Goal: Task Accomplishment & Management: Complete application form

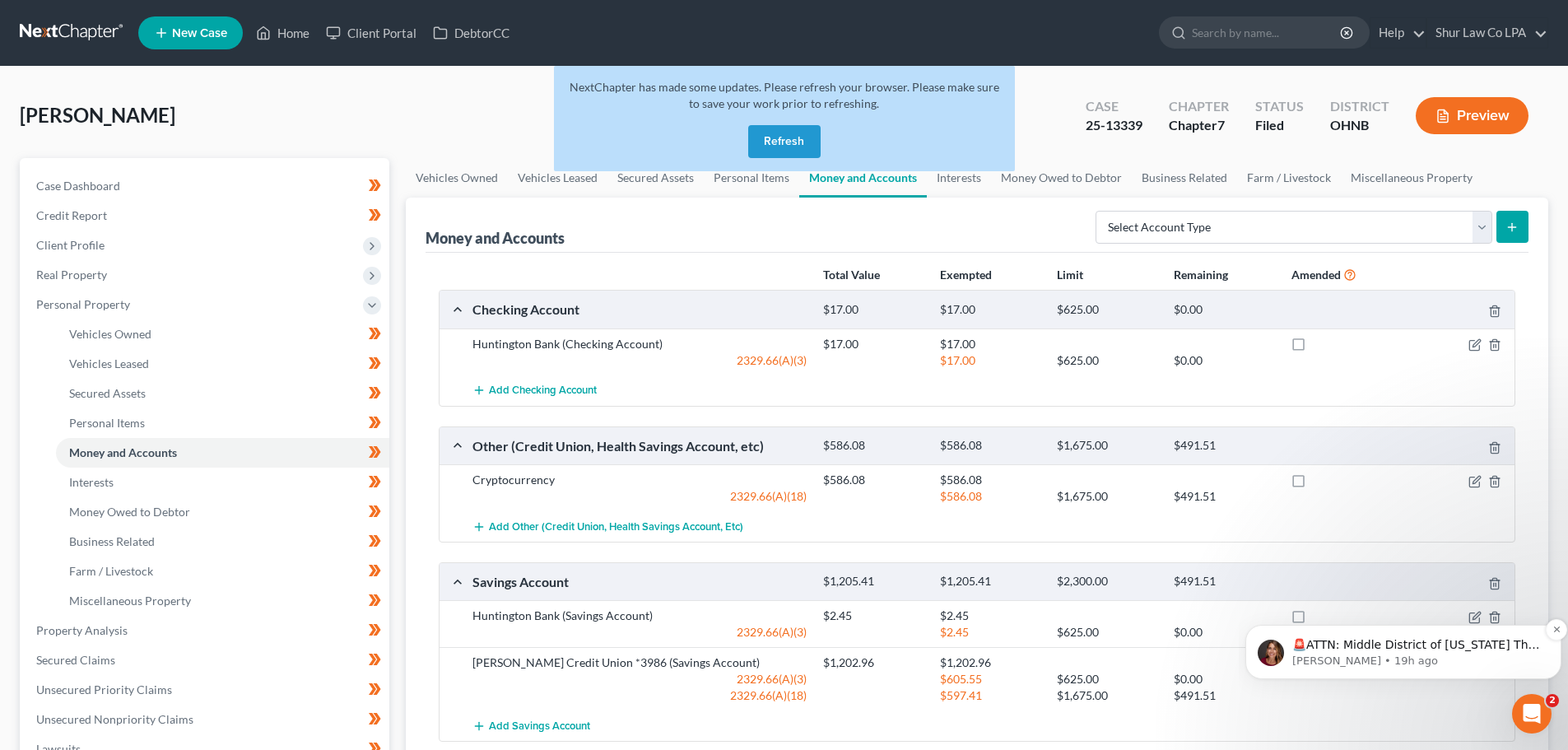
click at [1459, 654] on p "[PERSON_NAME] • 19h ago" at bounding box center [1417, 661] width 249 height 14
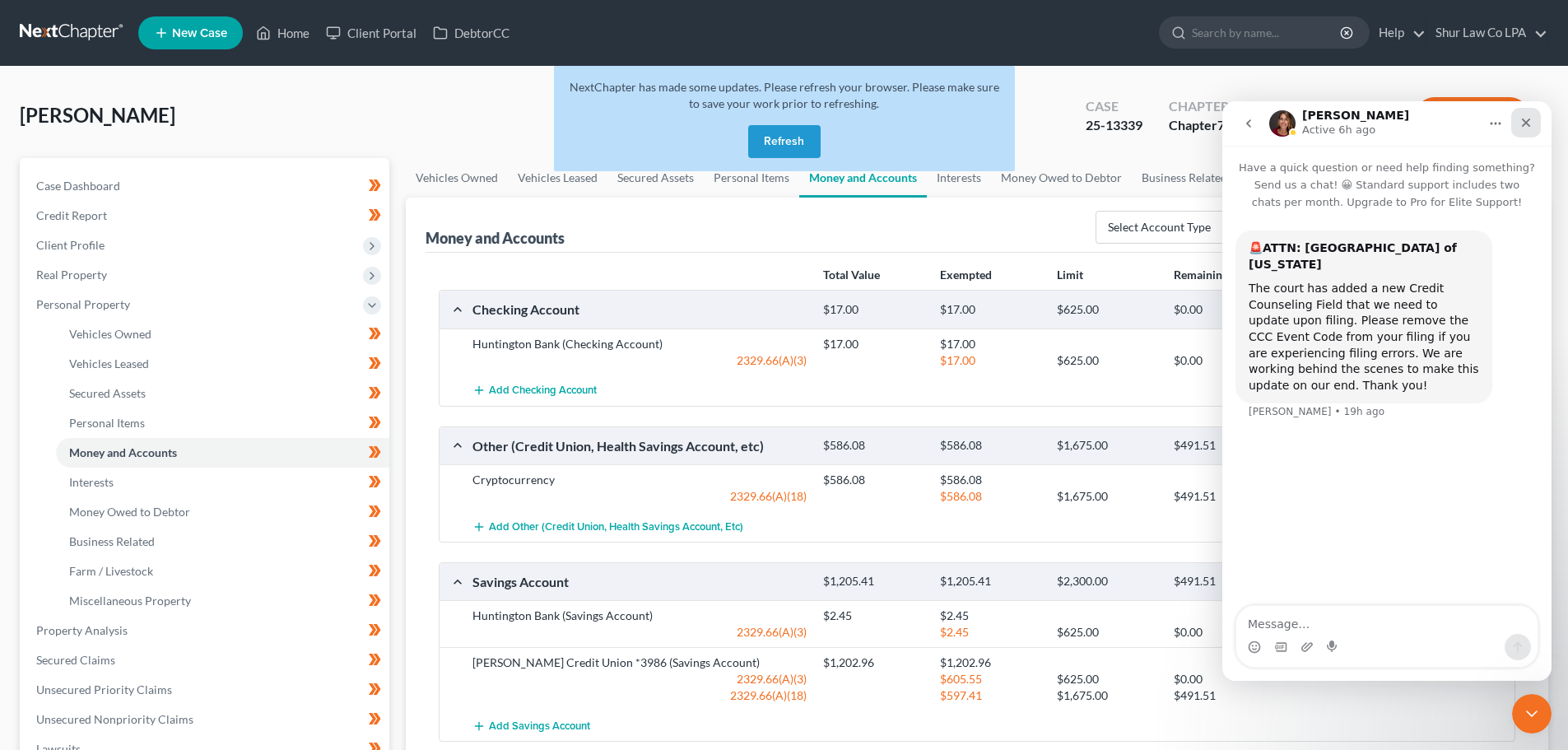
click at [1526, 127] on icon "Close" at bounding box center [1526, 122] width 13 height 13
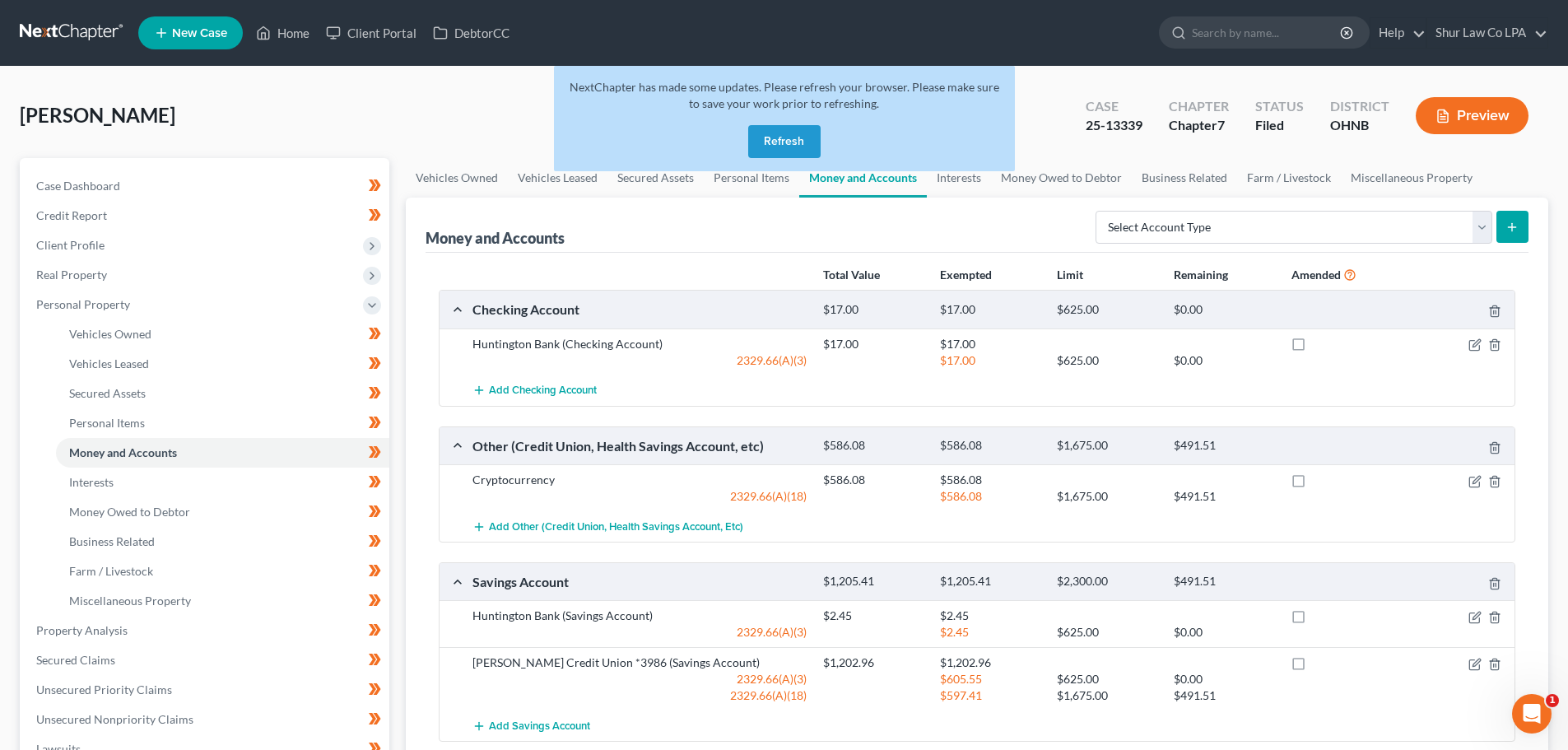
click at [788, 142] on button "Refresh" at bounding box center [784, 141] width 73 height 33
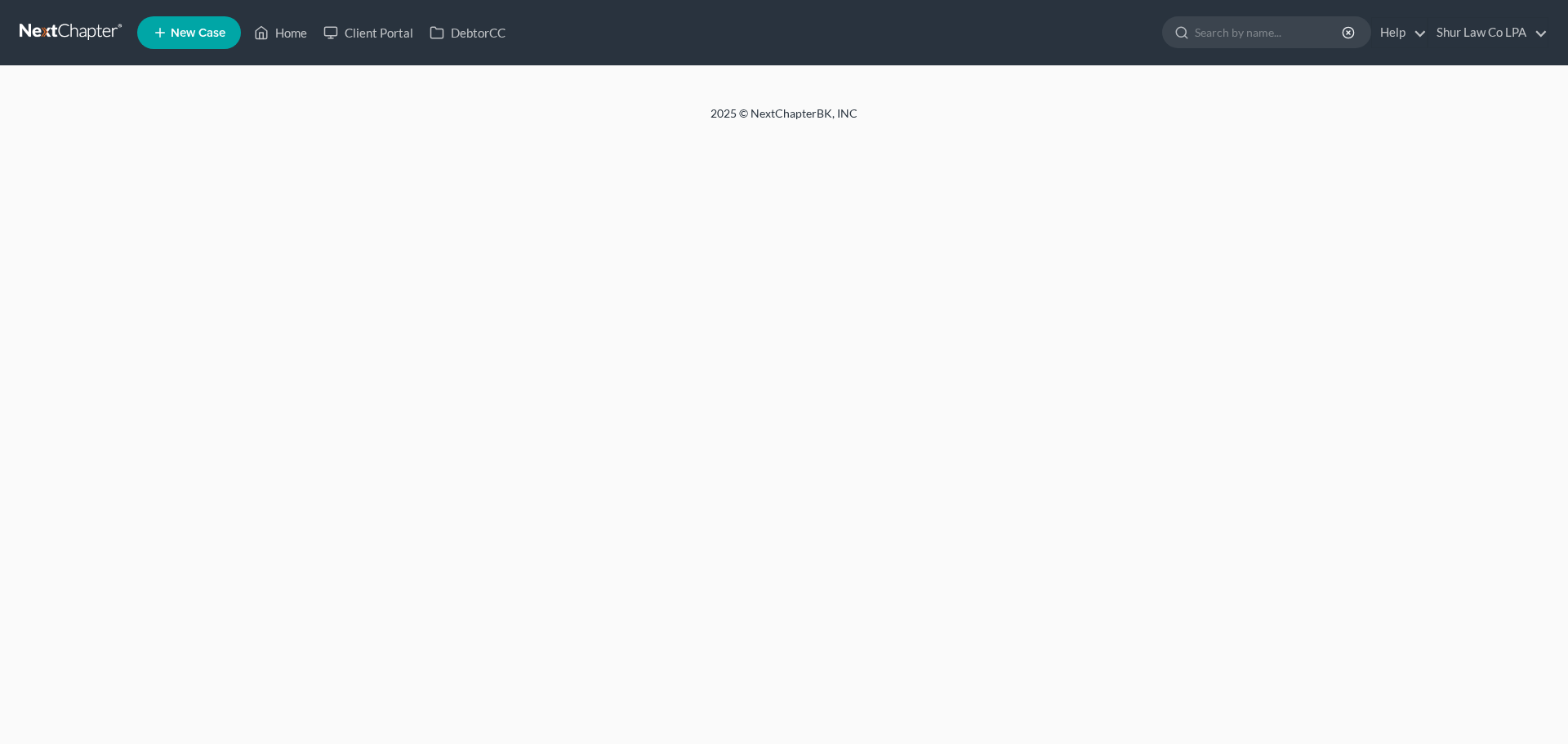
click at [62, 32] on link at bounding box center [71, 32] width 104 height 29
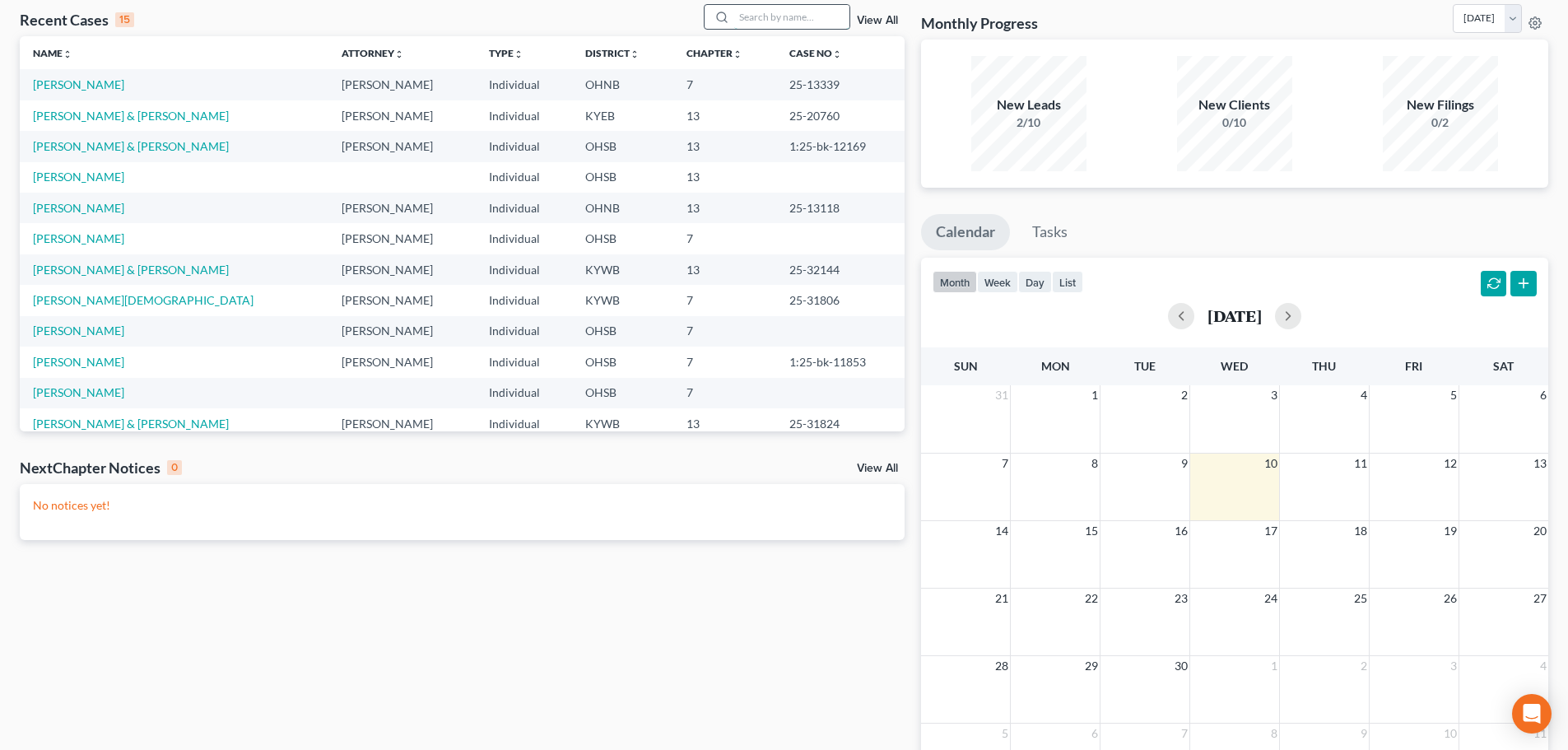
click at [764, 20] on input "search" at bounding box center [792, 16] width 115 height 24
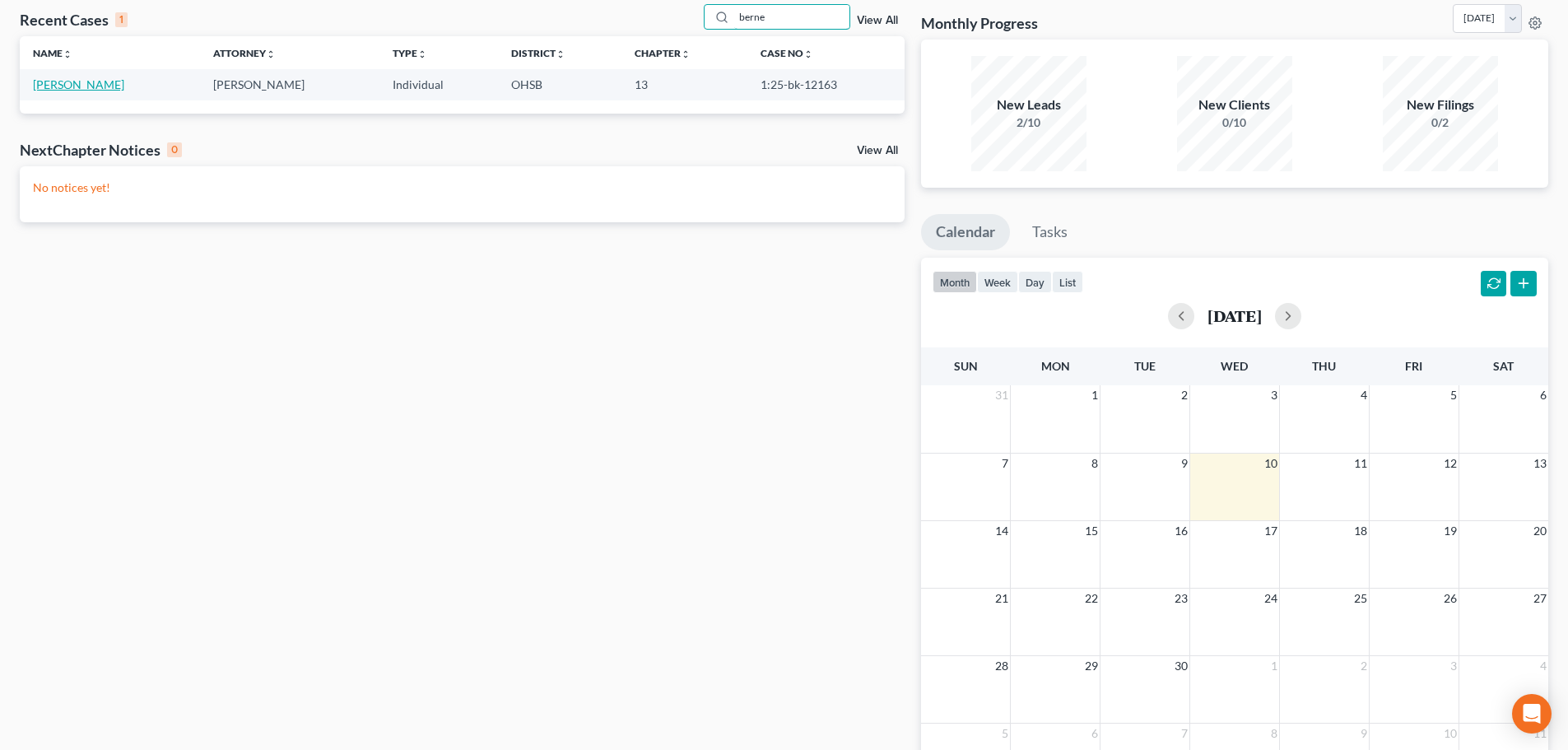
type input "berne"
click at [95, 85] on link "Bernecker, Jacob" at bounding box center [79, 85] width 92 height 14
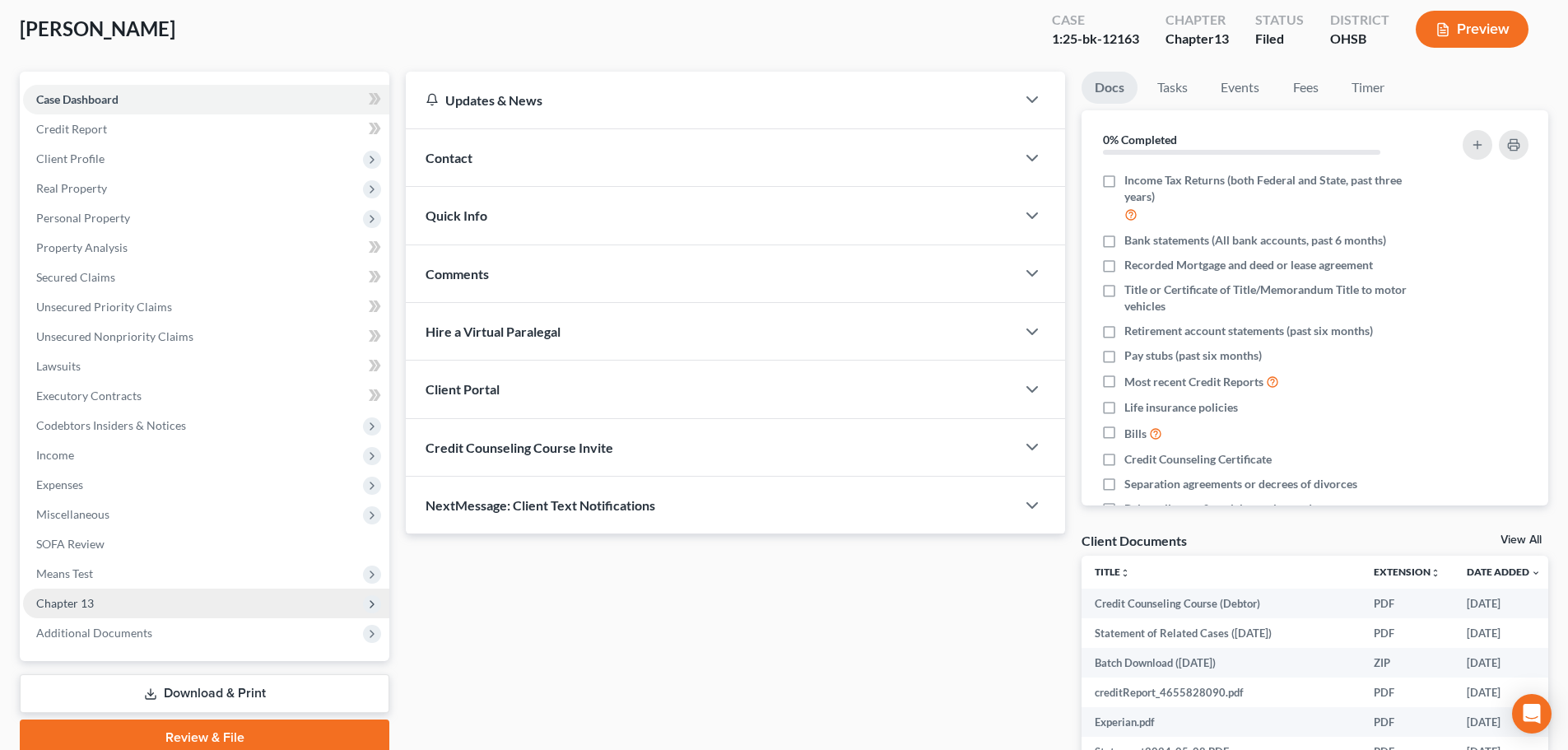
scroll to position [247, 0]
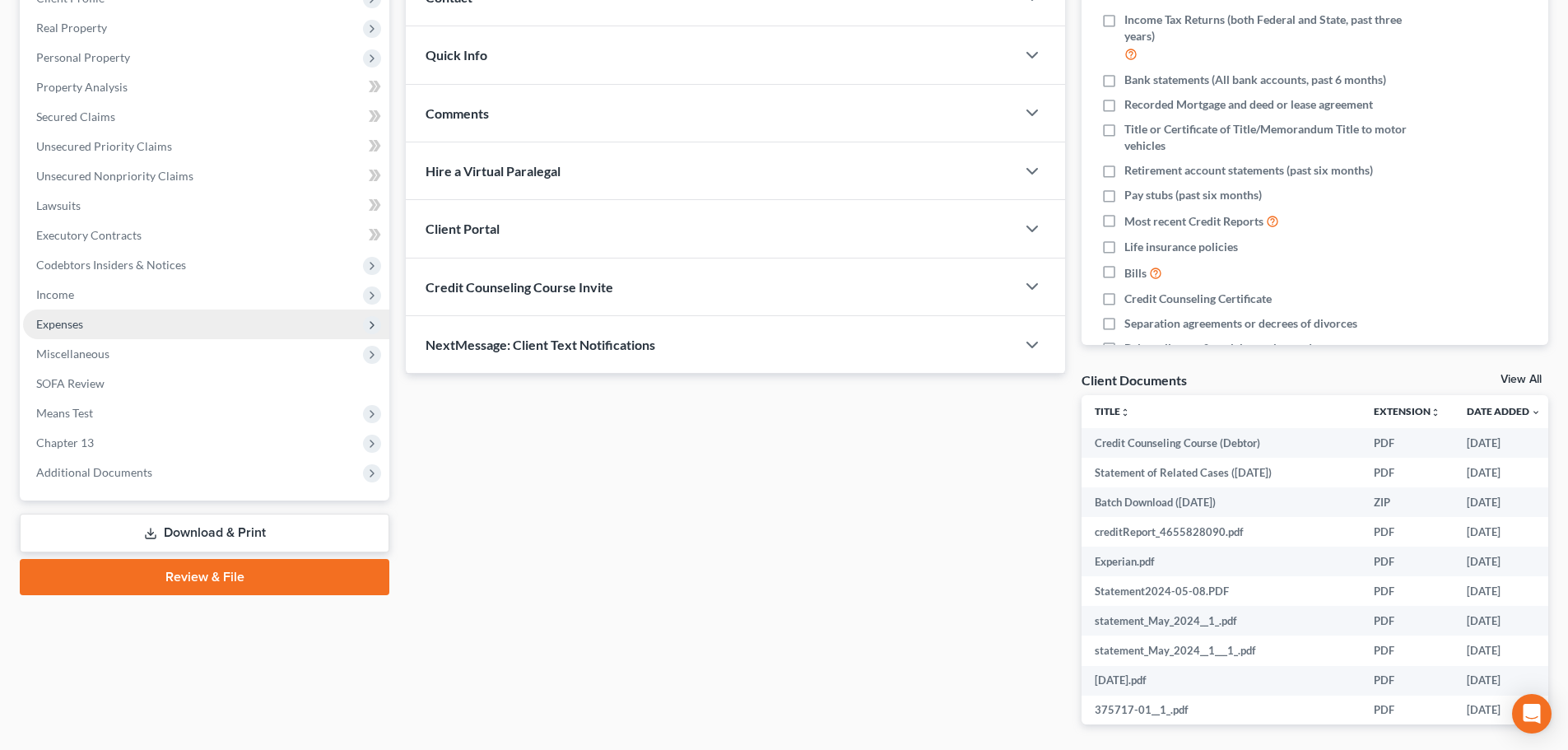
click at [91, 331] on span "Expenses" at bounding box center [206, 324] width 366 height 30
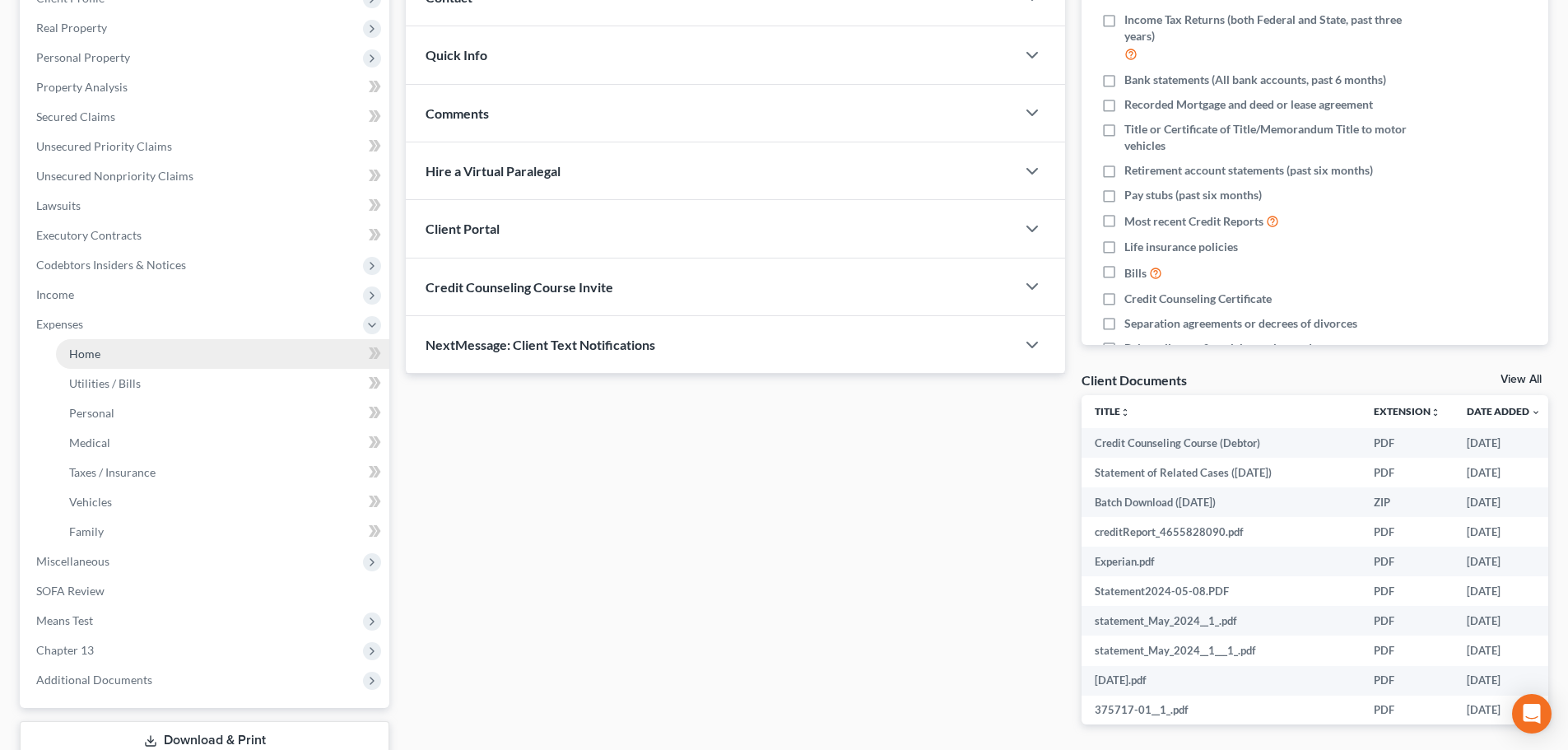
click at [139, 361] on link "Home" at bounding box center [222, 353] width 334 height 30
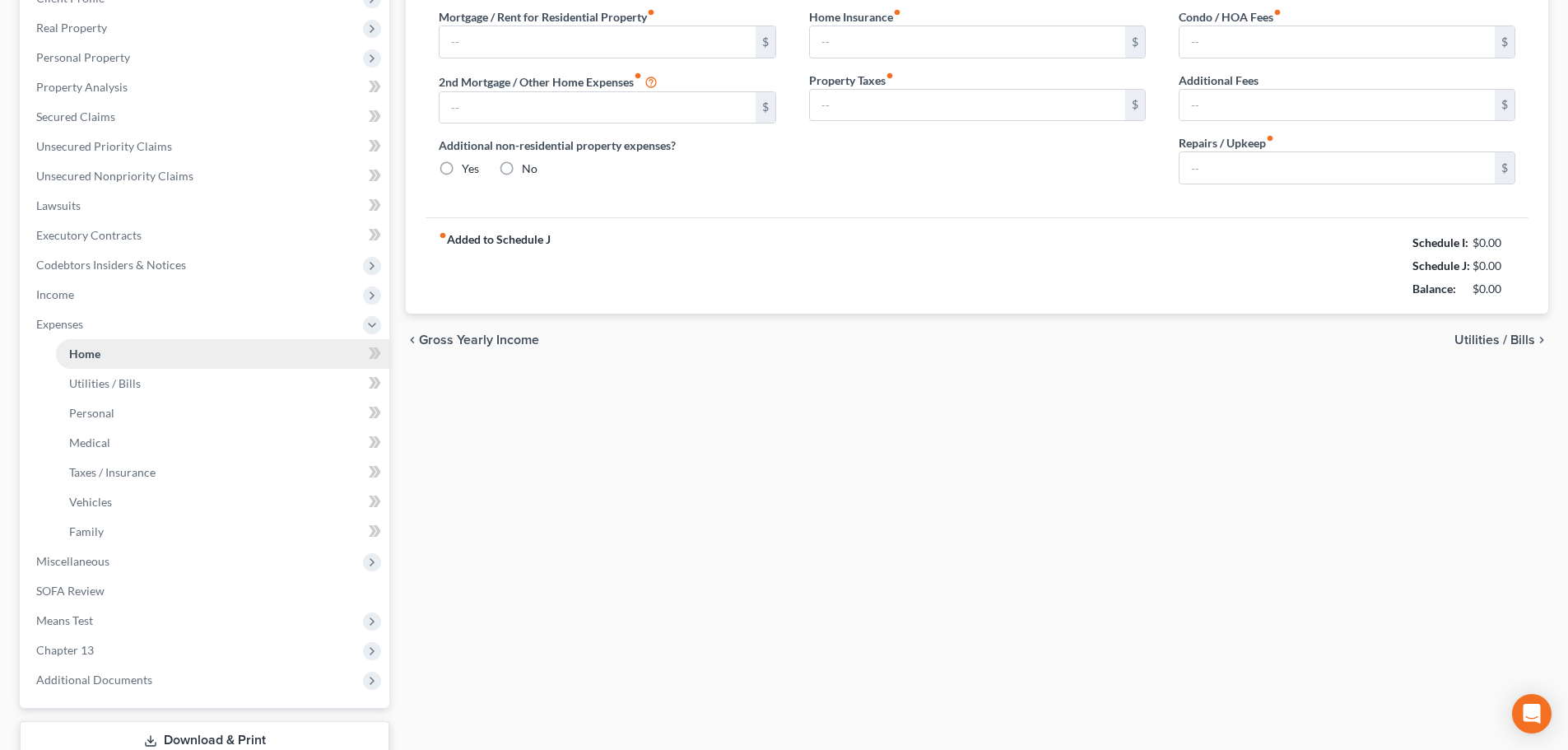
type input "1,347.00"
type input "0.00"
radio input "true"
type input "0.00"
type input "50.00"
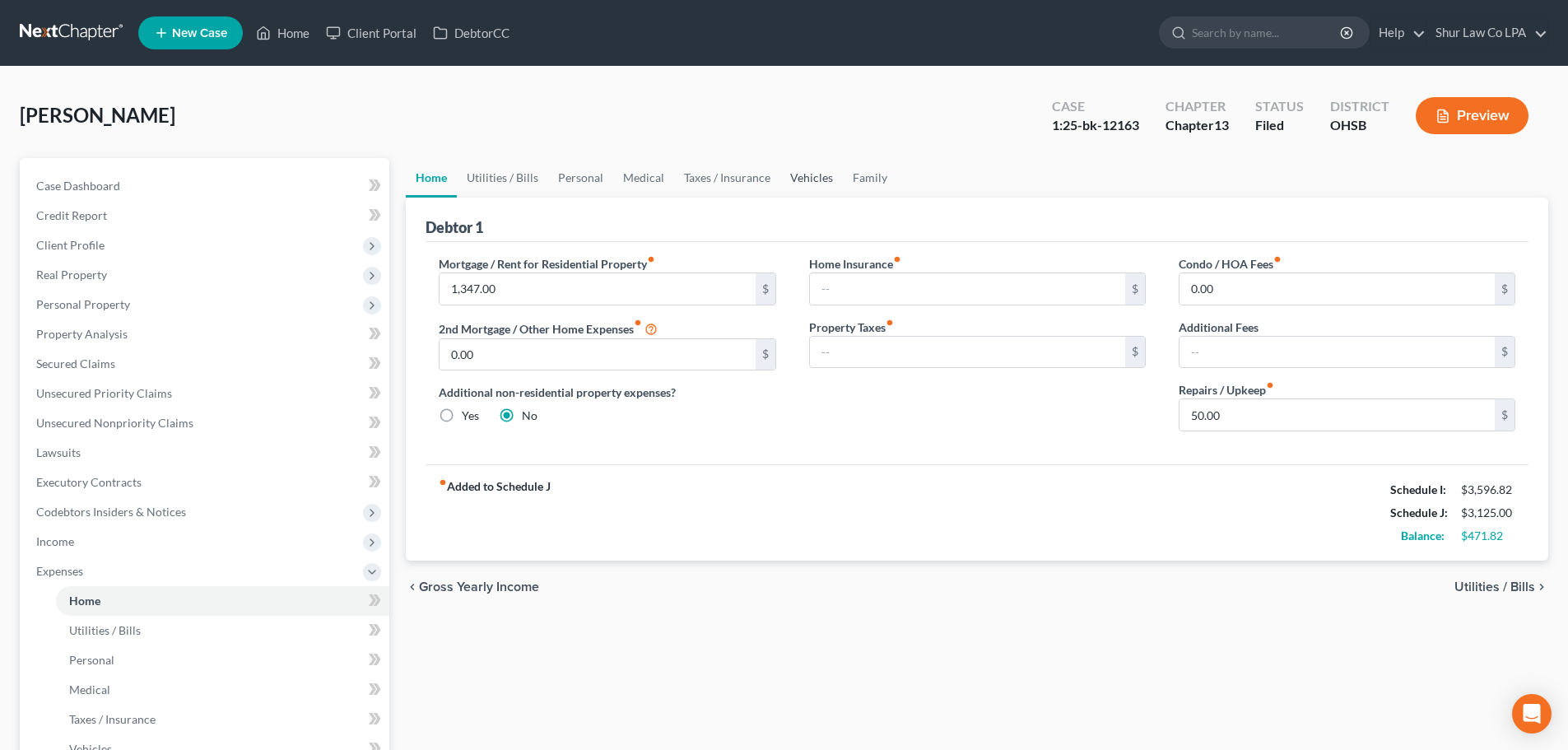
click at [808, 180] on link "Vehicles" at bounding box center [812, 178] width 63 height 40
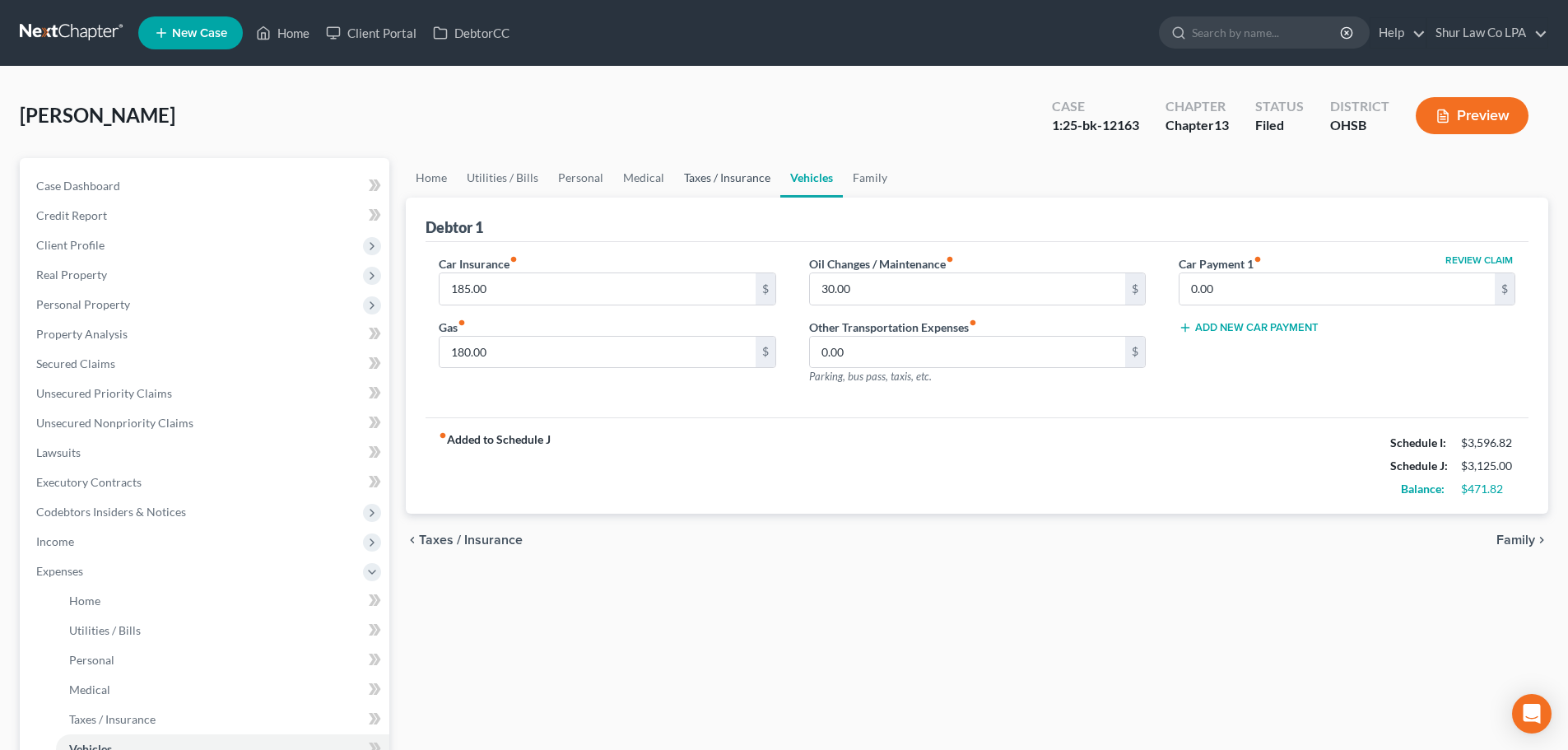
click at [740, 181] on link "Taxes / Insurance" at bounding box center [727, 178] width 106 height 40
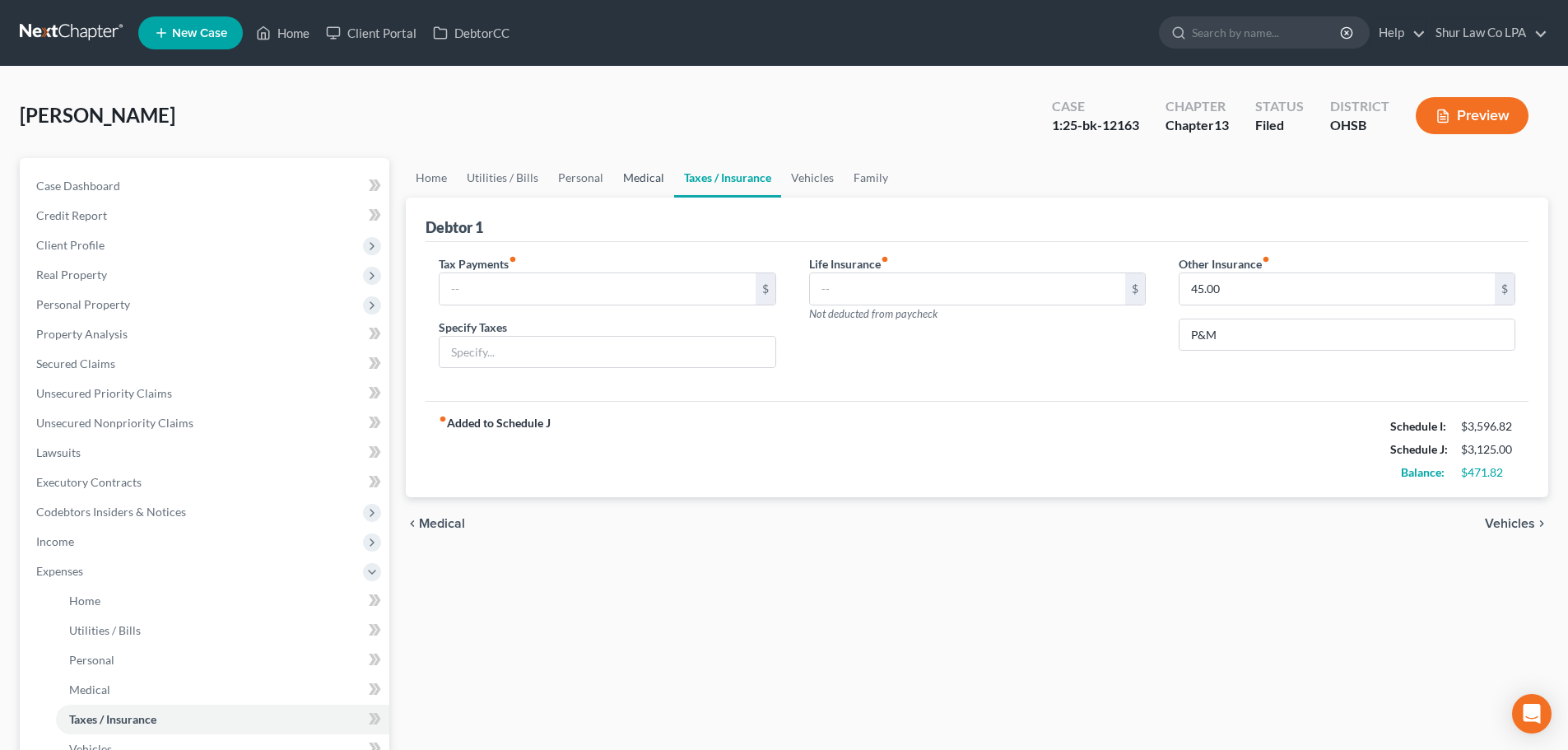
click at [633, 178] on link "Medical" at bounding box center [644, 178] width 61 height 40
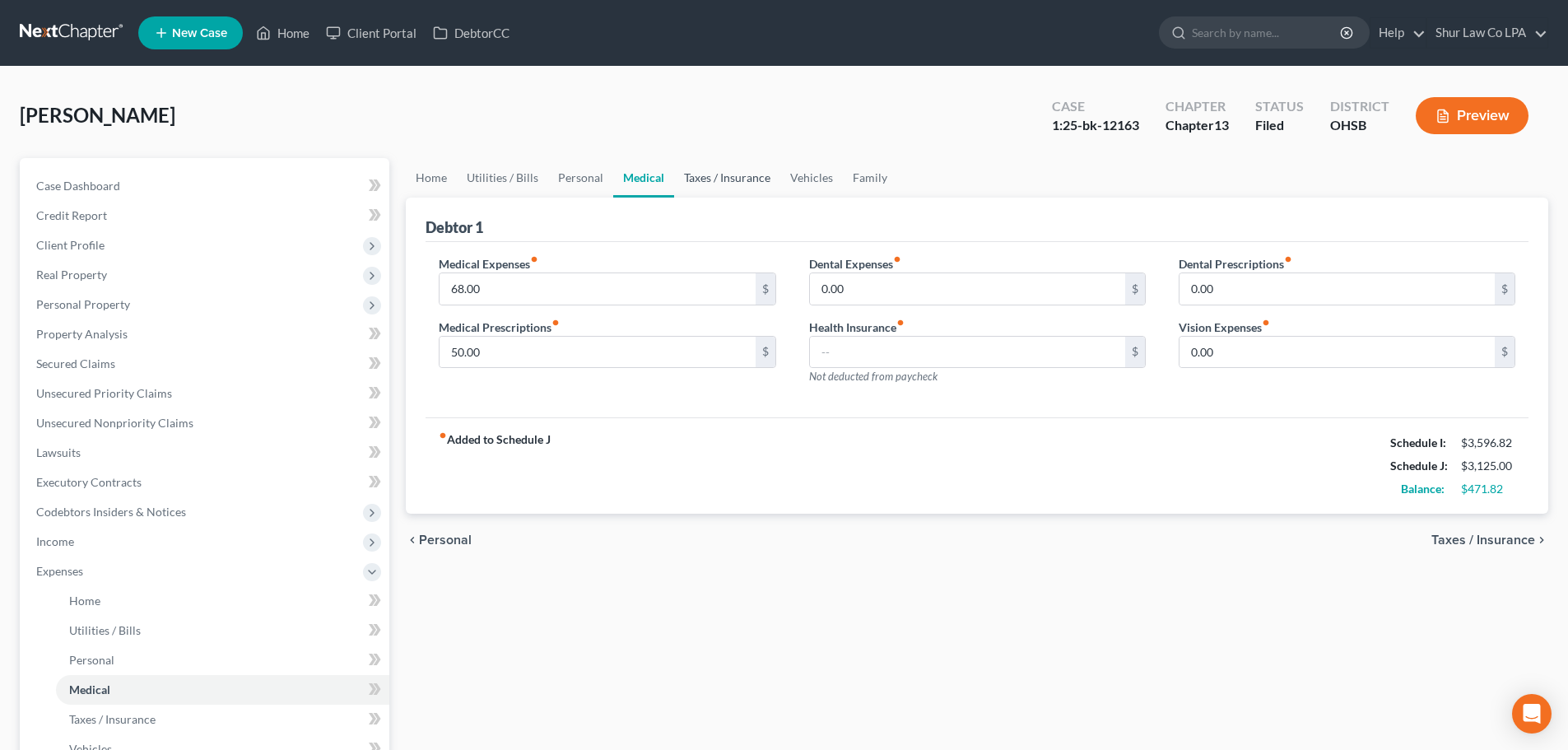
click at [723, 178] on link "Taxes / Insurance" at bounding box center [727, 178] width 106 height 40
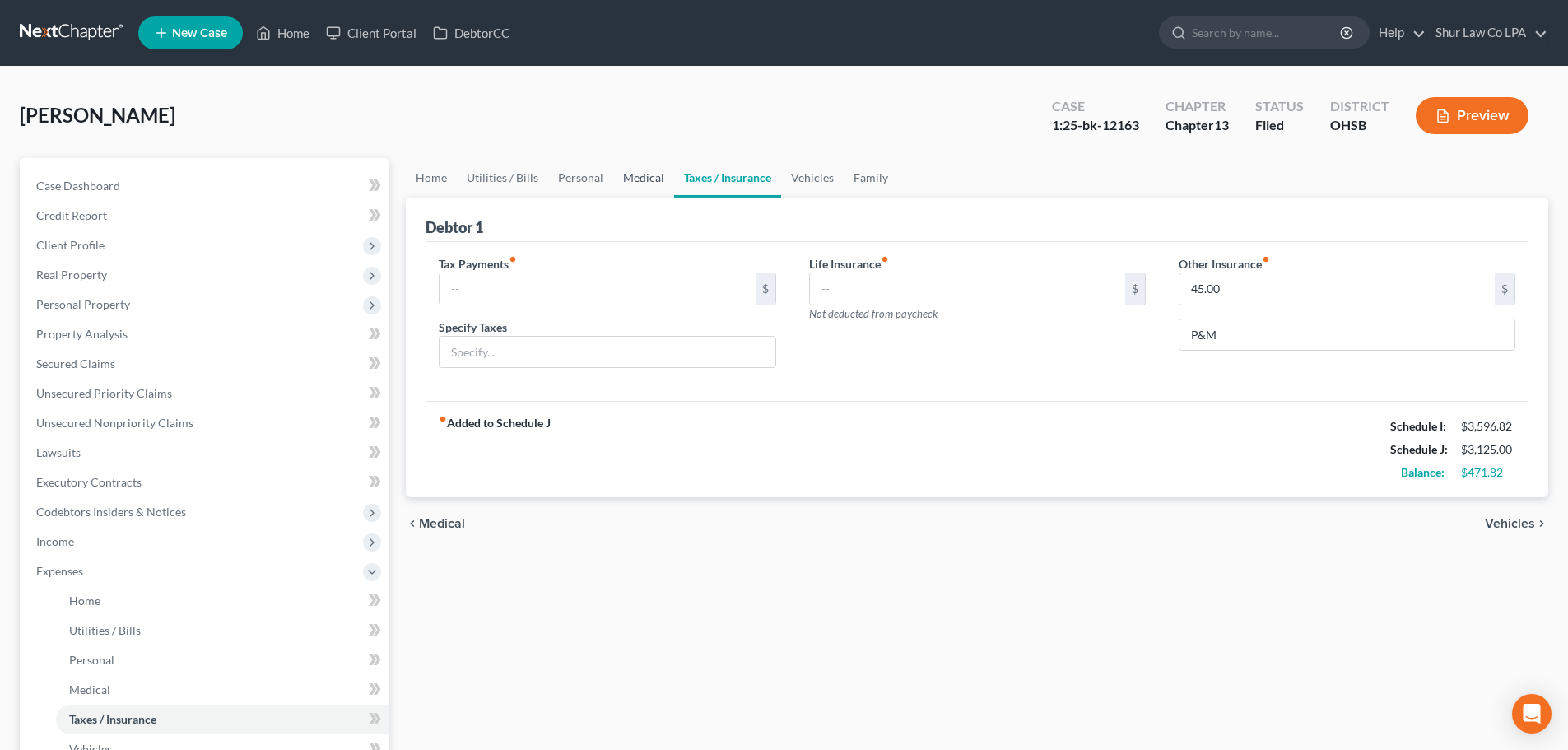
click at [660, 176] on link "Medical" at bounding box center [644, 178] width 61 height 40
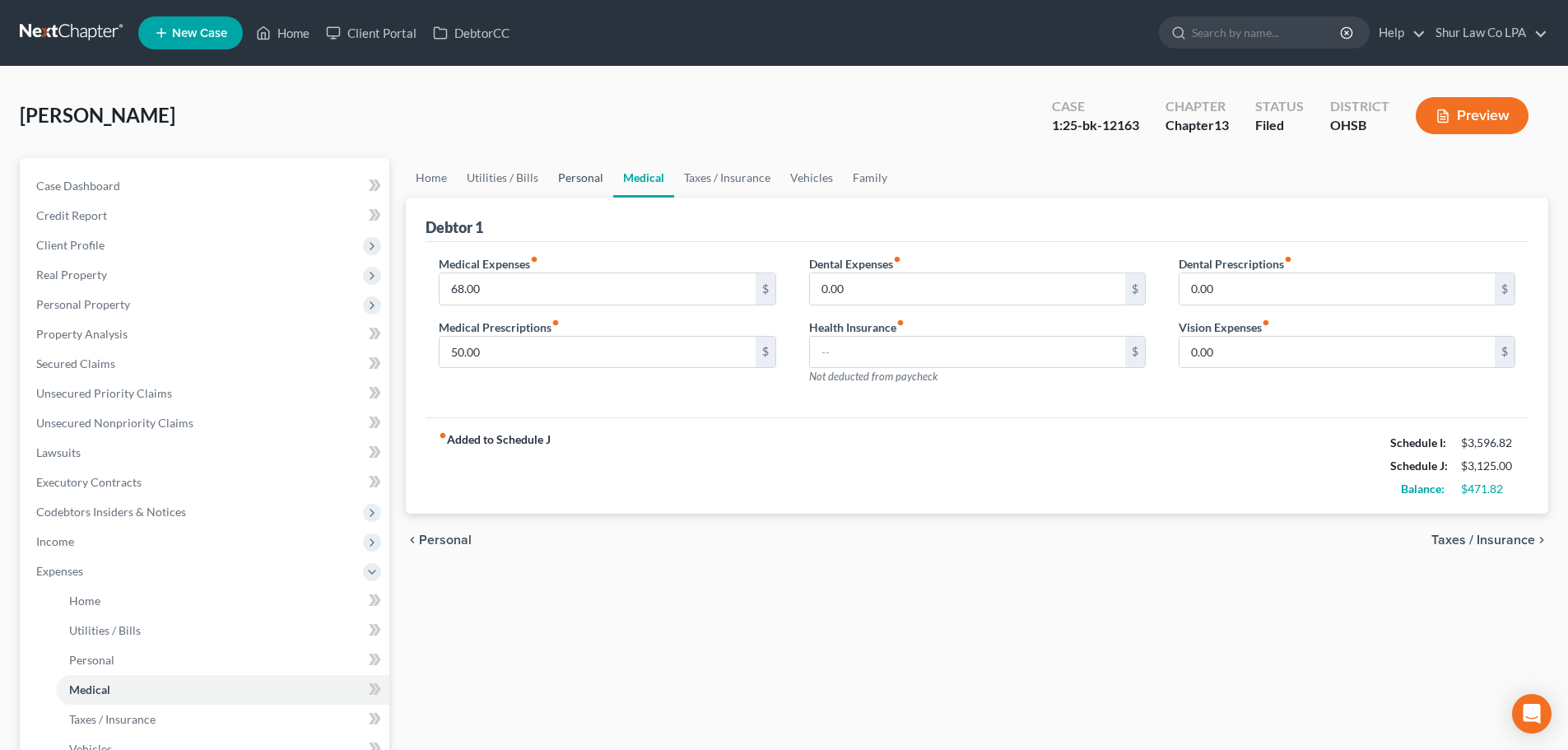
click at [578, 174] on link "Personal" at bounding box center [581, 178] width 65 height 40
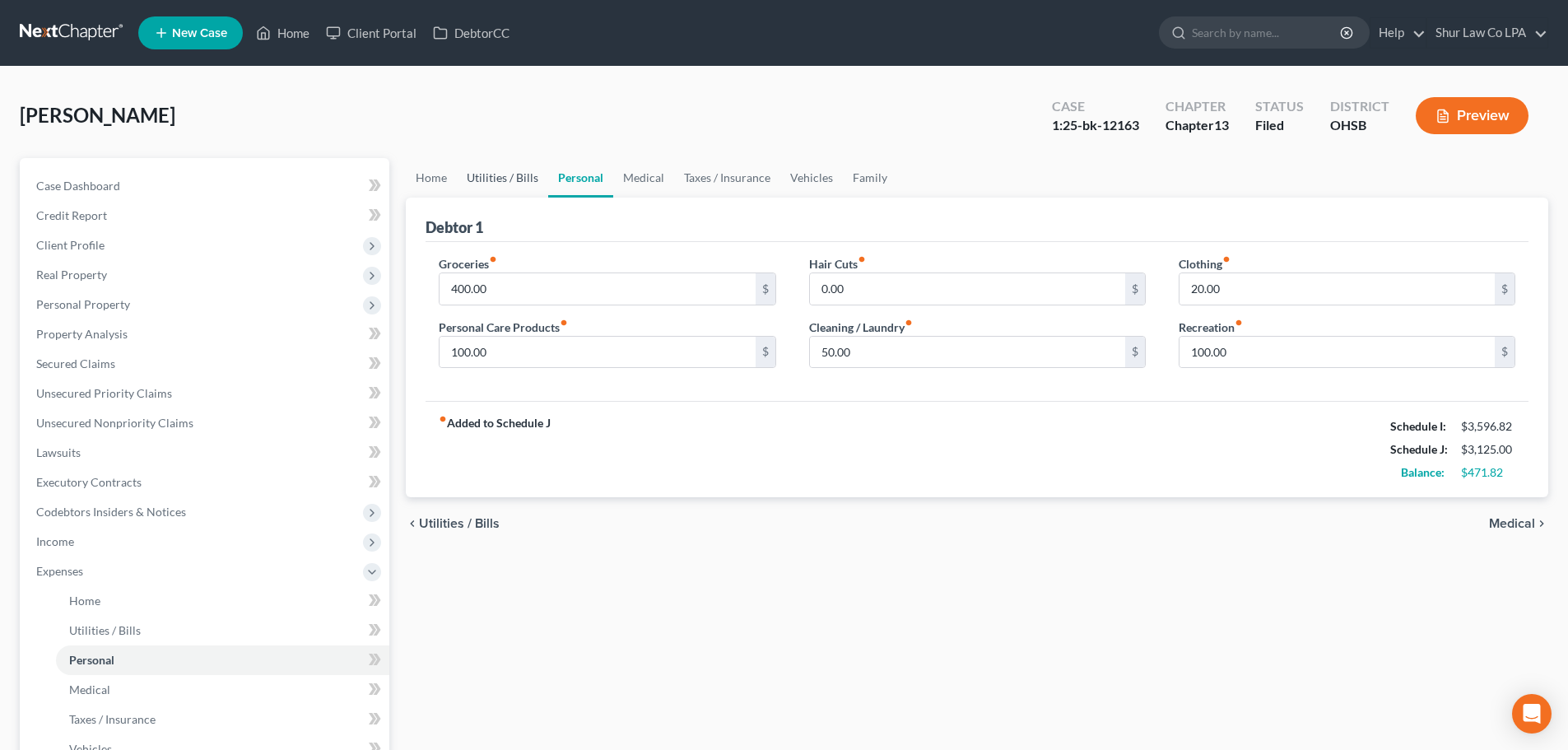
click at [522, 183] on link "Utilities / Bills" at bounding box center [503, 178] width 92 height 40
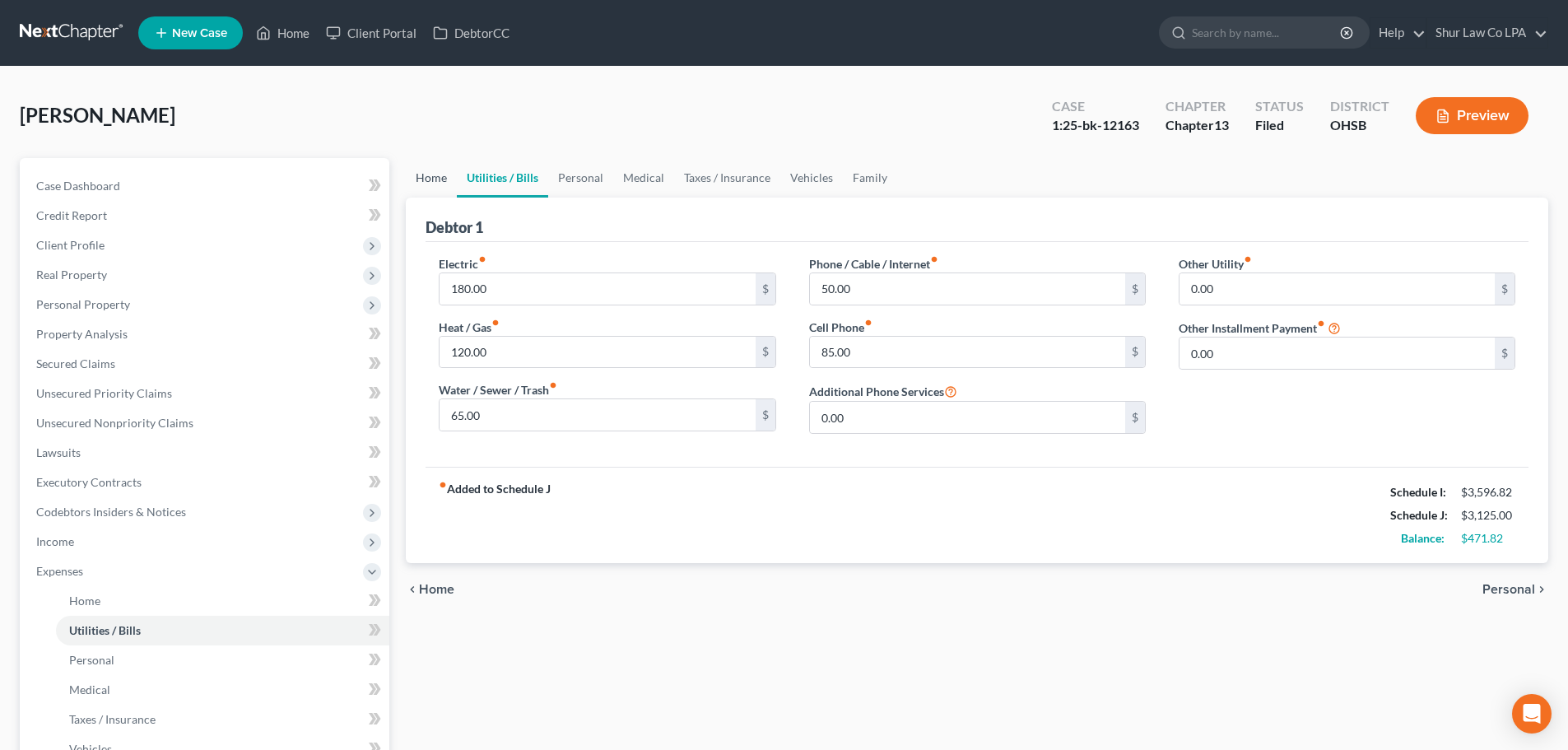
click at [448, 181] on link "Home" at bounding box center [431, 178] width 51 height 40
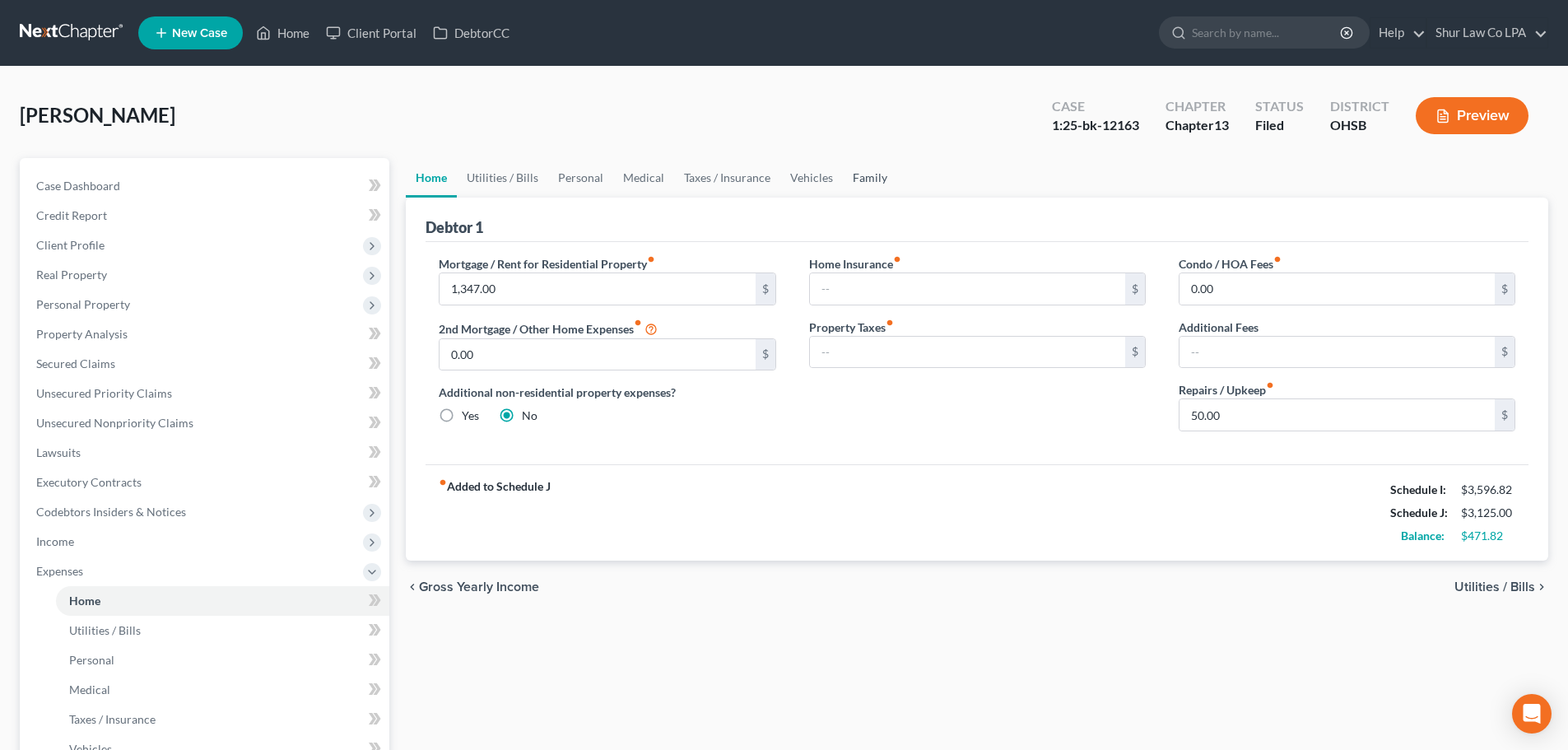
click at [860, 174] on link "Family" at bounding box center [870, 178] width 54 height 40
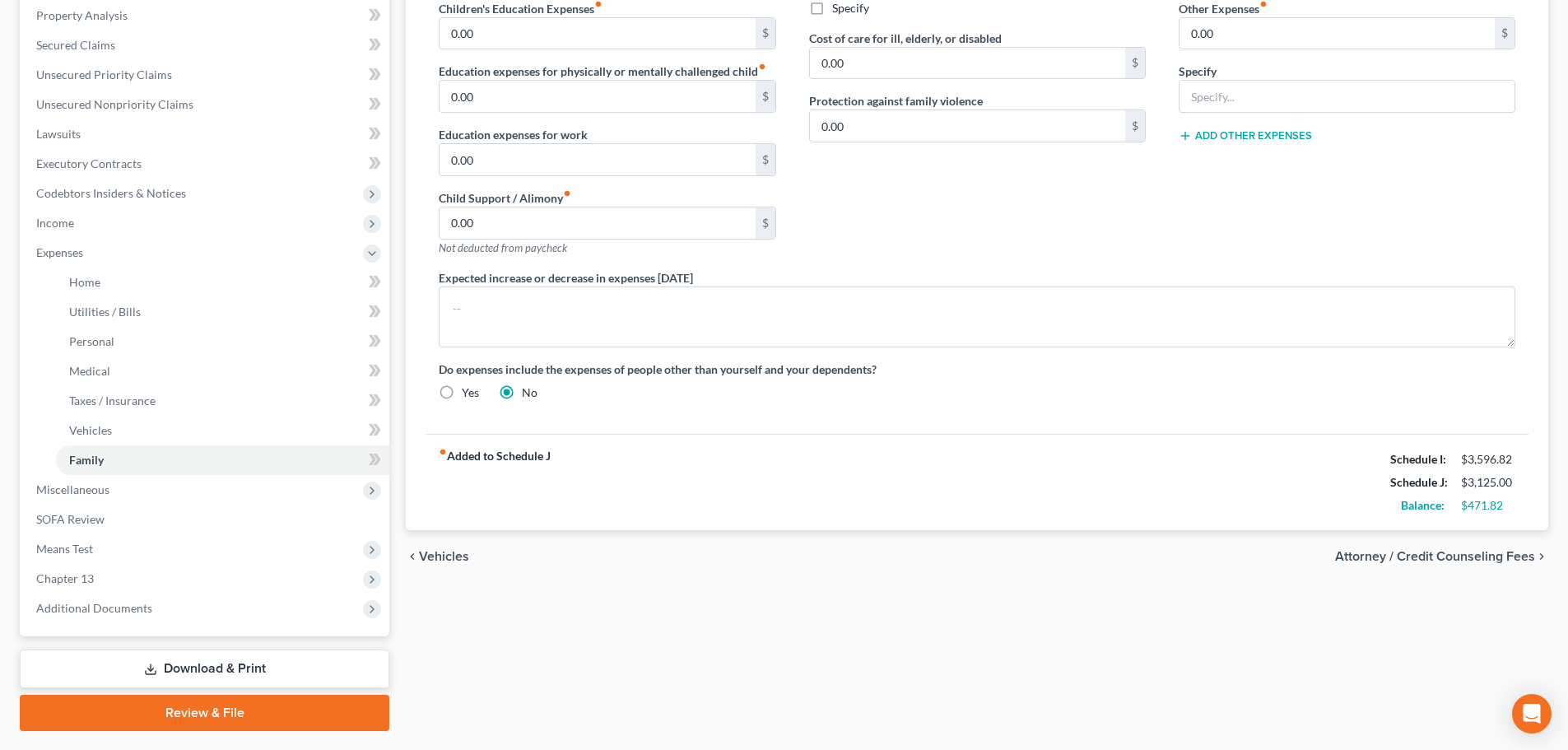
scroll to position [362, 0]
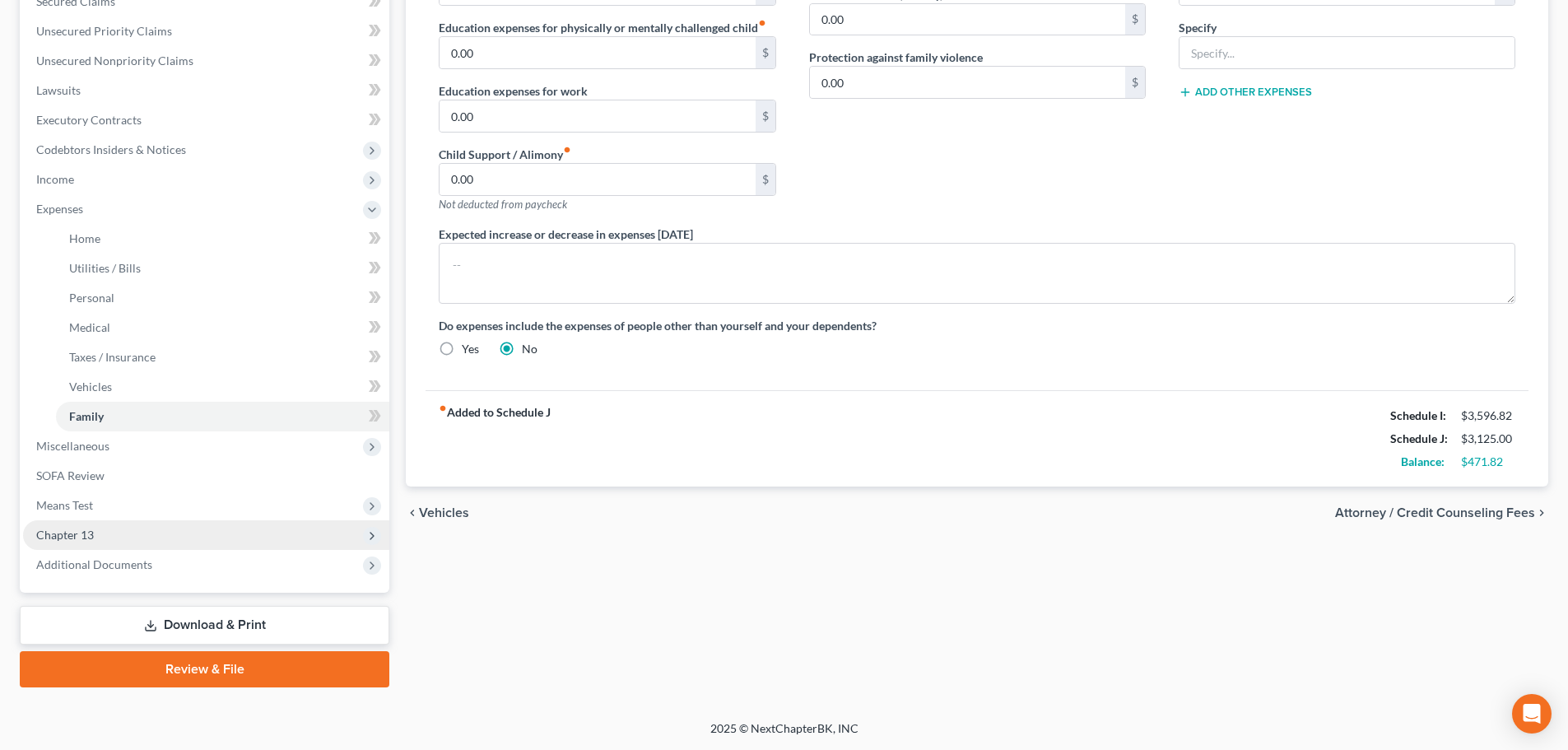
click at [154, 531] on span "Chapter 13" at bounding box center [206, 535] width 366 height 30
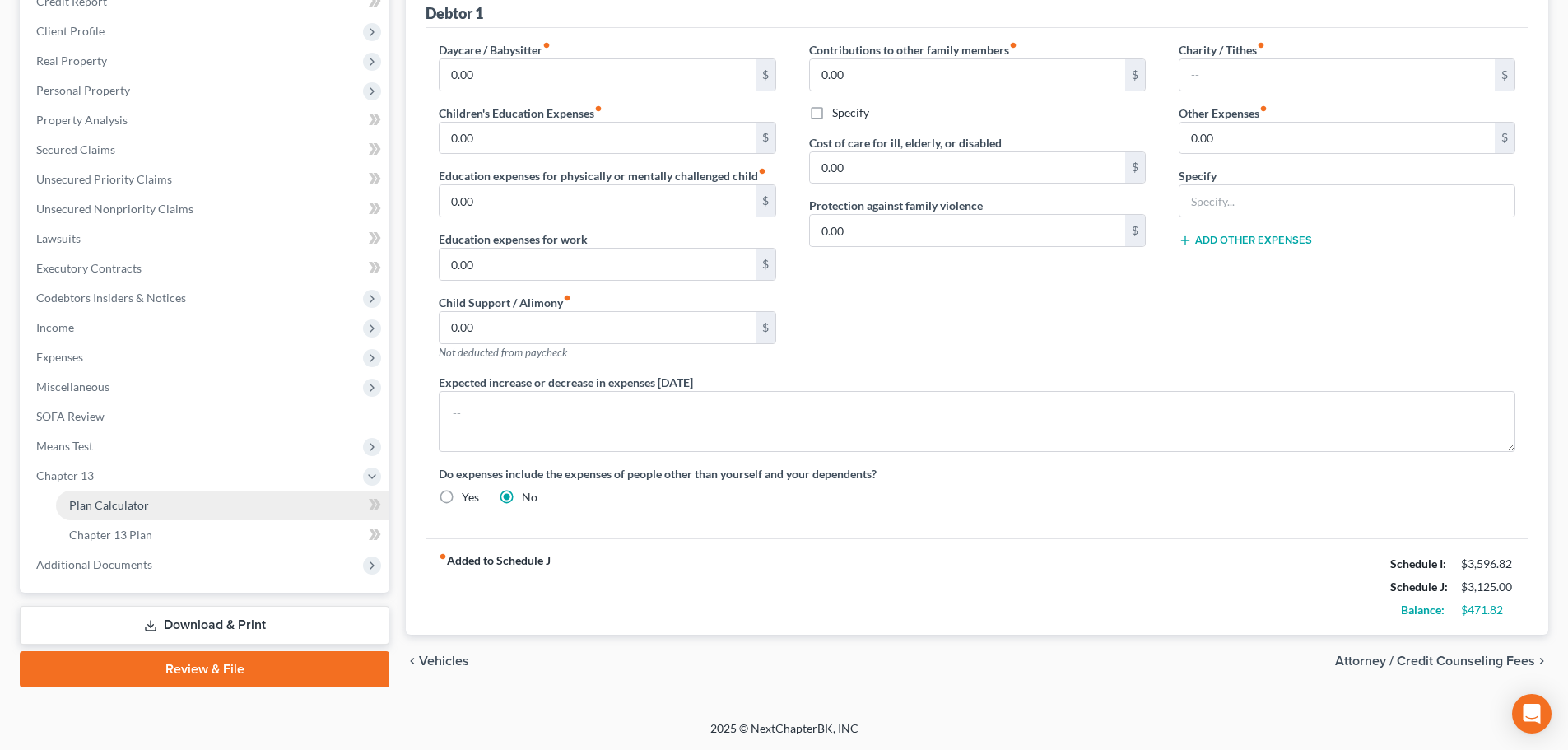
click at [144, 513] on link "Plan Calculator" at bounding box center [222, 505] width 334 height 30
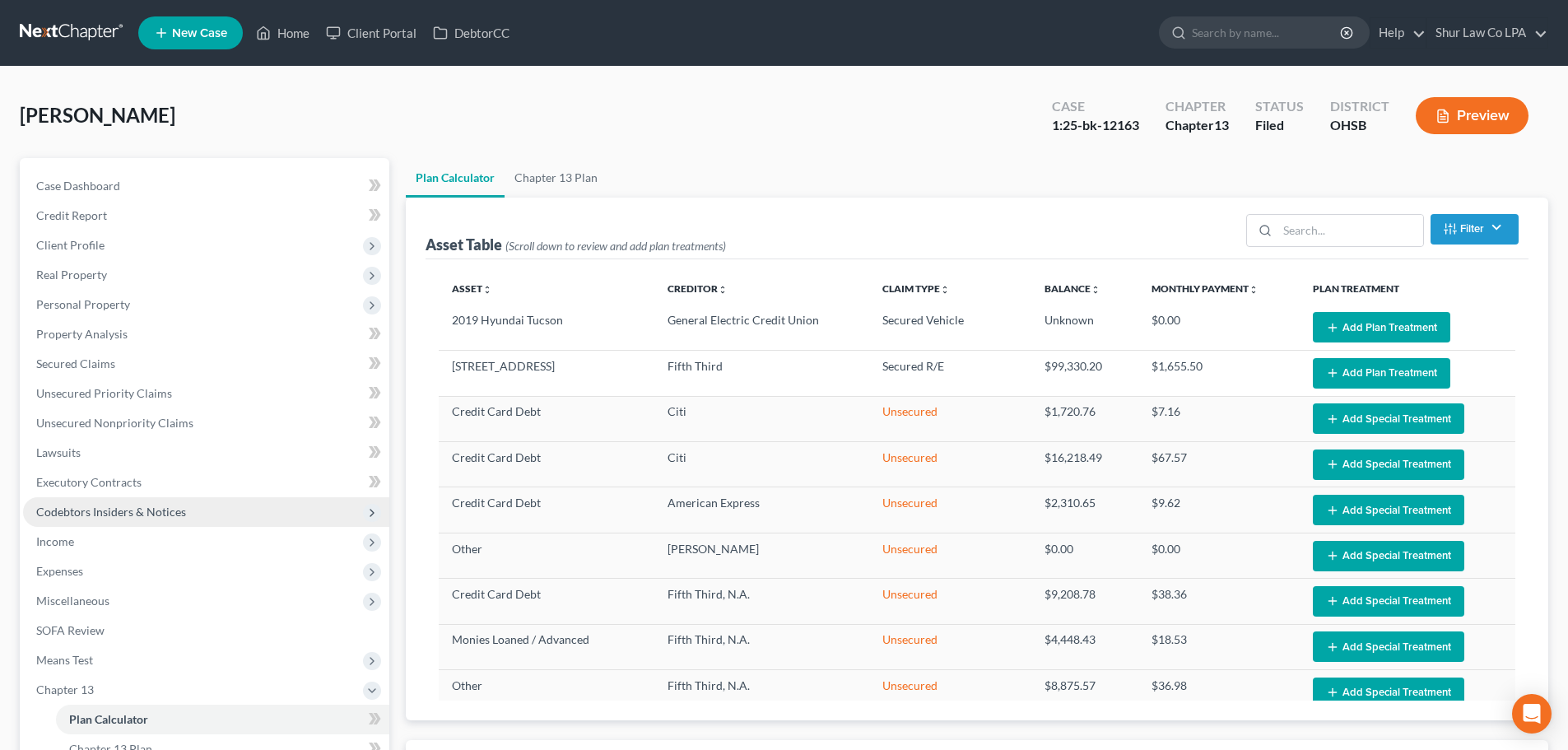
select select "59"
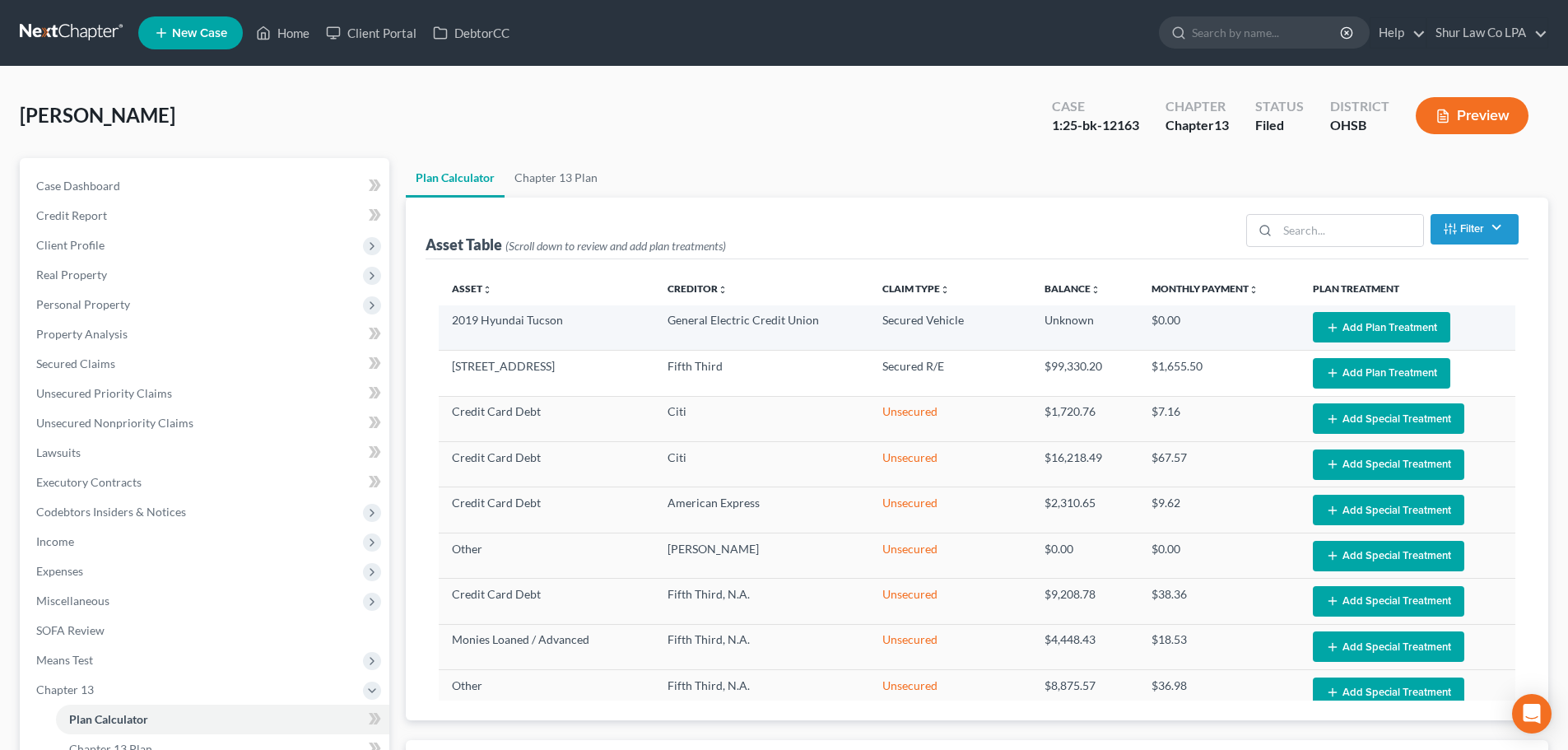
click at [1333, 318] on button "Add Plan Treatment" at bounding box center [1382, 327] width 138 height 31
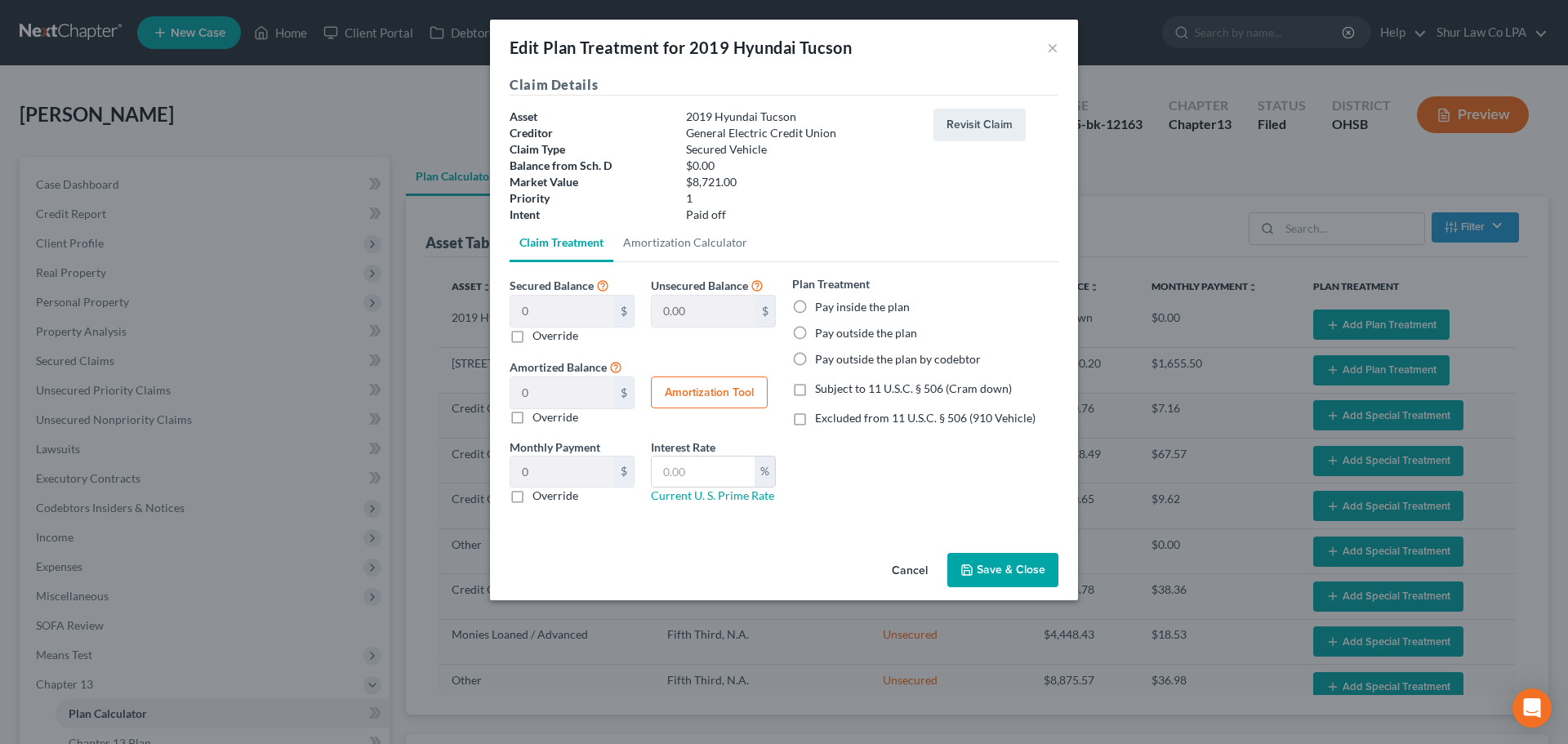
click at [815, 336] on label "Pay outside the plan" at bounding box center [866, 333] width 102 height 16
click at [821, 335] on input "Pay outside the plan" at bounding box center [827, 330] width 11 height 11
radio input "true"
click at [1003, 566] on button "Save & Close" at bounding box center [1003, 570] width 111 height 34
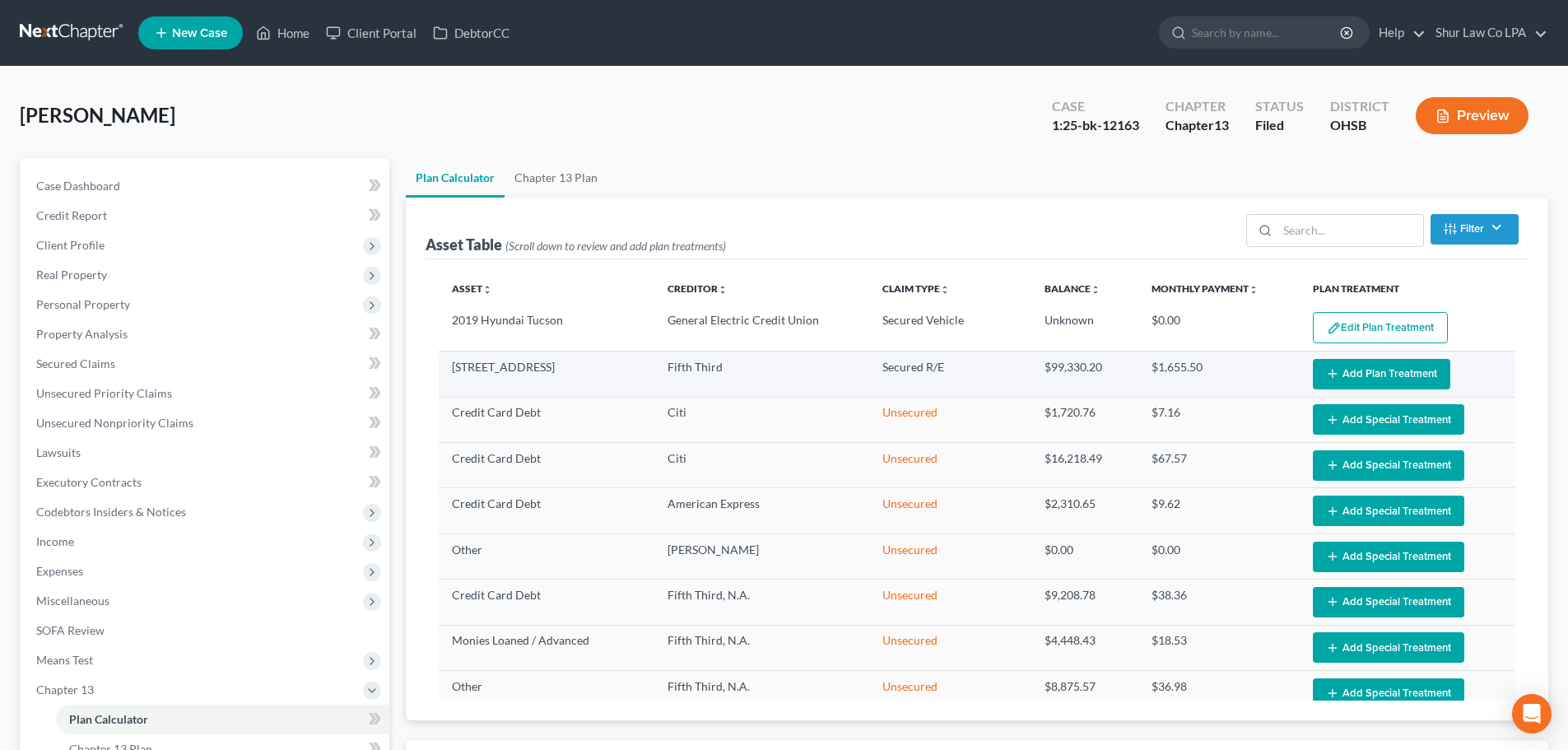
select select "59"
click at [1351, 378] on button "Add Plan Treatment" at bounding box center [1382, 374] width 138 height 31
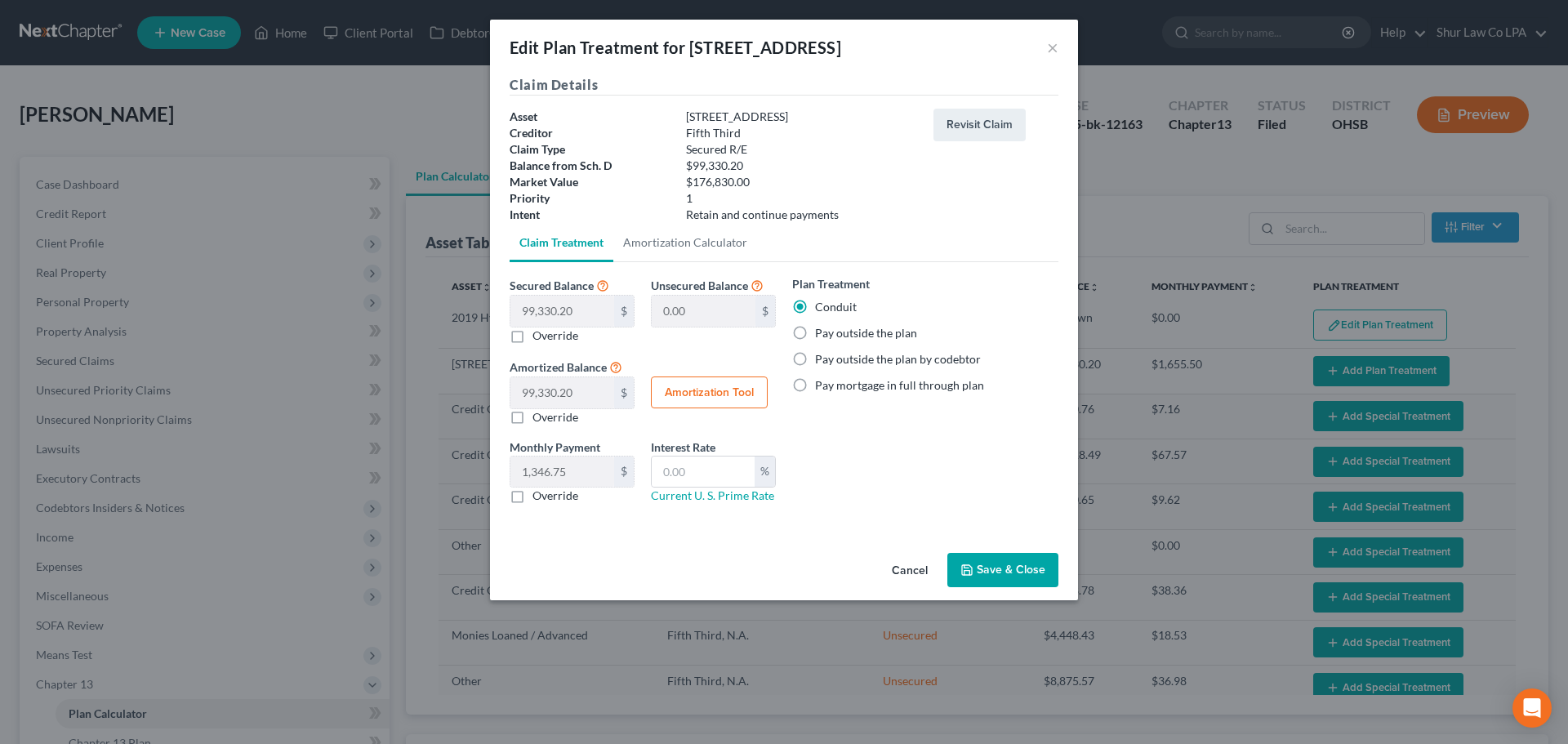
click at [880, 334] on label "Pay outside the plan" at bounding box center [866, 333] width 102 height 16
click at [832, 334] on input "Pay outside the plan" at bounding box center [827, 330] width 11 height 11
radio input "true"
click at [1002, 562] on button "Save & Close" at bounding box center [1003, 570] width 111 height 34
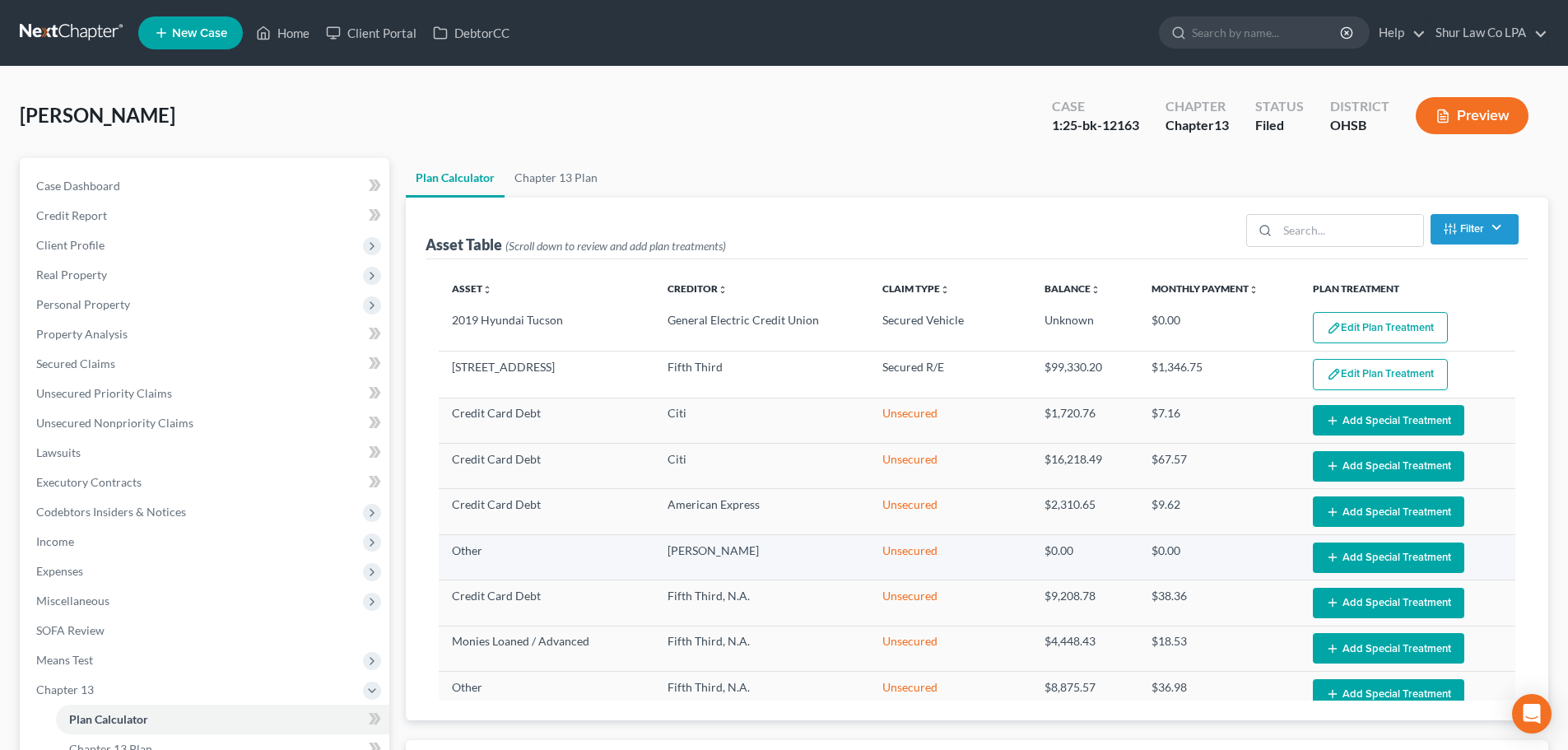
select select "59"
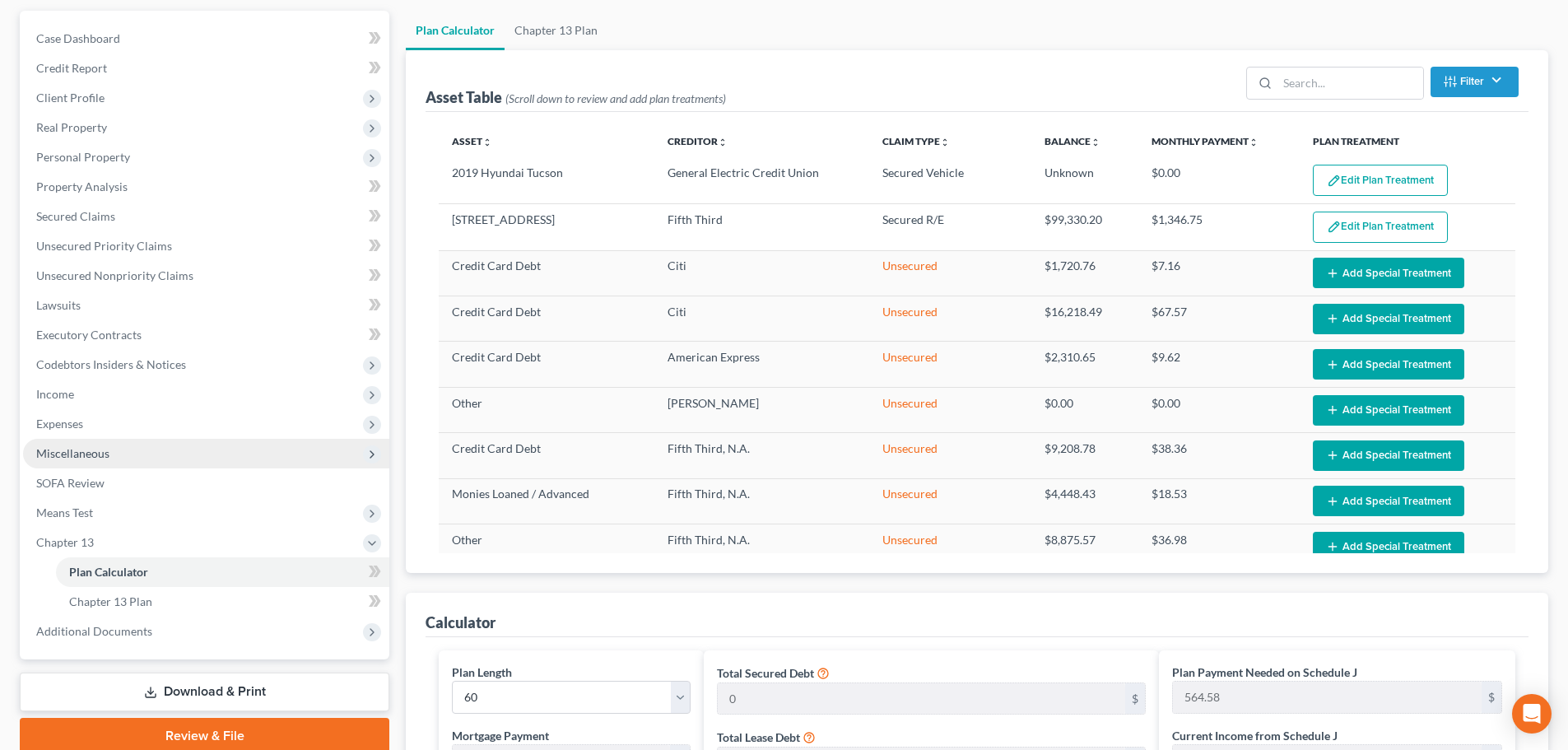
scroll to position [165, 0]
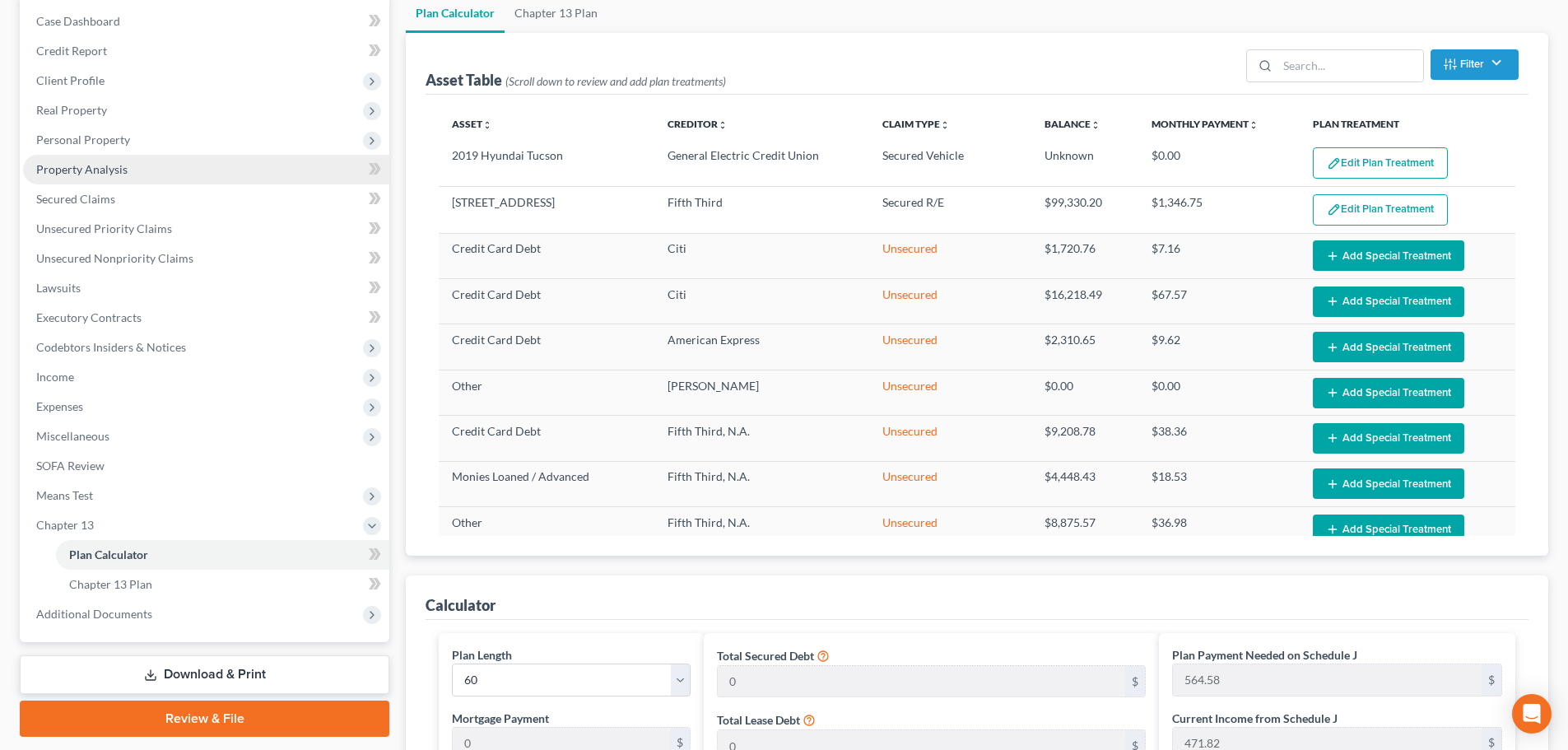
click at [121, 171] on span "Property Analysis" at bounding box center [82, 169] width 92 height 14
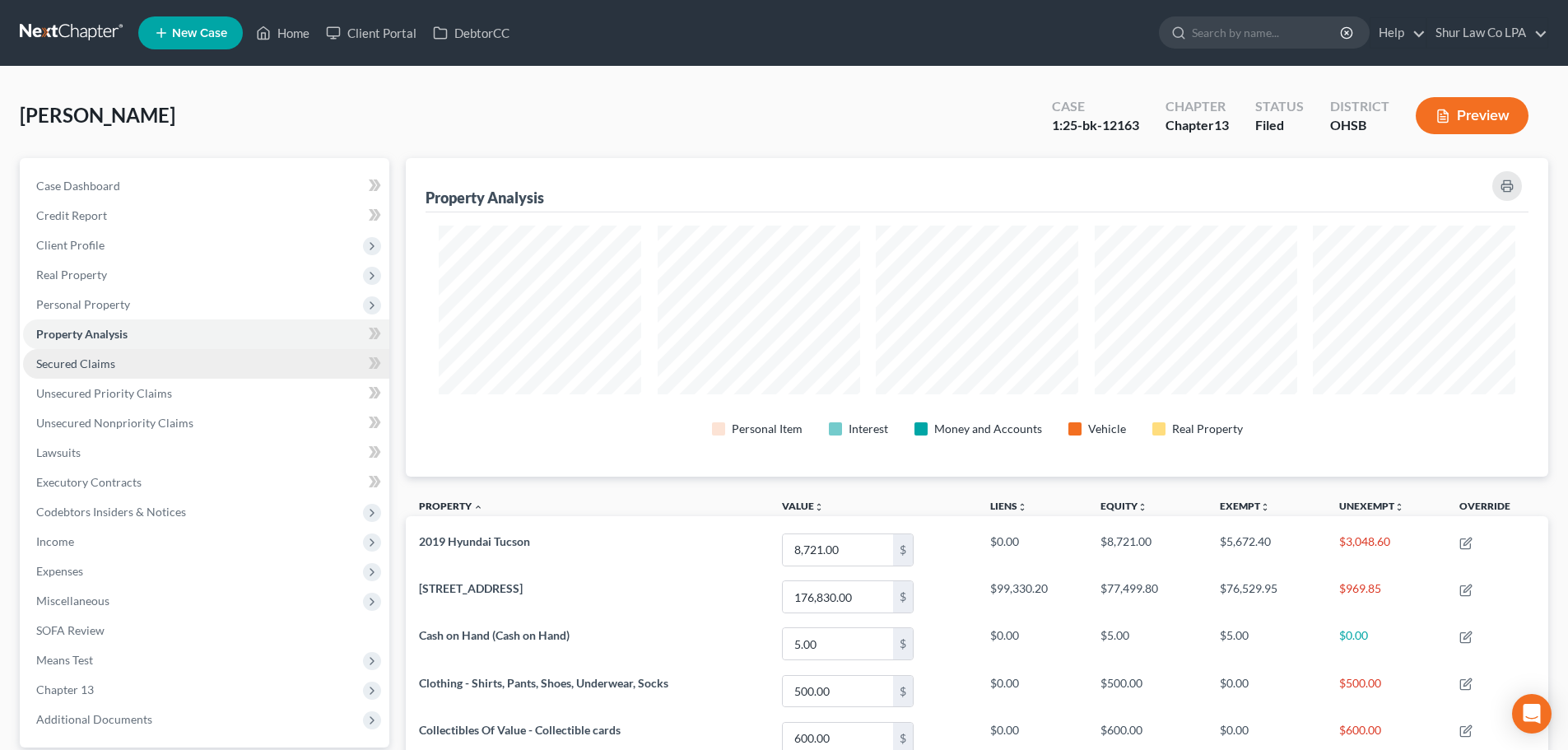
click at [122, 362] on link "Secured Claims" at bounding box center [206, 363] width 366 height 30
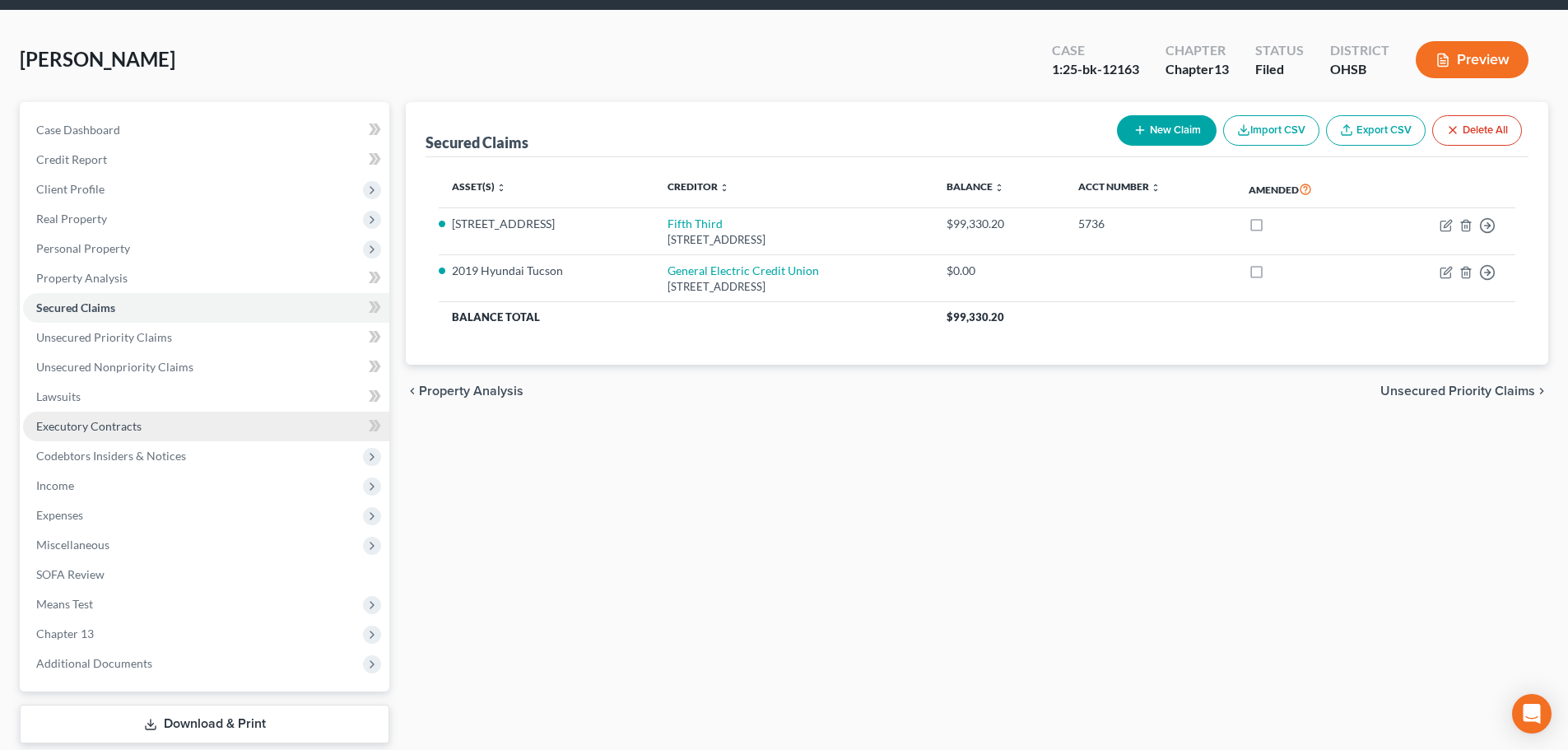
scroll to position [155, 0]
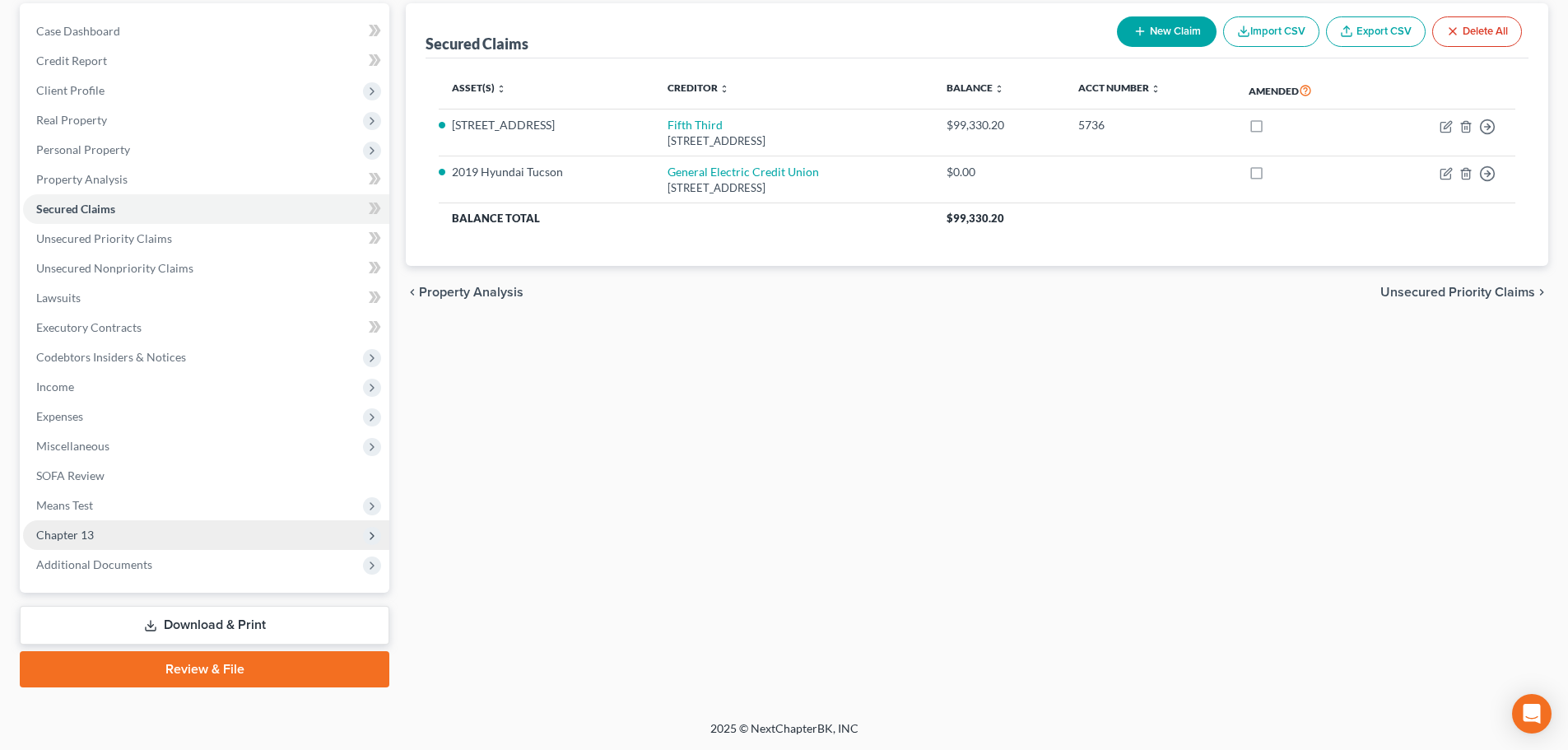
click at [102, 542] on span "Chapter 13" at bounding box center [206, 535] width 366 height 30
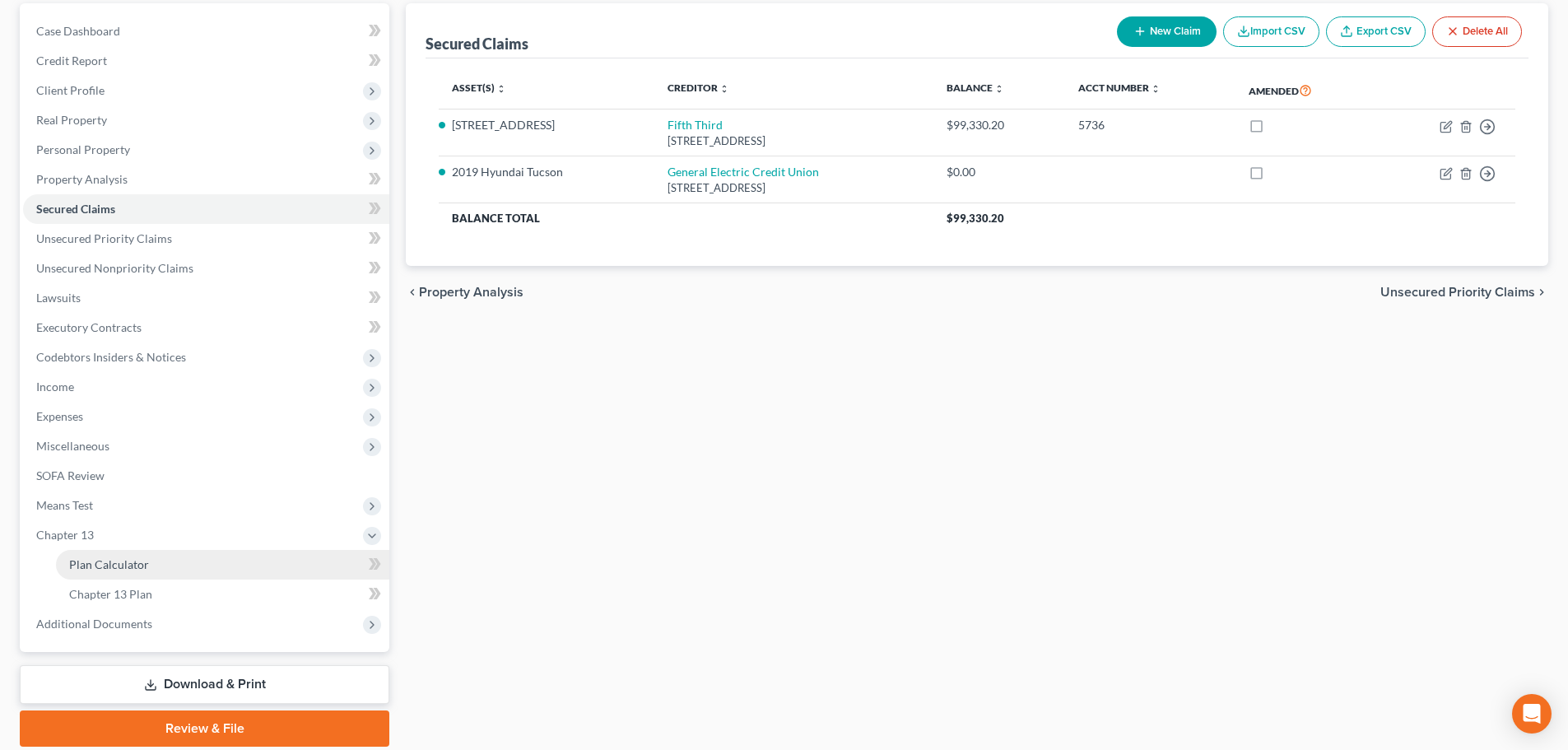
click at [118, 559] on span "Plan Calculator" at bounding box center [109, 565] width 80 height 14
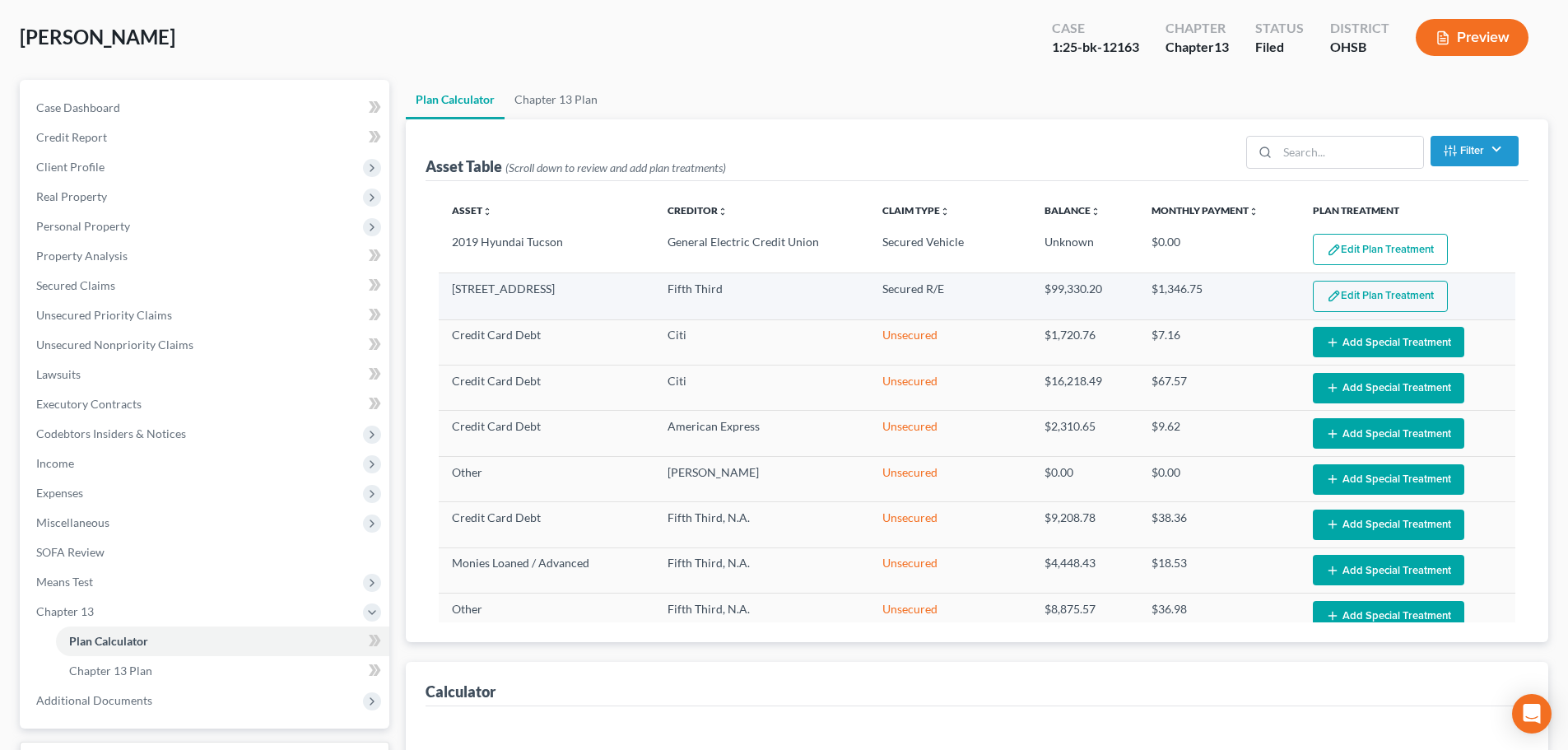
select select "59"
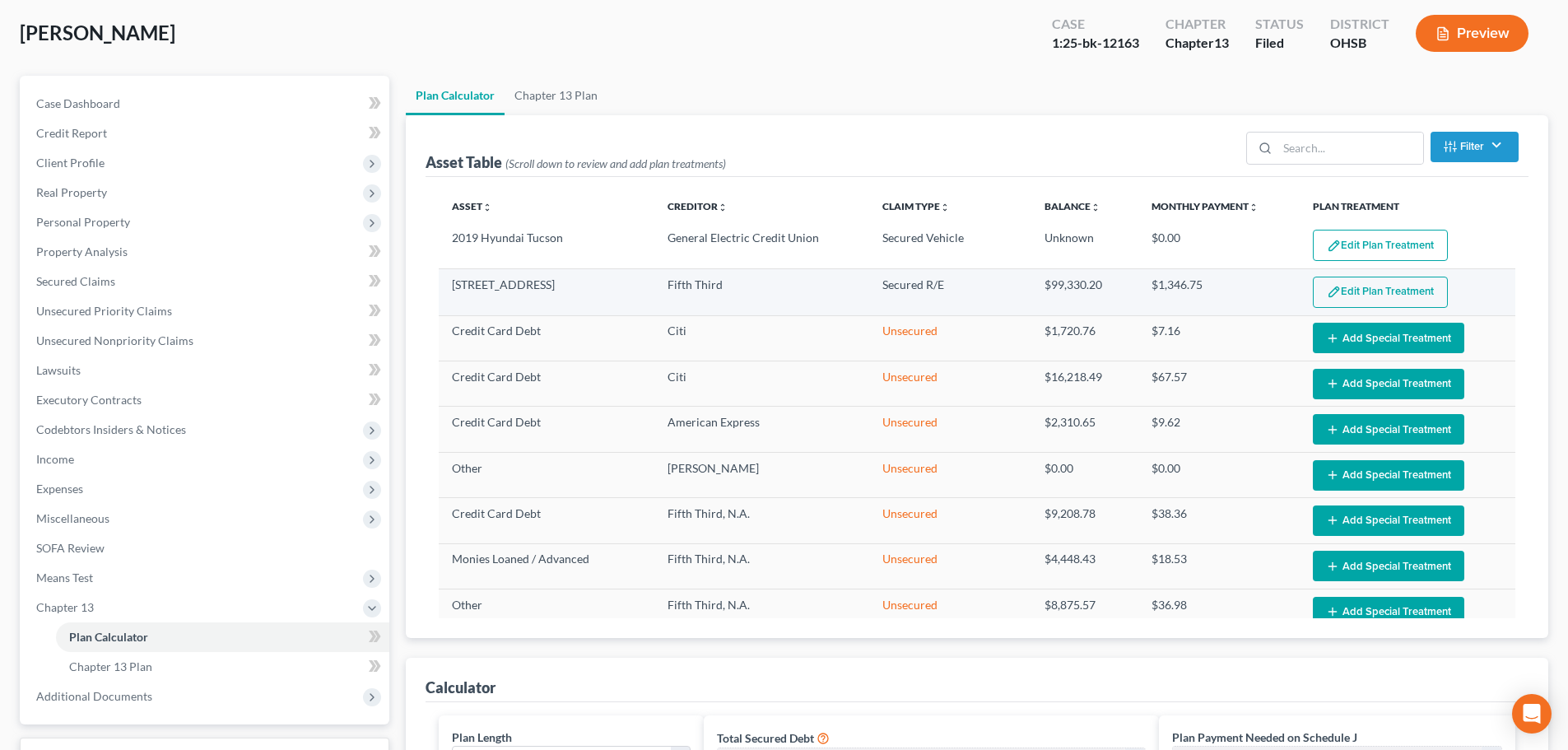
click at [1350, 295] on button "Edit Plan Treatment" at bounding box center [1381, 292] width 135 height 31
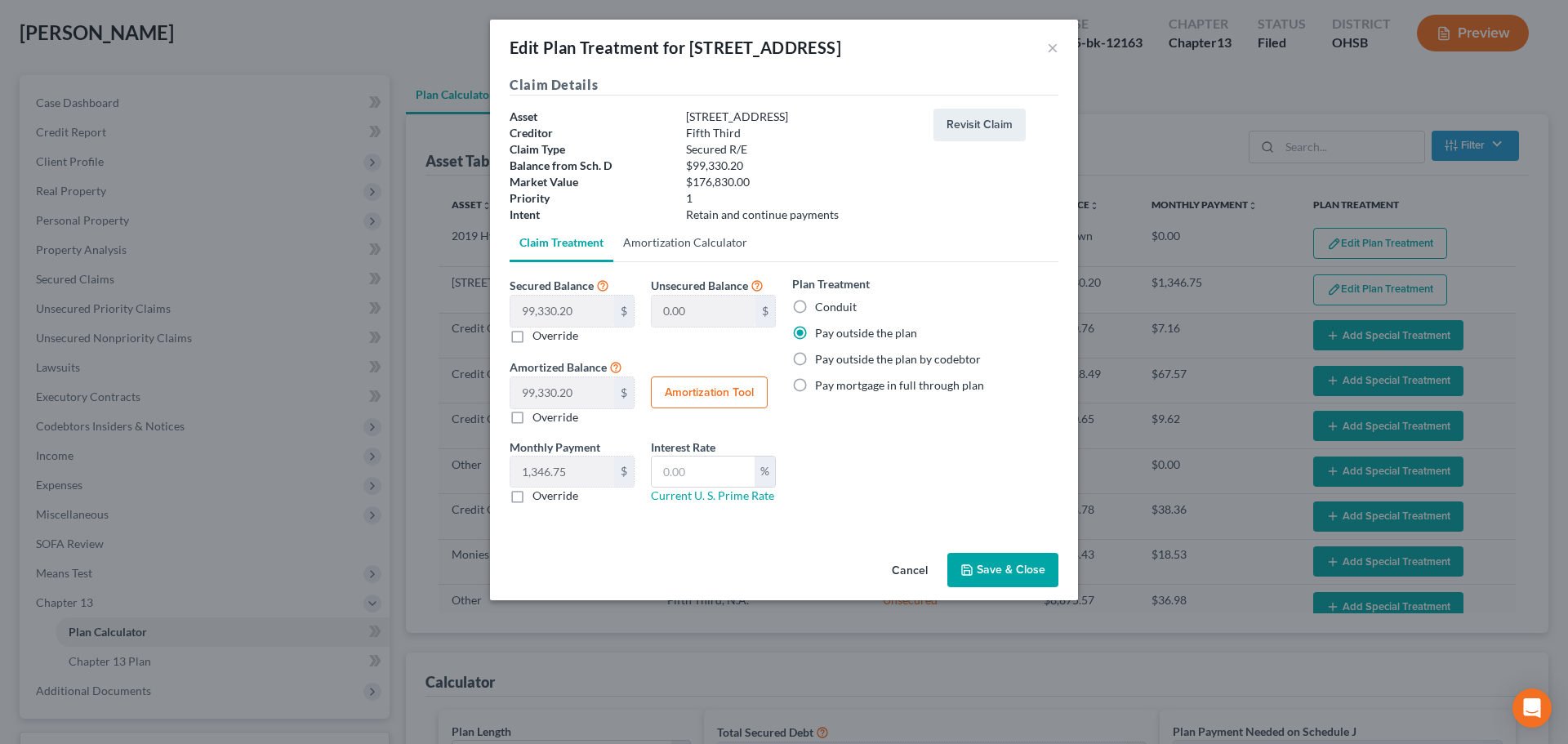
click at [717, 246] on link "Amortization Calculator" at bounding box center [685, 243] width 144 height 39
type input "99,330.20"
type input "60"
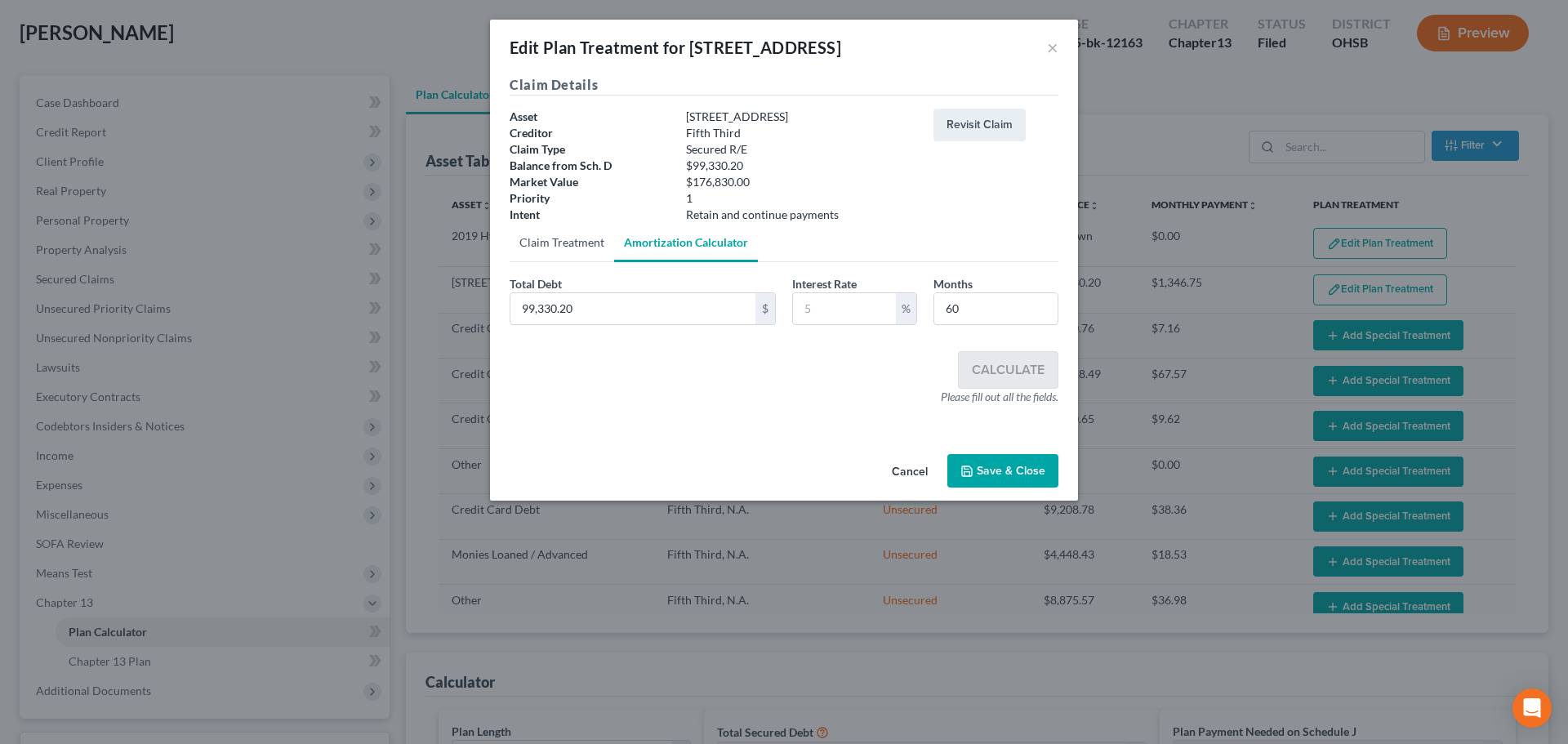
click at [567, 243] on link "Claim Treatment" at bounding box center [561, 243] width 104 height 39
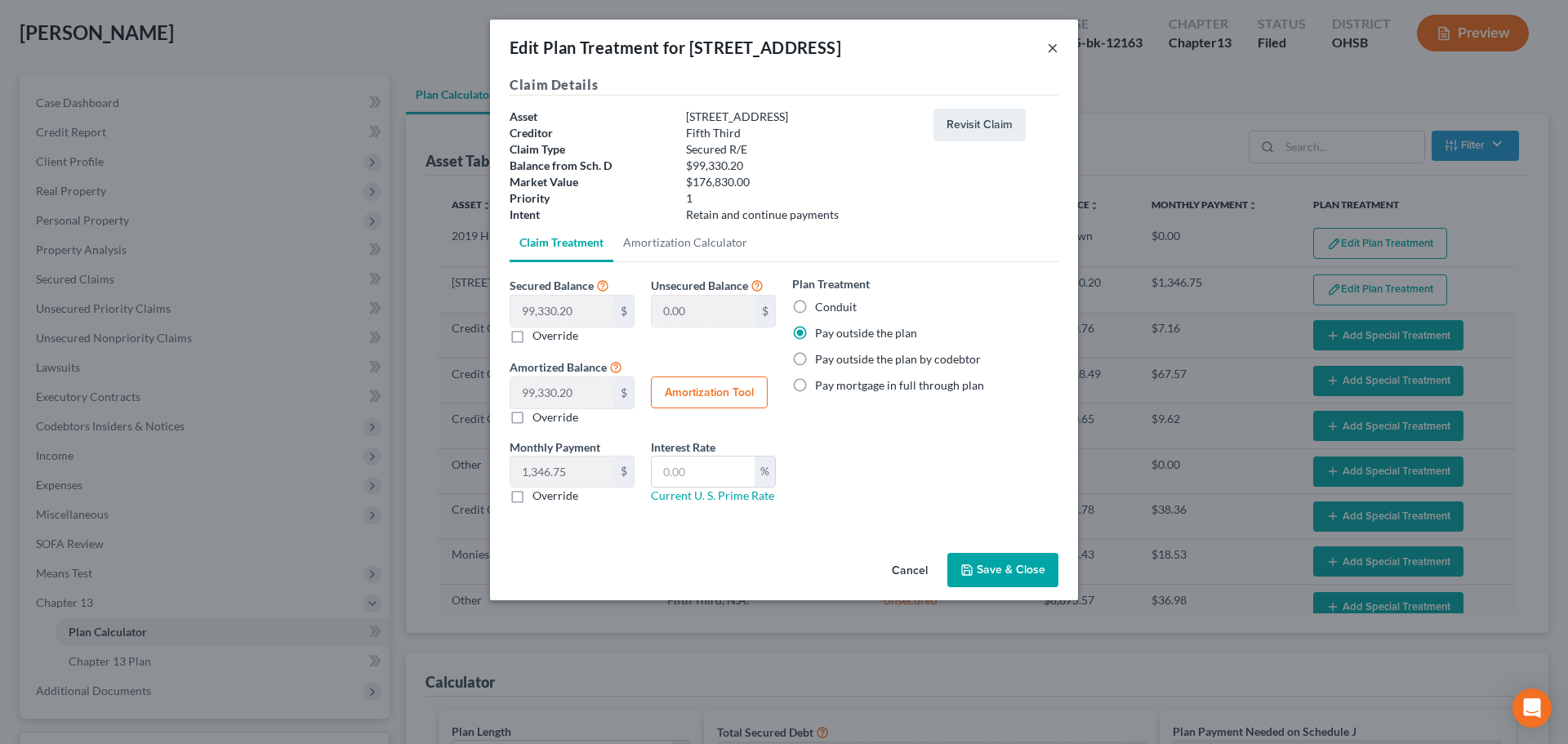
click at [1052, 47] on button "×" at bounding box center [1052, 47] width 12 height 20
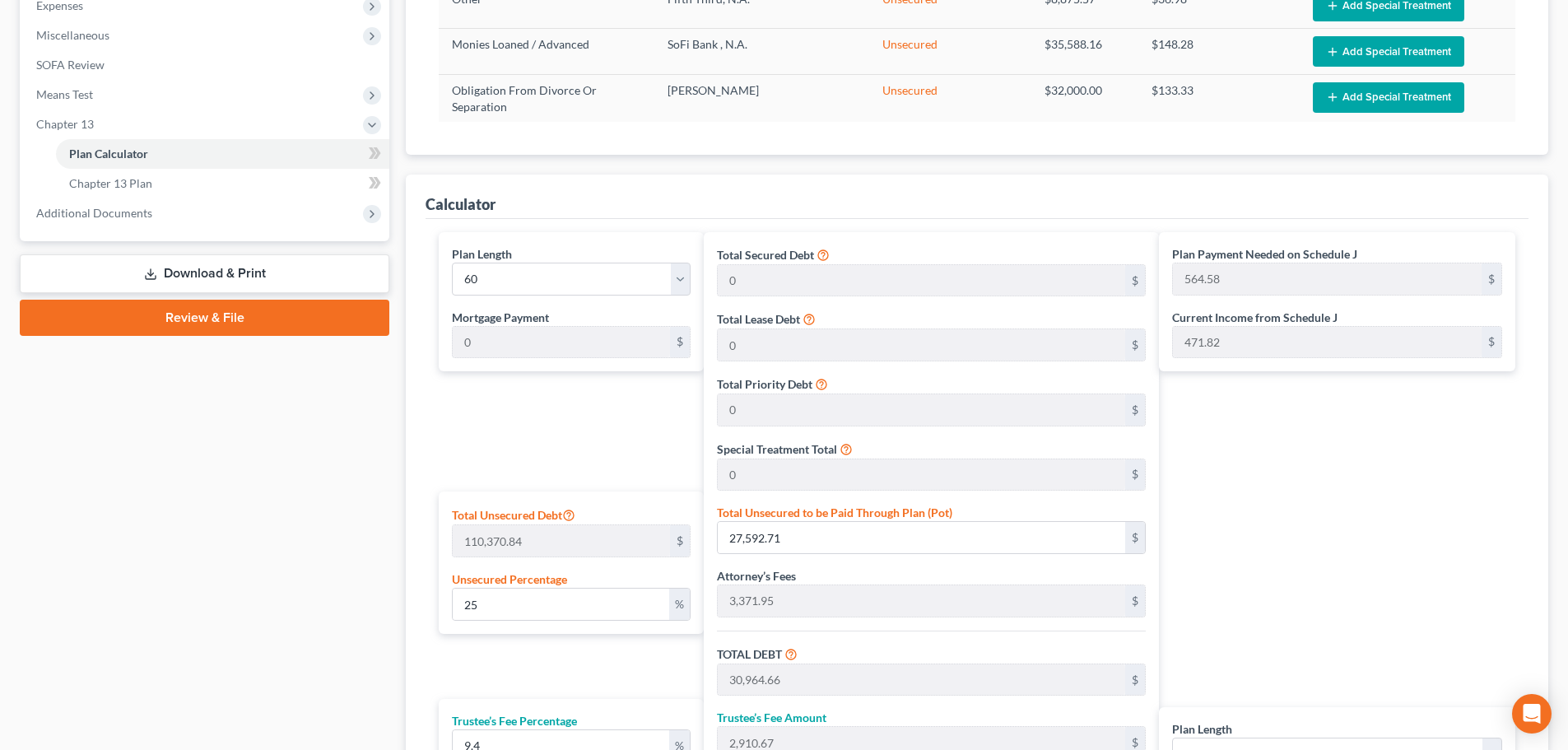
scroll to position [494, 0]
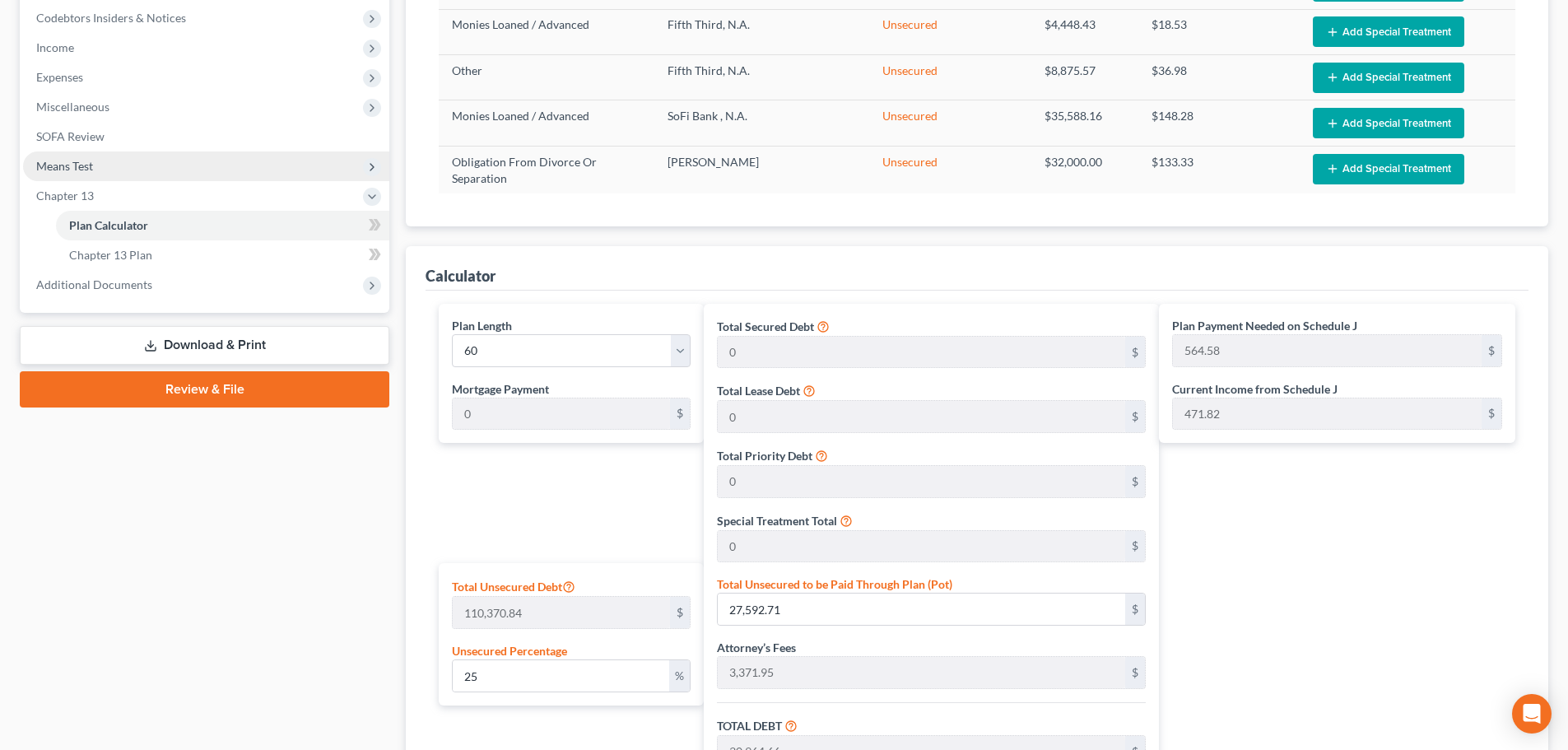
click at [151, 162] on span "Means Test" at bounding box center [206, 165] width 366 height 30
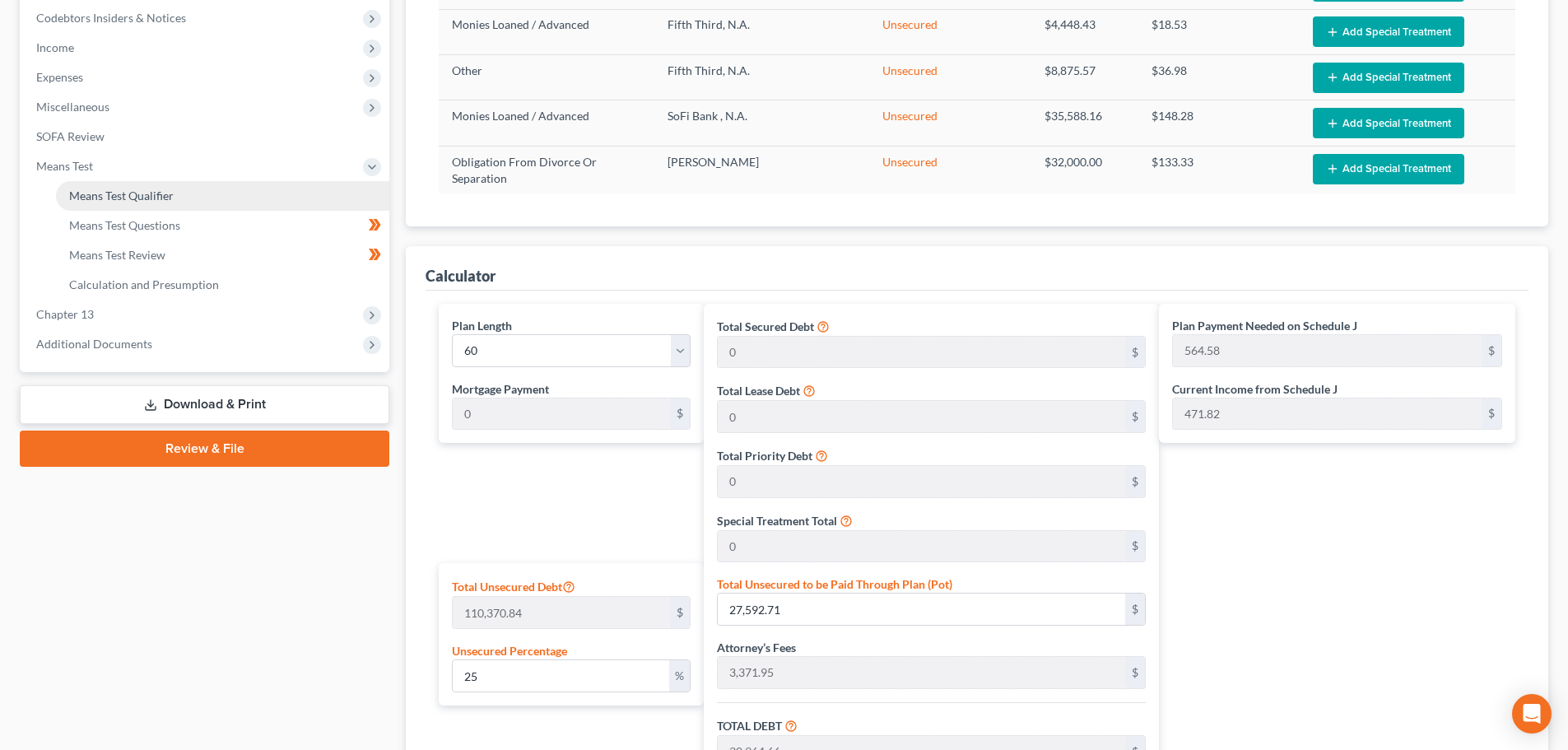
click at [156, 190] on span "Means Test Qualifier" at bounding box center [121, 196] width 104 height 14
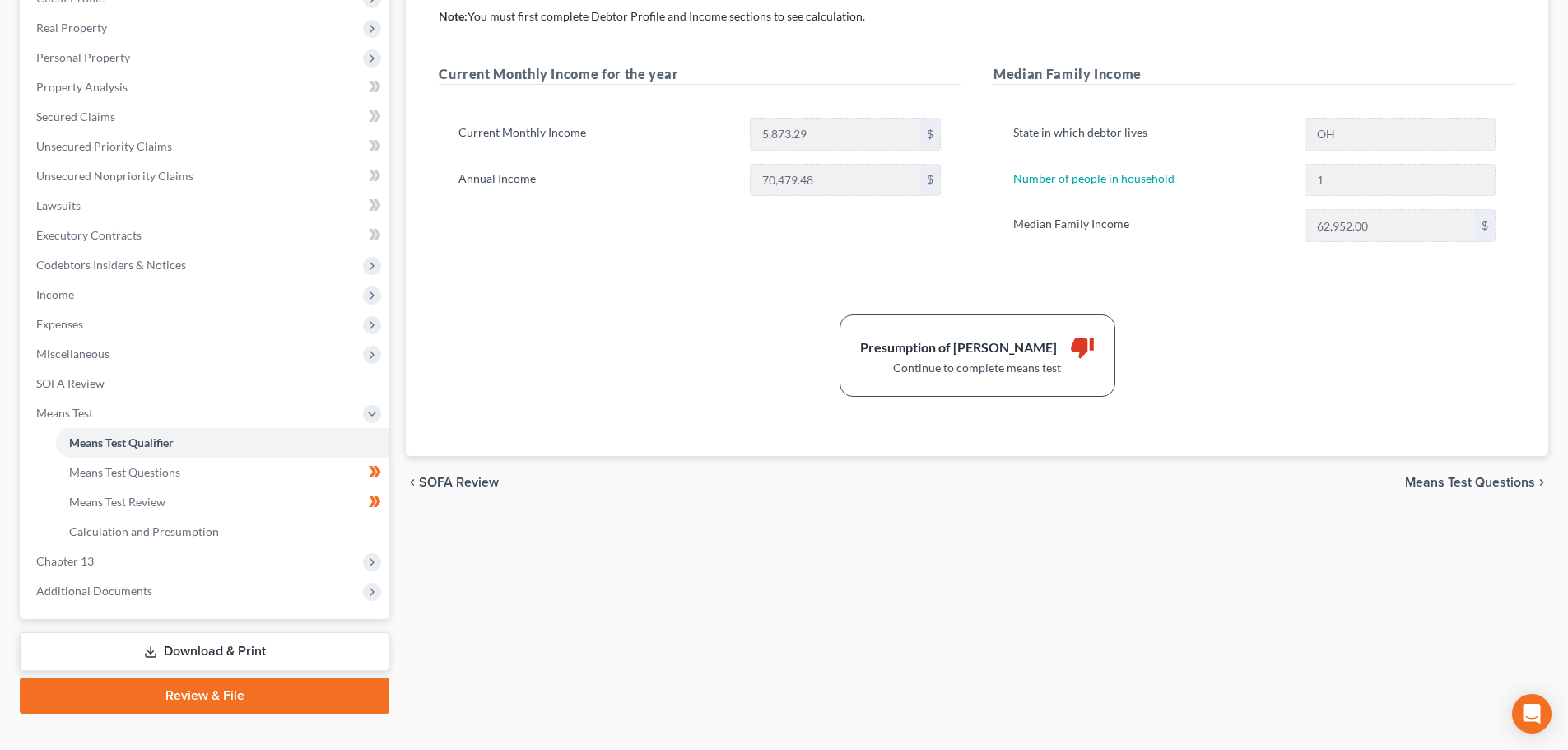
click at [1468, 487] on span "Means Test Questions" at bounding box center [1470, 482] width 130 height 13
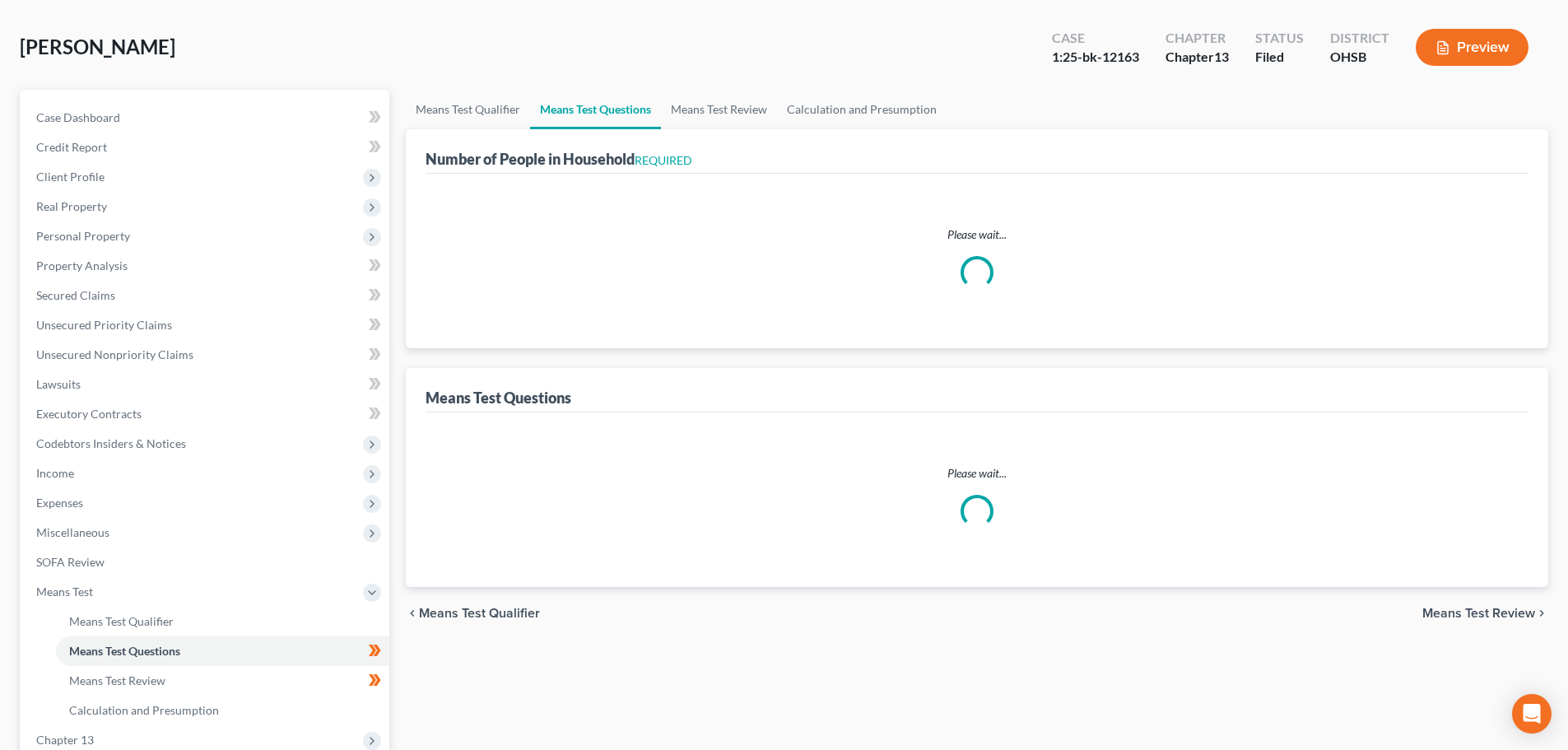
select select "0"
select select "60"
select select "1"
select select "60"
select select "1"
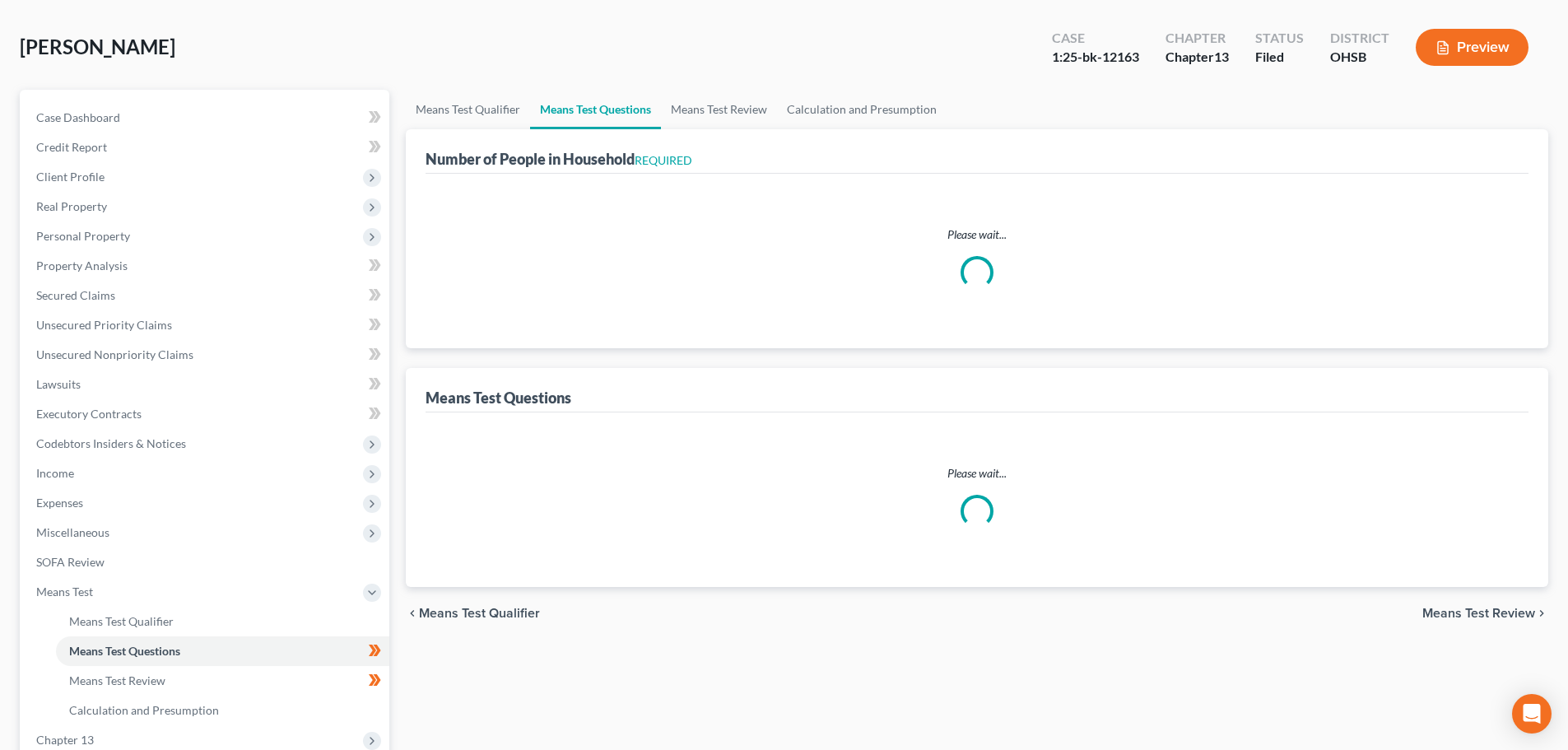
select select "0"
select select "1"
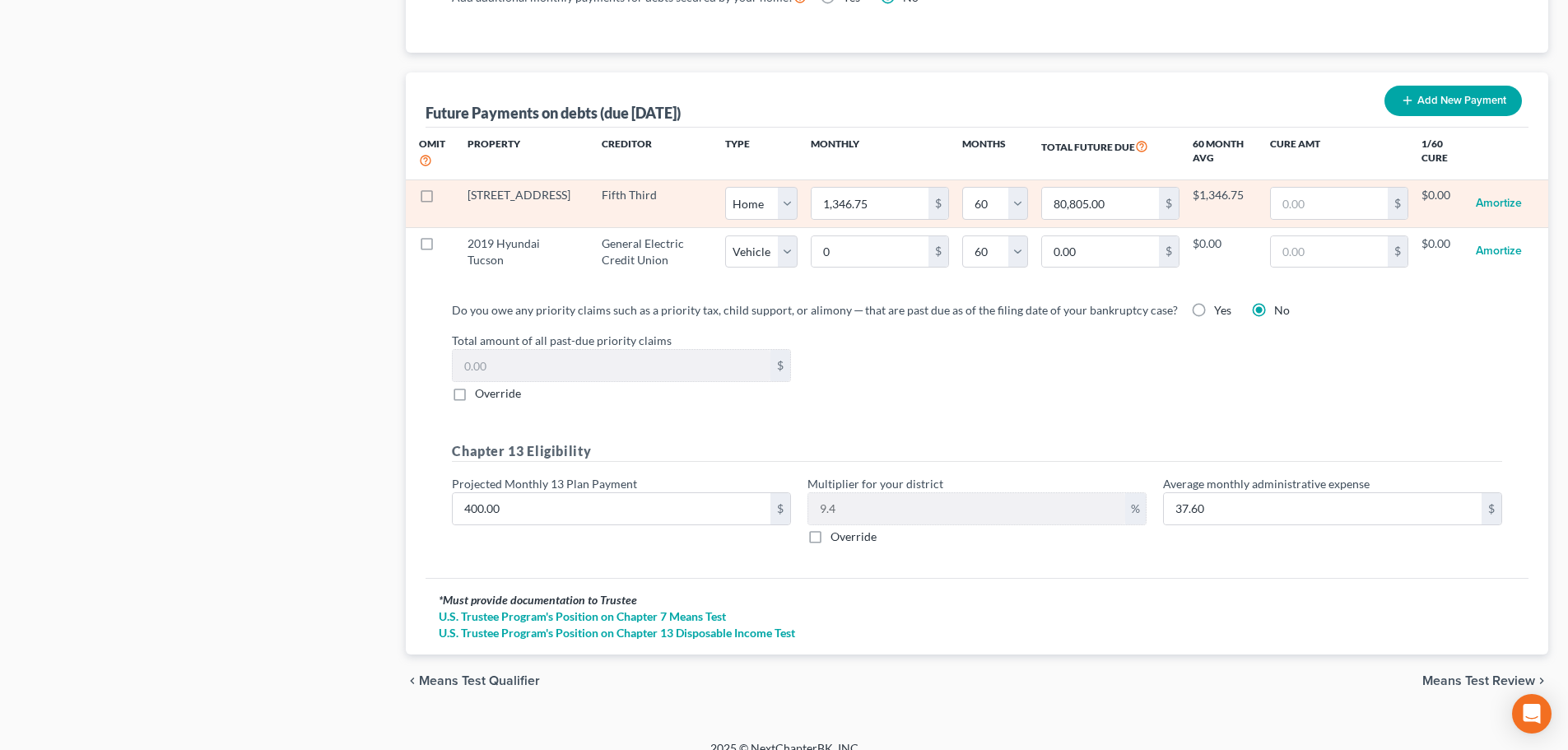
scroll to position [1587, 0]
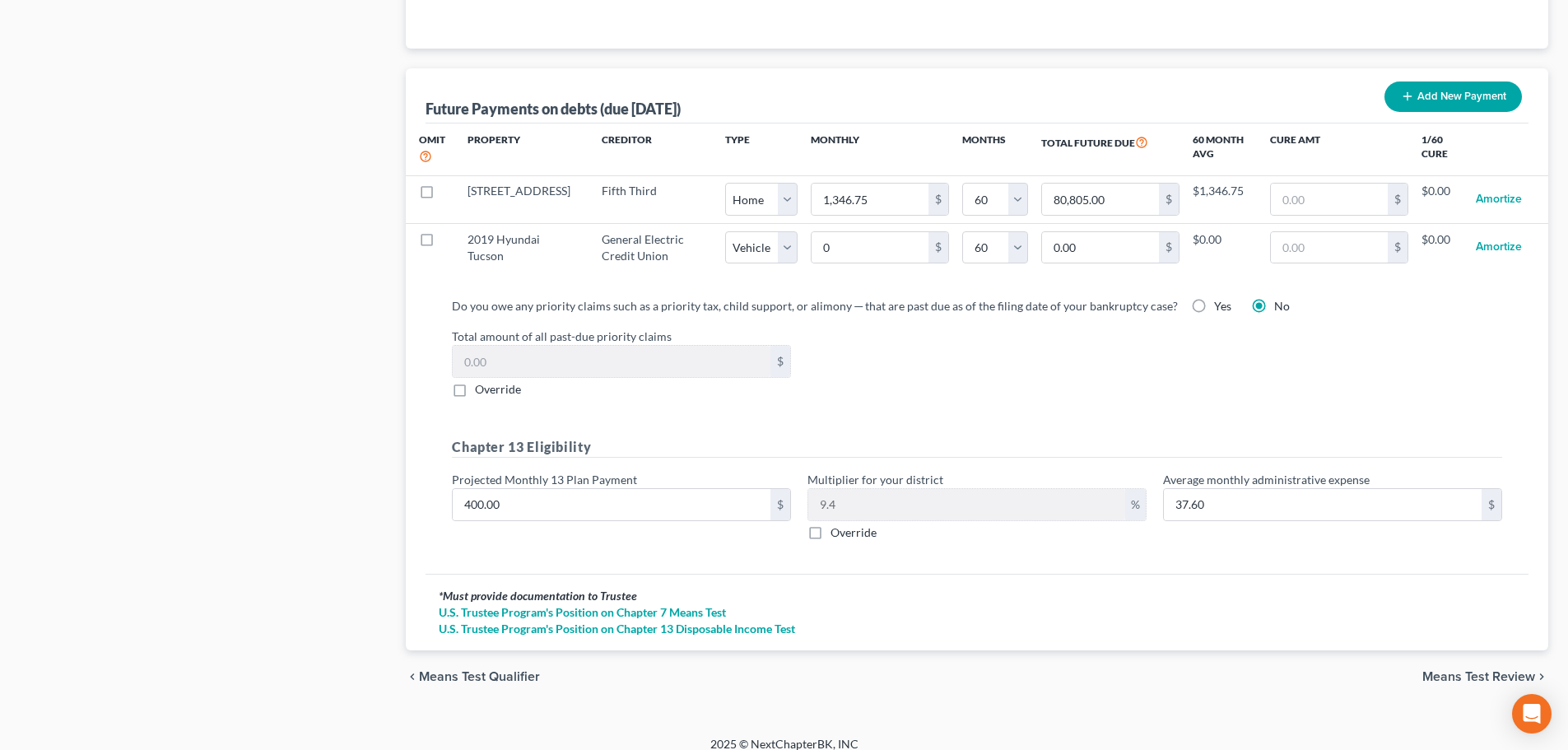
click at [1474, 670] on span "Means Test Review" at bounding box center [1478, 676] width 112 height 13
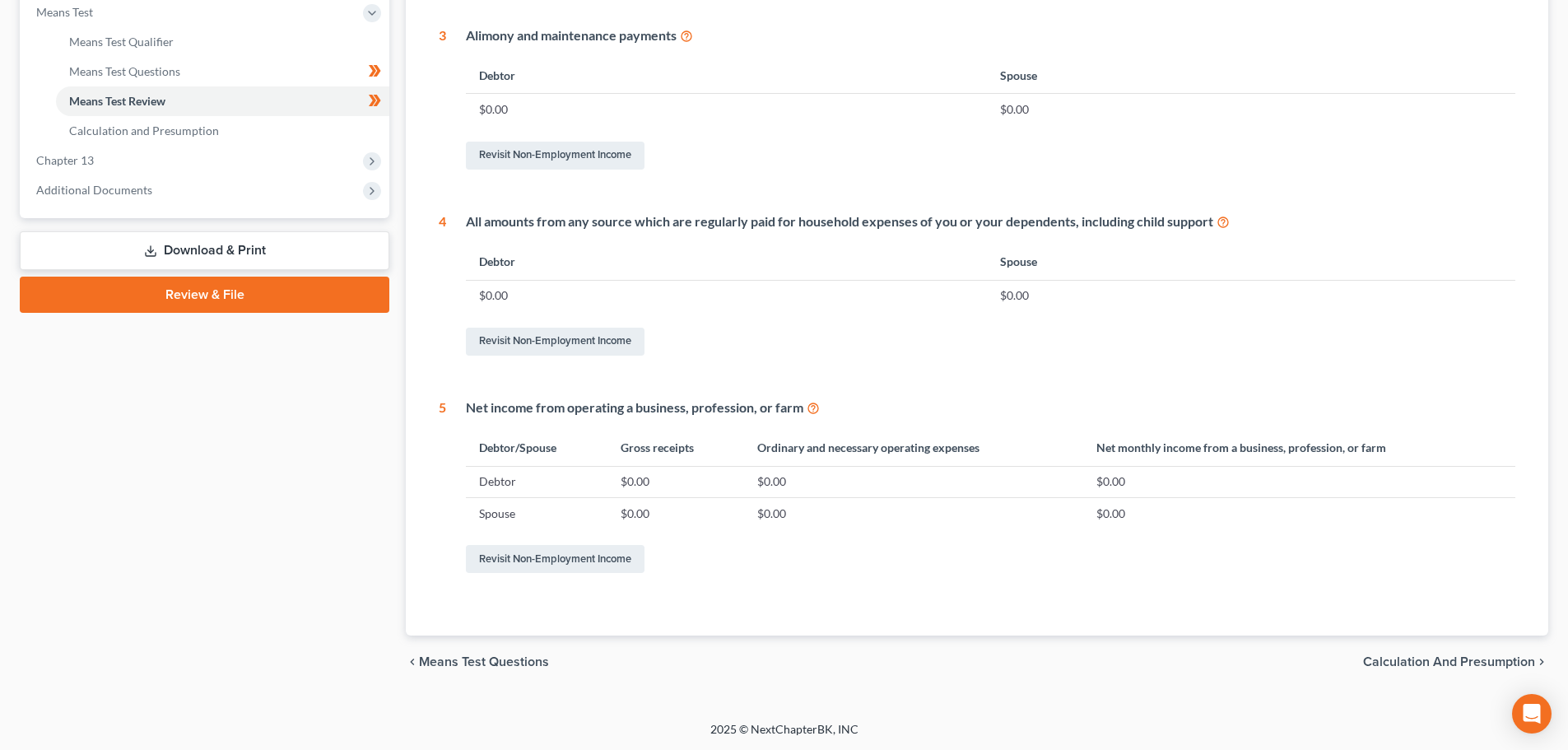
scroll to position [649, 0]
click at [1414, 656] on span "Calculation and Presumption" at bounding box center [1448, 661] width 172 height 13
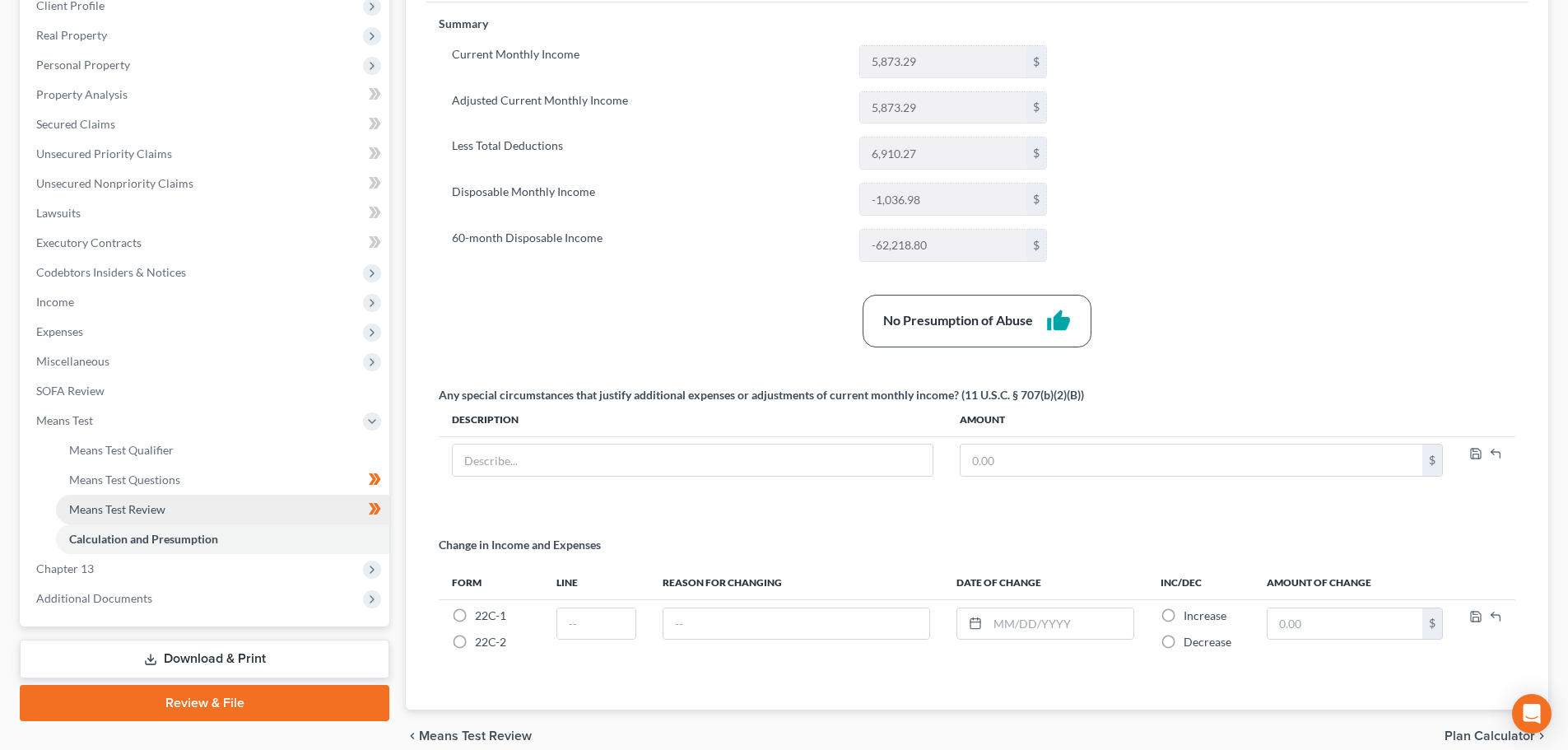
scroll to position [247, 0]
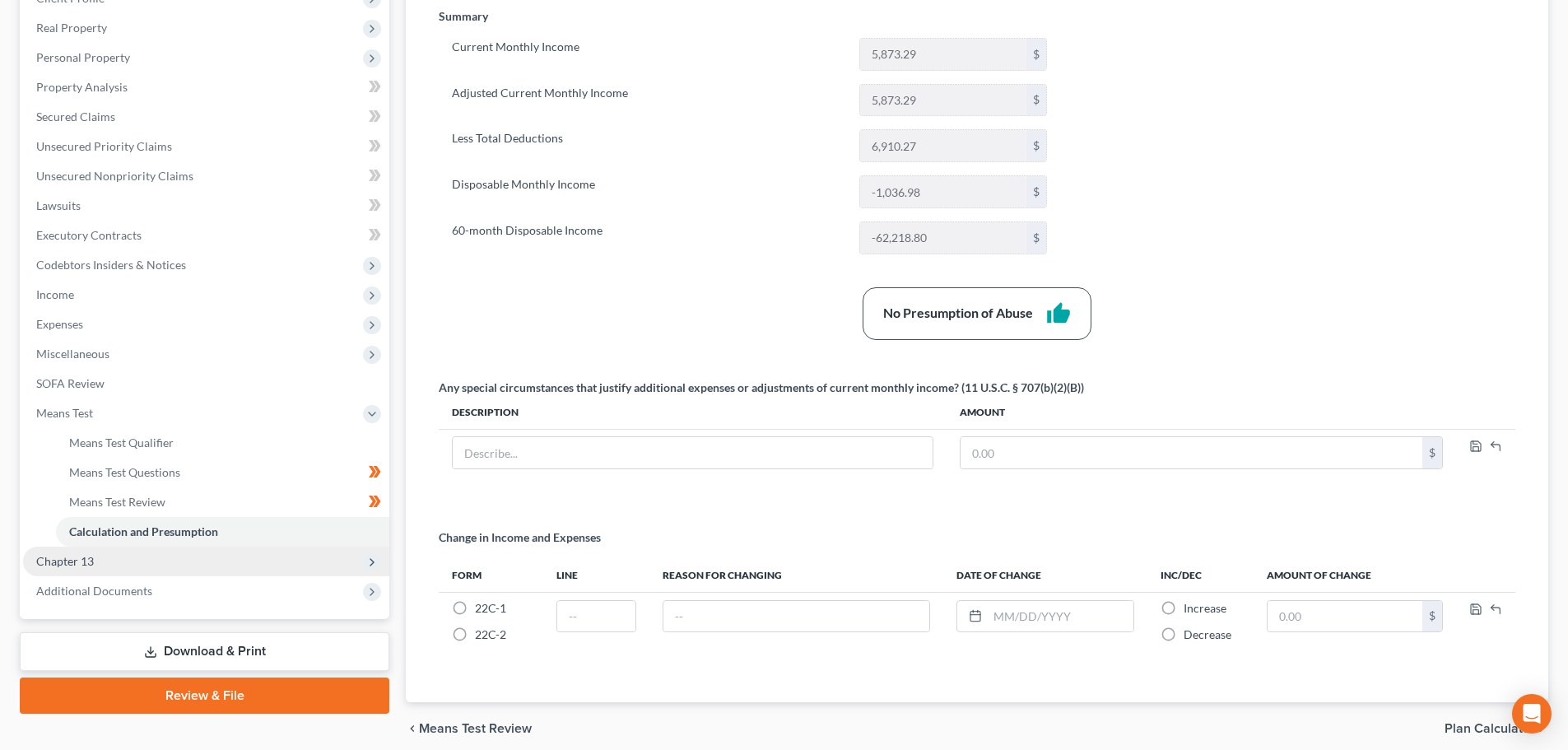
click at [167, 554] on span "Chapter 13" at bounding box center [206, 561] width 366 height 30
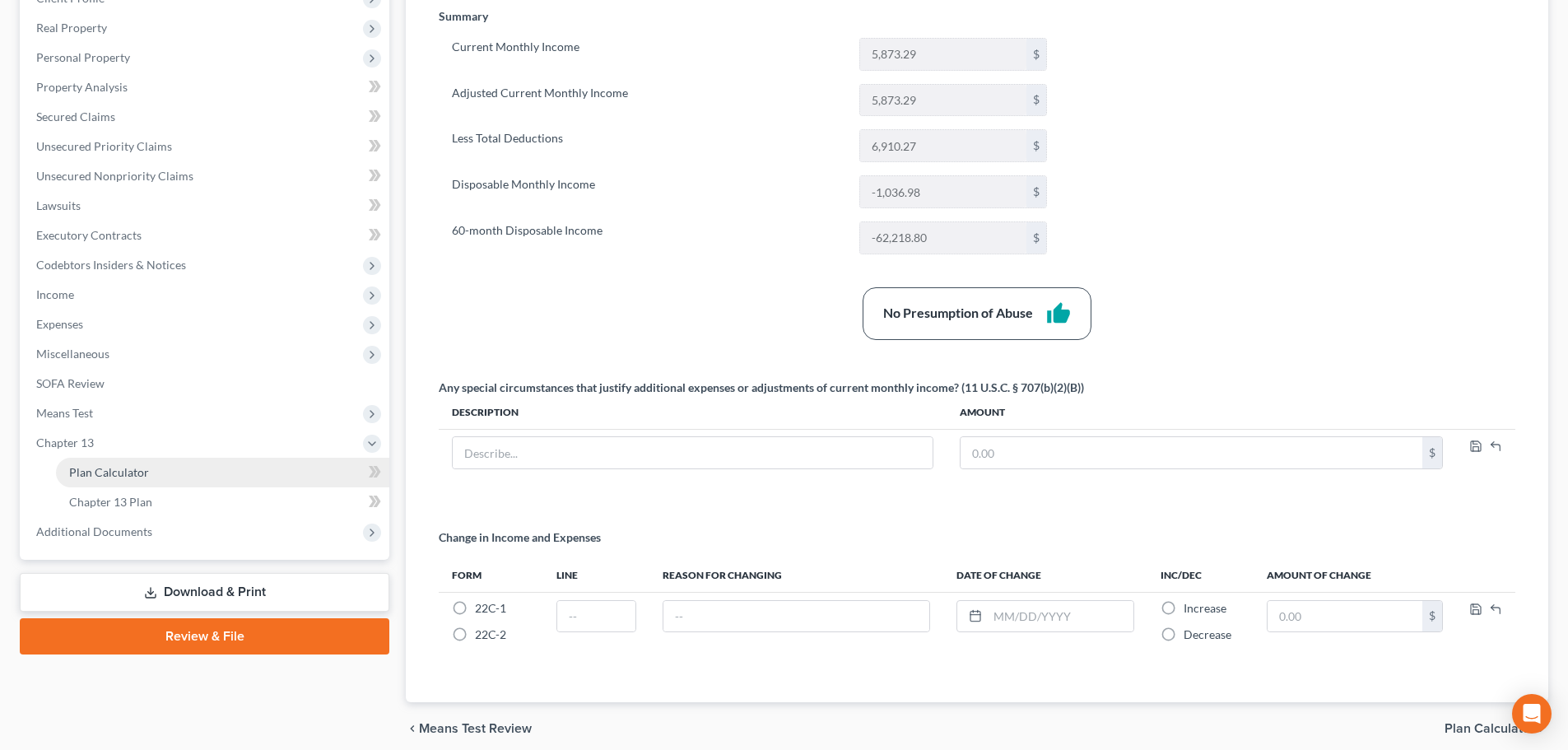
click at [124, 478] on span "Plan Calculator" at bounding box center [109, 472] width 80 height 14
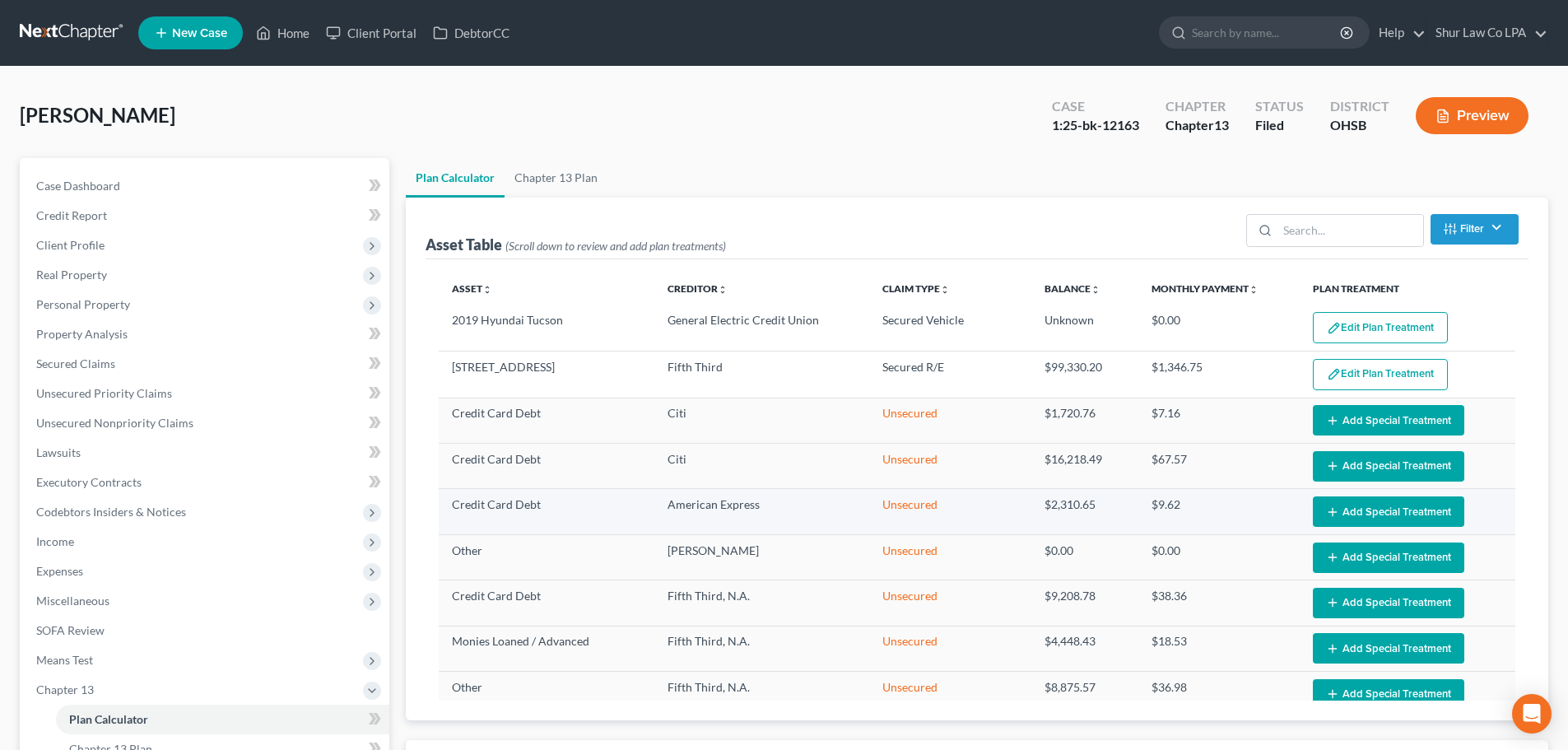
select select "59"
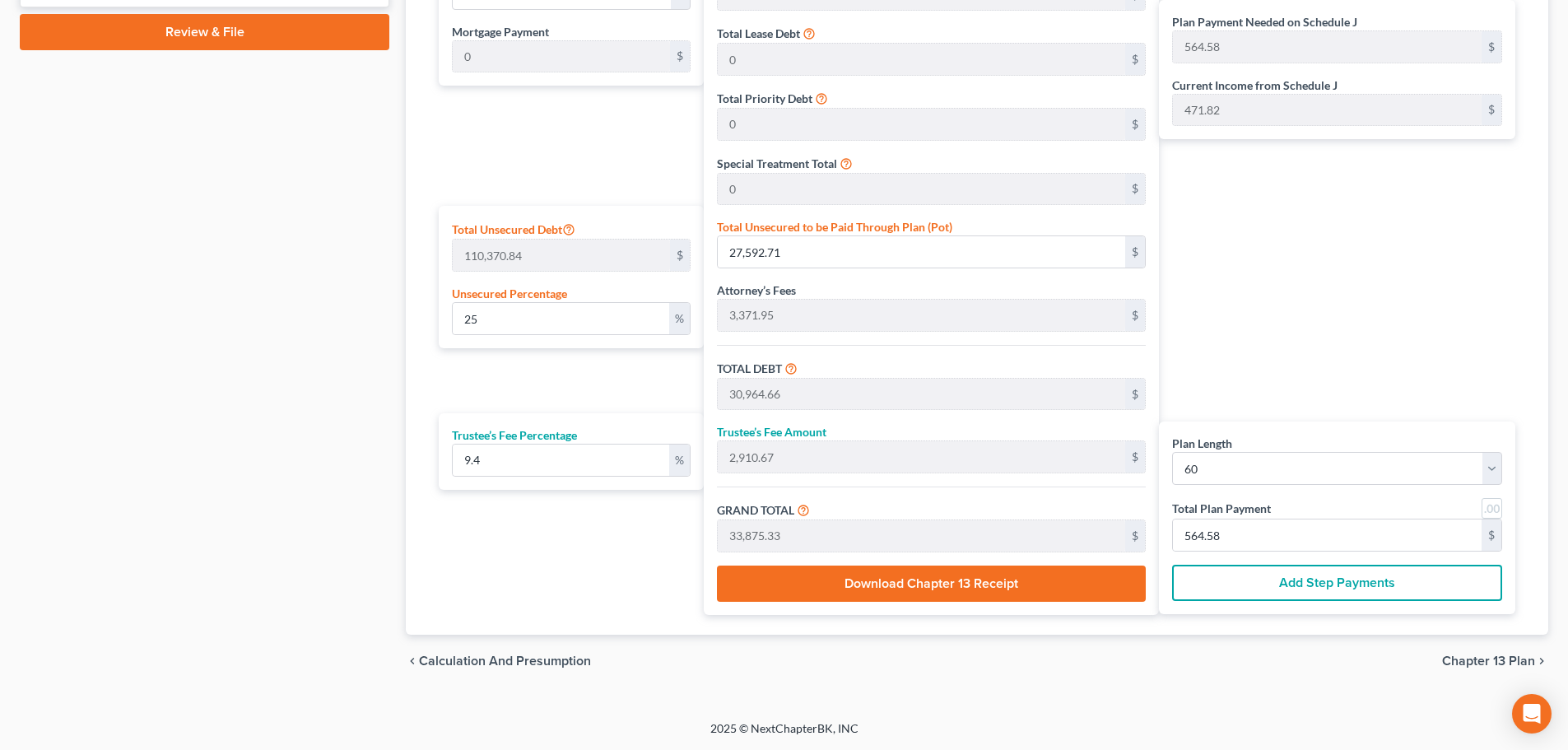
scroll to position [853, 0]
click at [1319, 469] on select "1 2 3 4 5 6 7 8 9 10 11 12 13 14 15 16 17 18 19 20 21 22 23 24 25 26 27 28 29 3…" at bounding box center [1337, 469] width 330 height 33
select select "35"
click at [1172, 452] on select "1 2 3 4 5 6 7 8 9 10 11 12 13 14 15 16 17 18 19 20 21 22 23 24 25 26 27 28 29 3…" at bounding box center [1337, 469] width 330 height 33
select select "35"
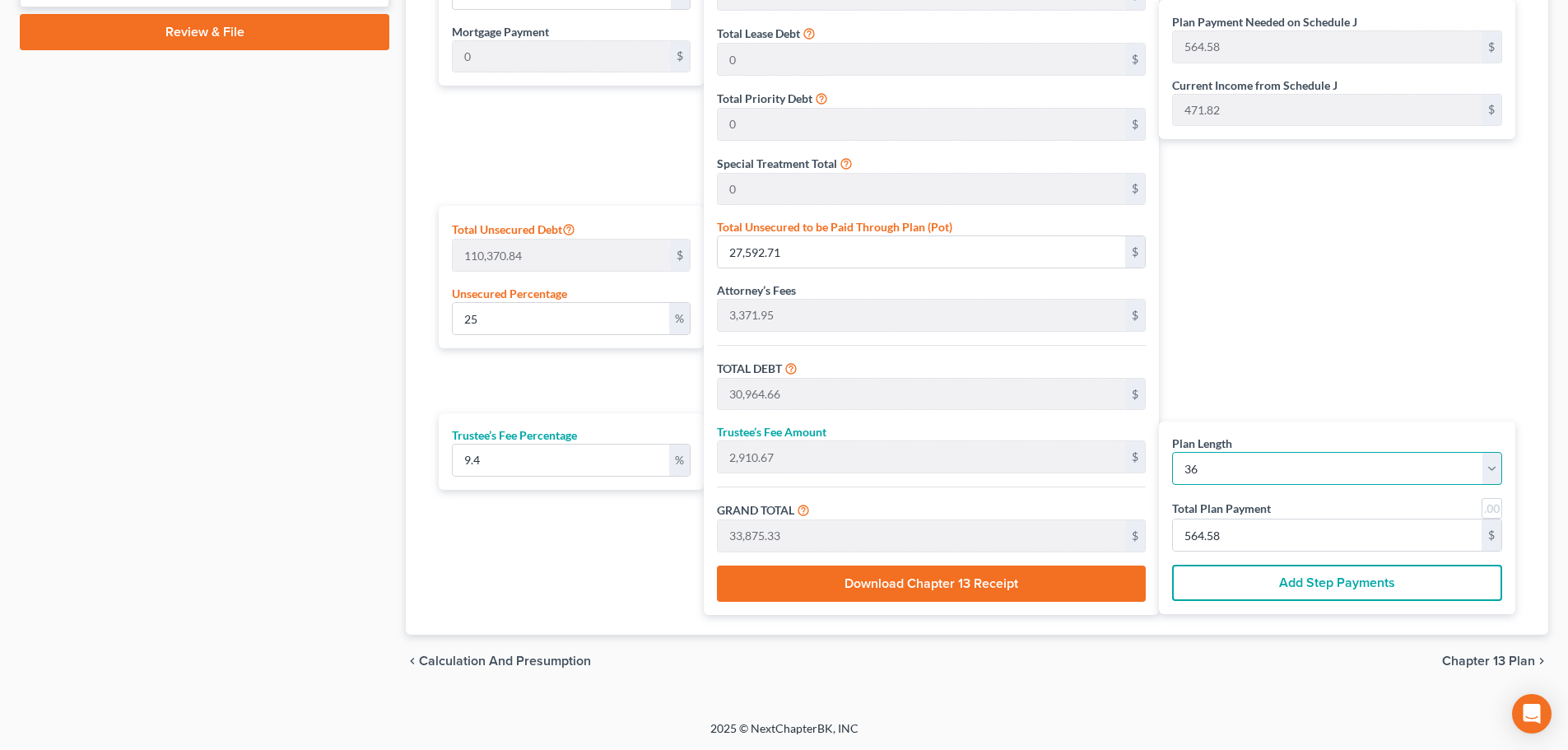
type input "940.98"
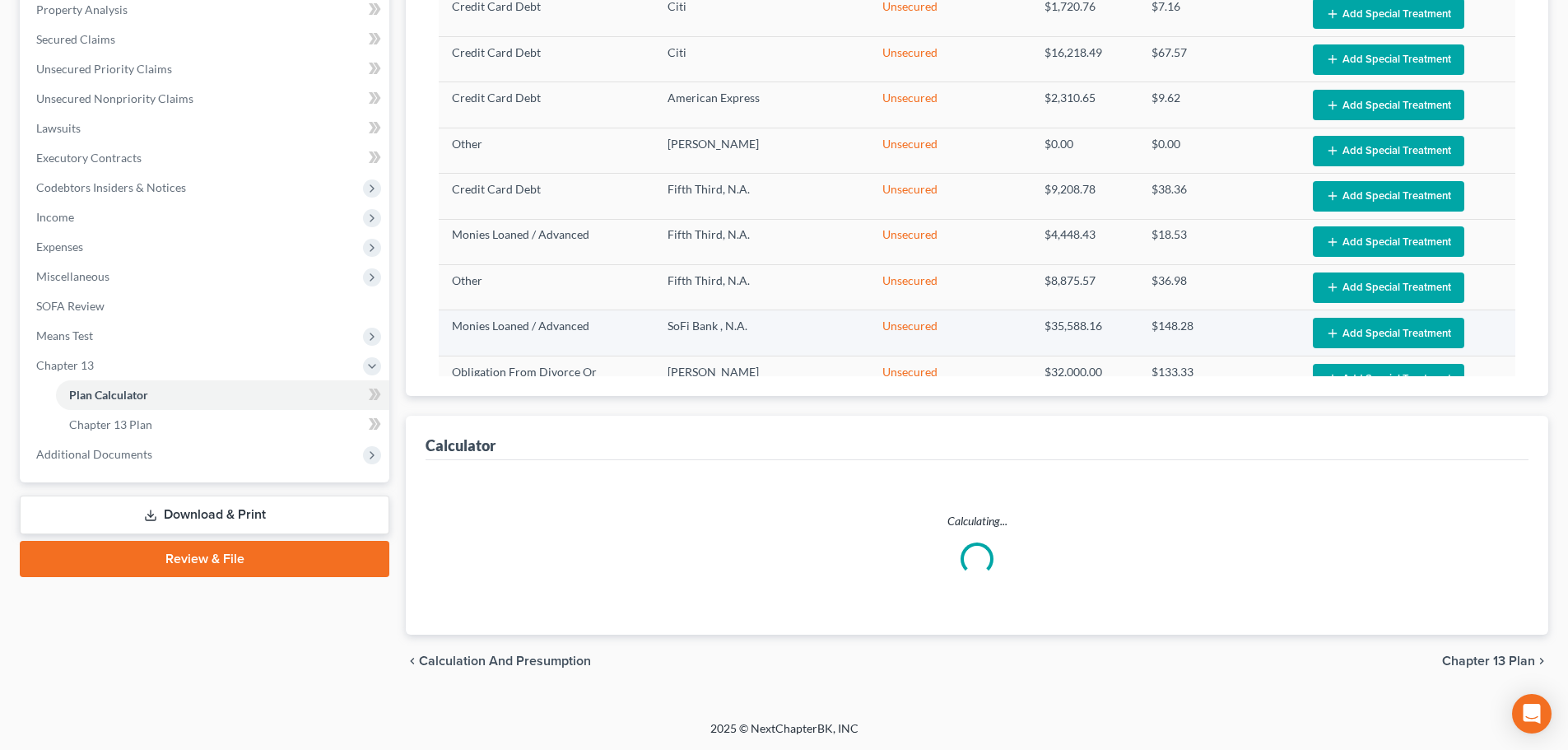
select select "35"
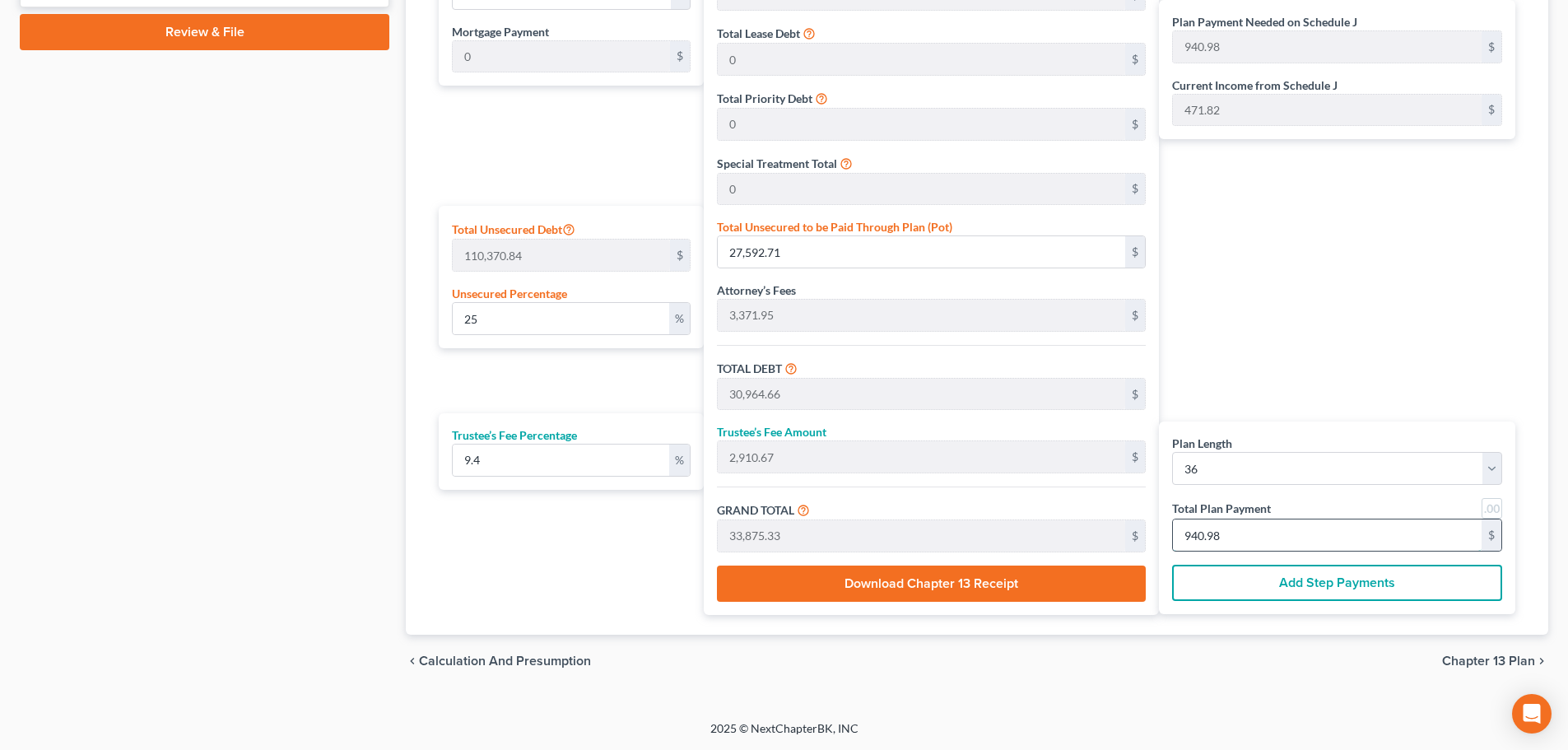
click at [1247, 538] on input "940.98" at bounding box center [1327, 535] width 308 height 31
click at [619, 473] on input "9.4" at bounding box center [561, 460] width 217 height 31
click at [1265, 531] on input "940.98" at bounding box center [1327, 535] width 308 height 31
type input "0"
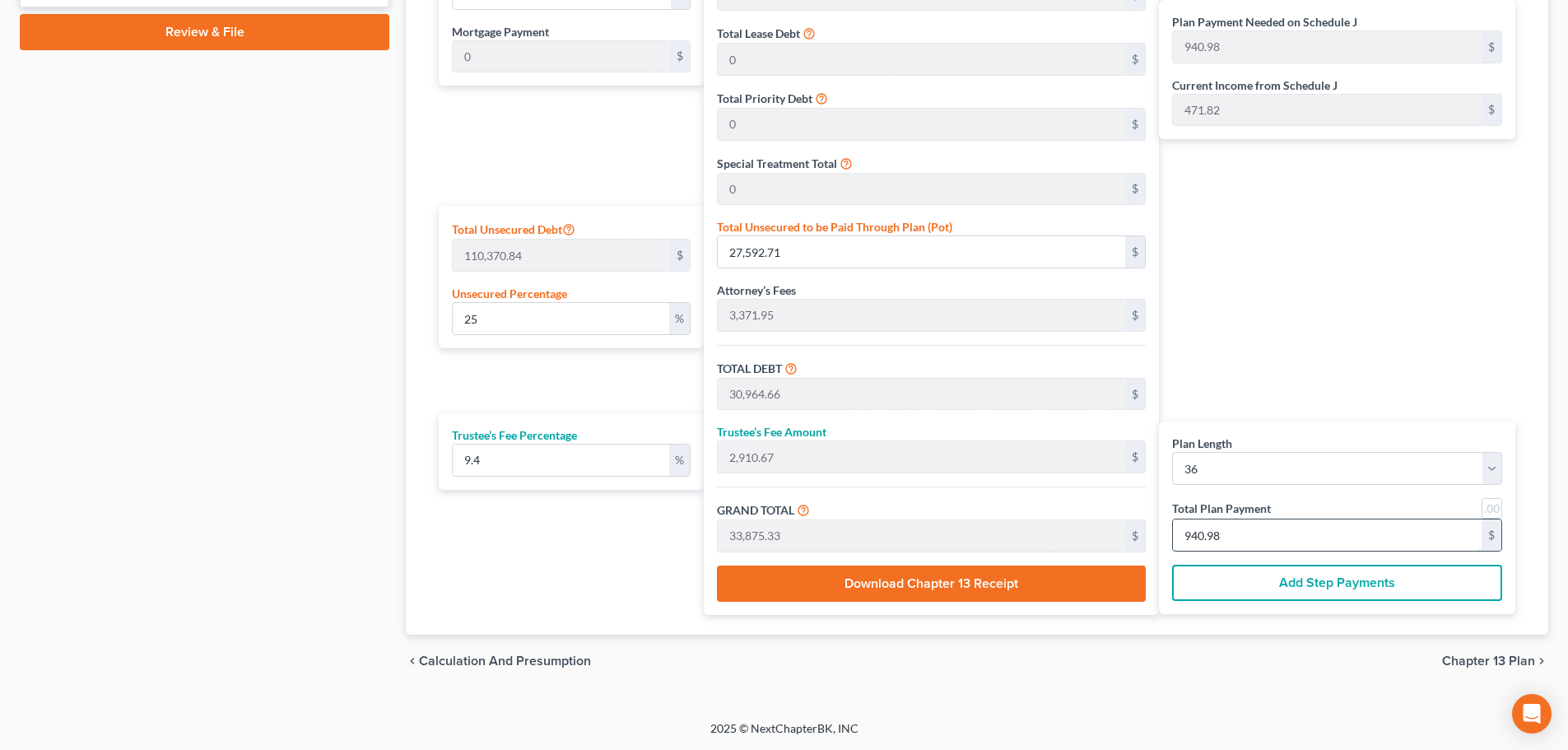
type input "131.62"
type input "12.37"
type input "144.00"
type input "4"
type input "1,546.61"
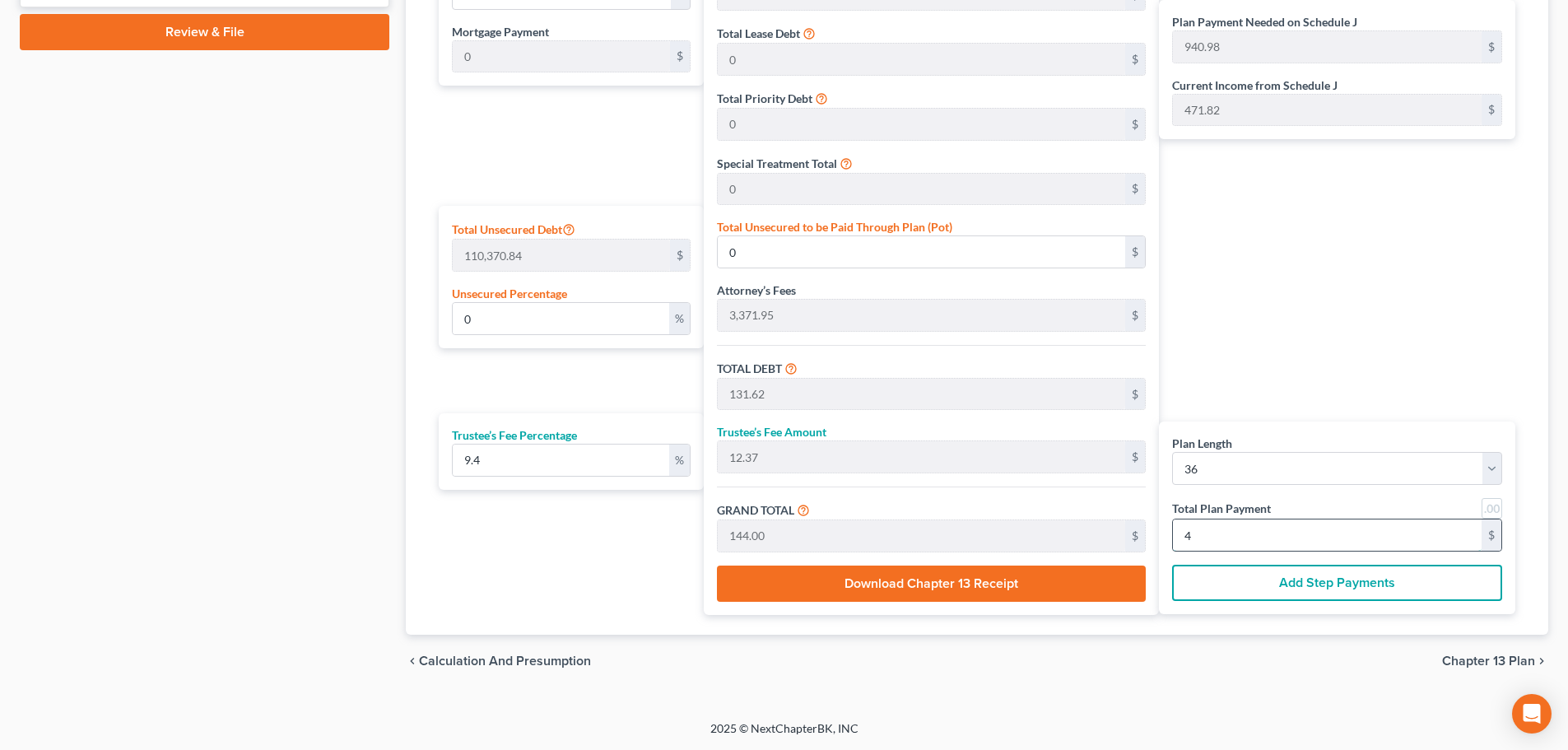
type input "145.38"
type input "1,692.00"
type input "47"
type input "10.96"
type input "12,094.22"
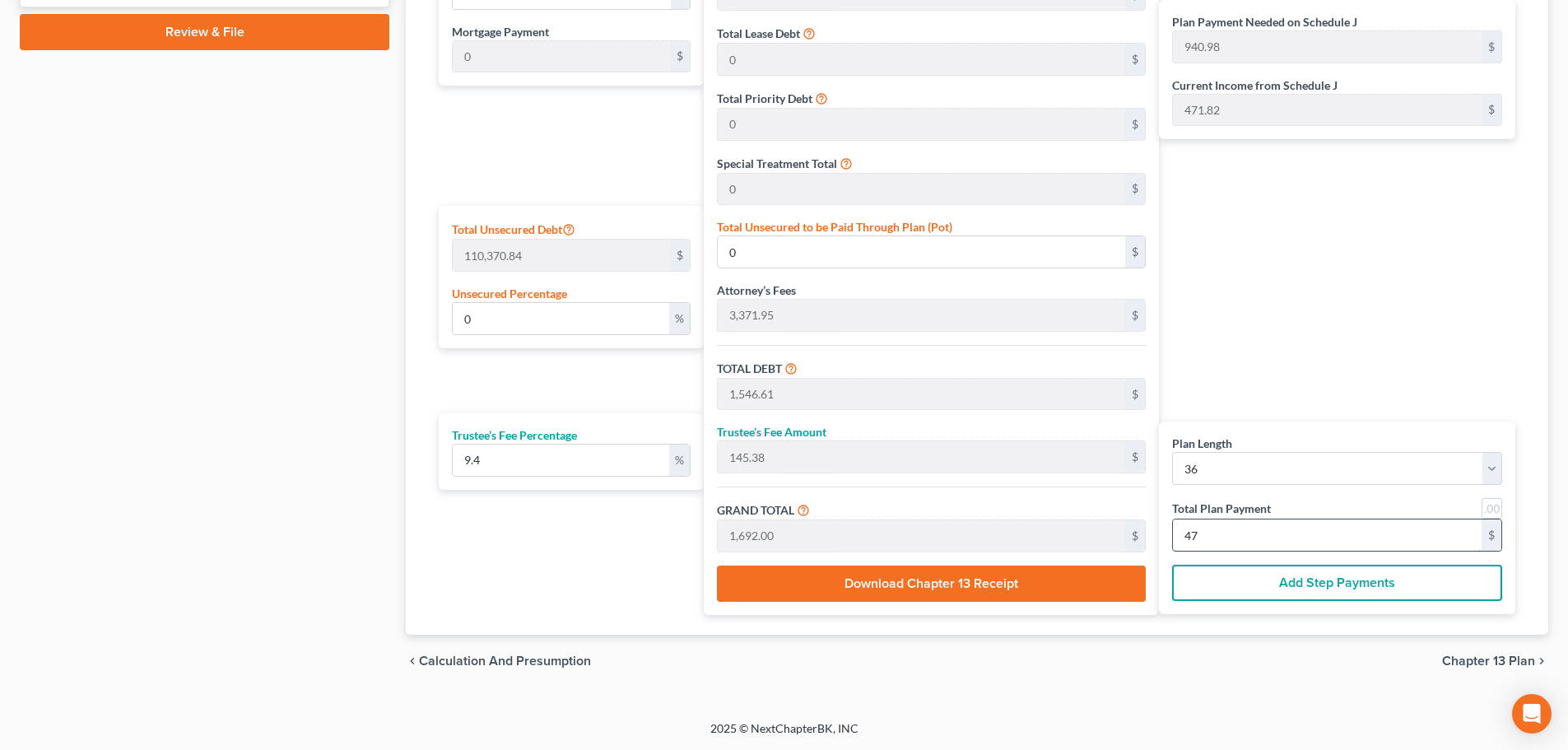
type input "15,466.17"
type input "1,453.82"
type input "16,920.00"
type input "470.00"
click at [1415, 384] on div "Plan Payment Needed on Schedule J 940.98 $ Current Income from Schedule J 471.8…" at bounding box center [1341, 281] width 365 height 669
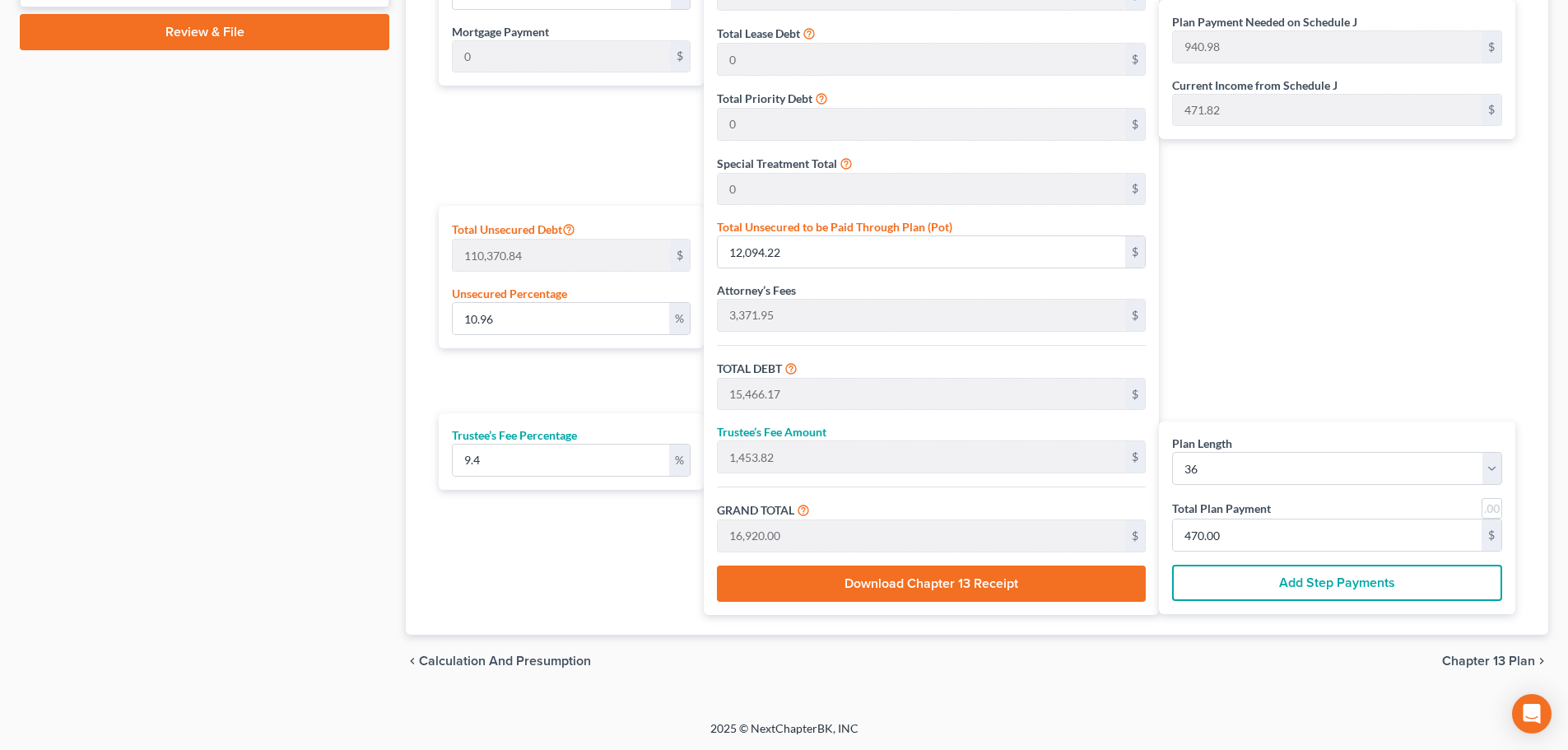
click at [1415, 385] on div "Plan Payment Needed on Schedule J 940.98 $ Current Income from Schedule J 471.8…" at bounding box center [1341, 281] width 365 height 669
click at [532, 327] on input "10.96" at bounding box center [561, 318] width 217 height 31
type input "1"
type input "1,103.70"
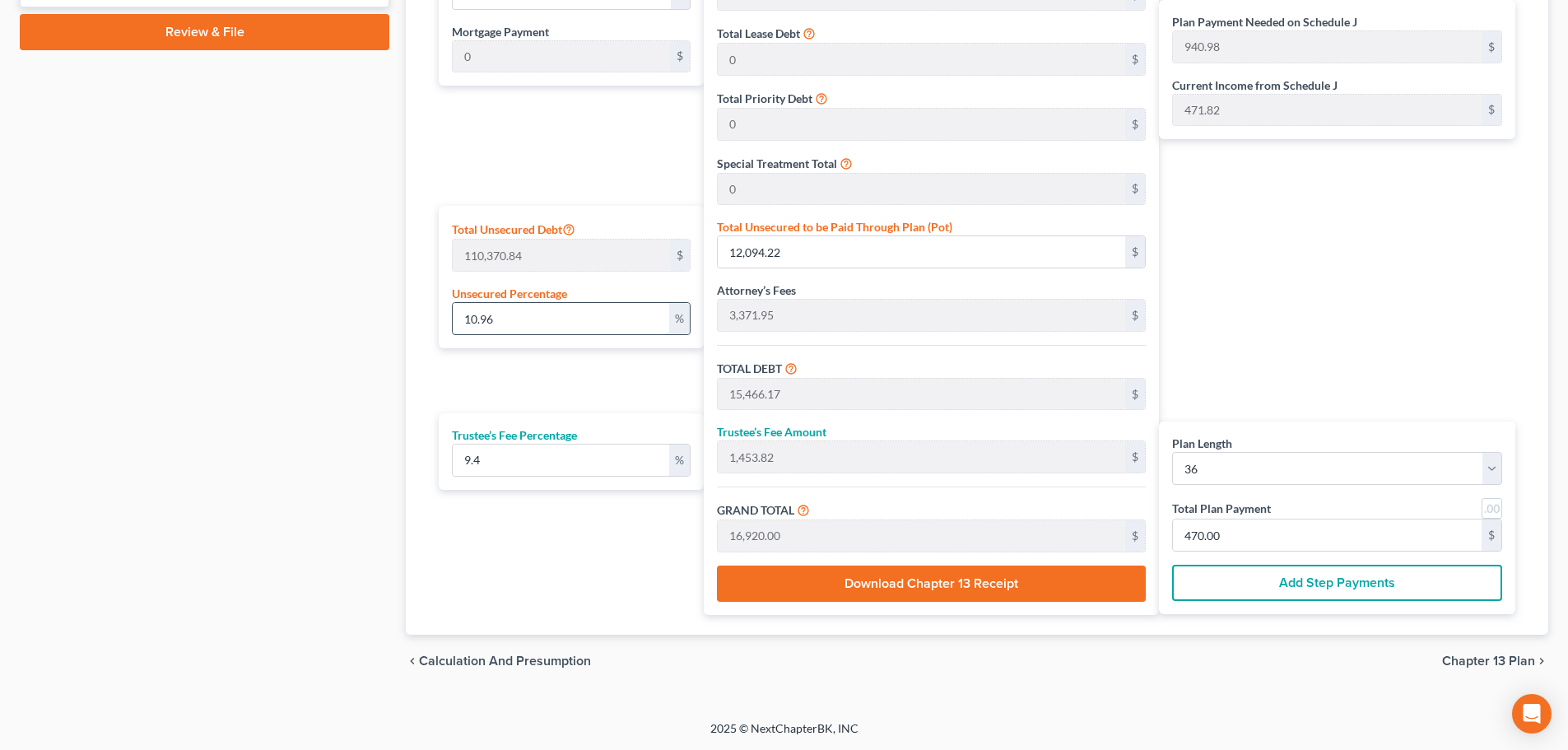
type input "4,475.65"
type input "420.71"
type input "4,896.37"
type input "136.01"
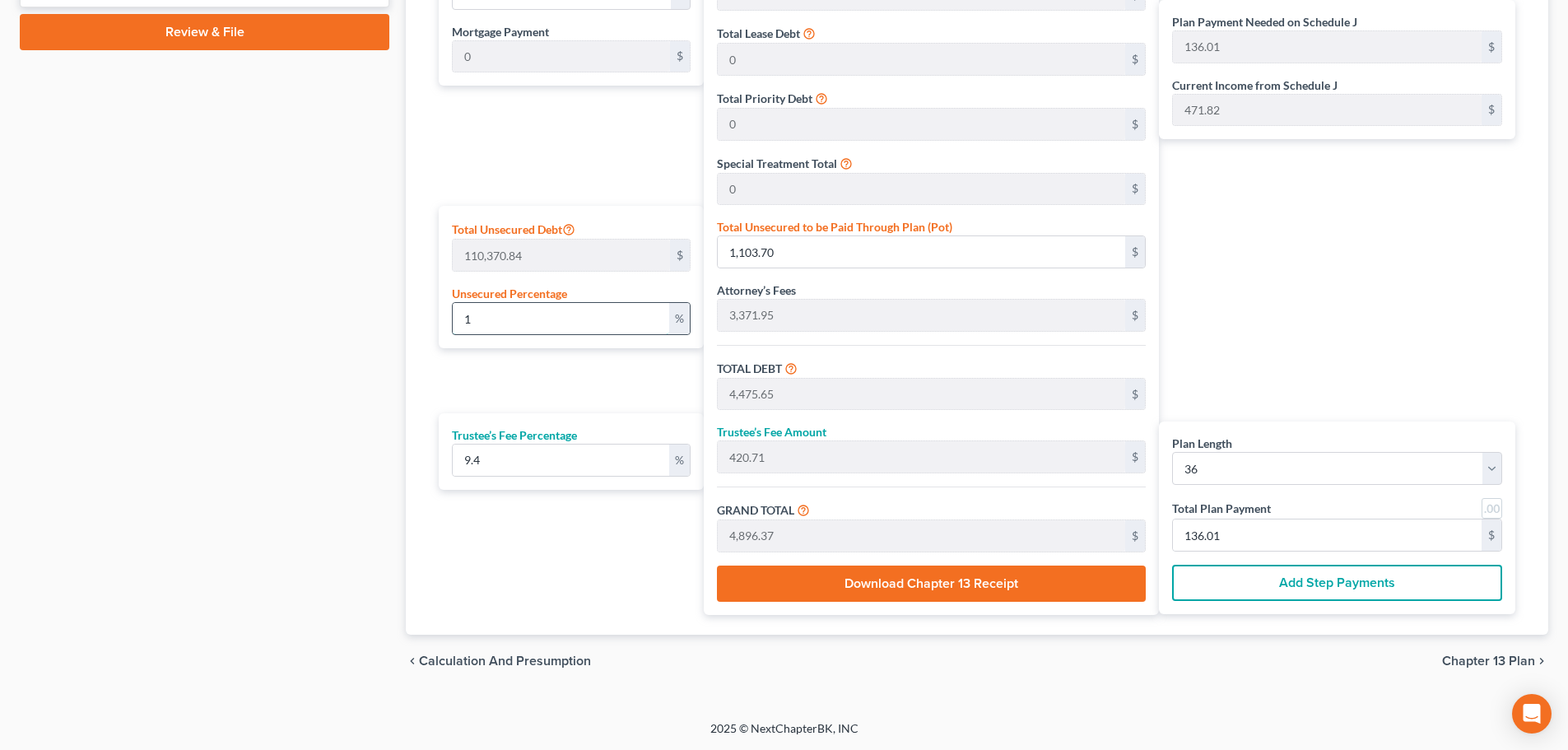
type input "11"
type input "12,140.79"
type input "15,512.74"
type input "1,458.19"
type input "16,970.94"
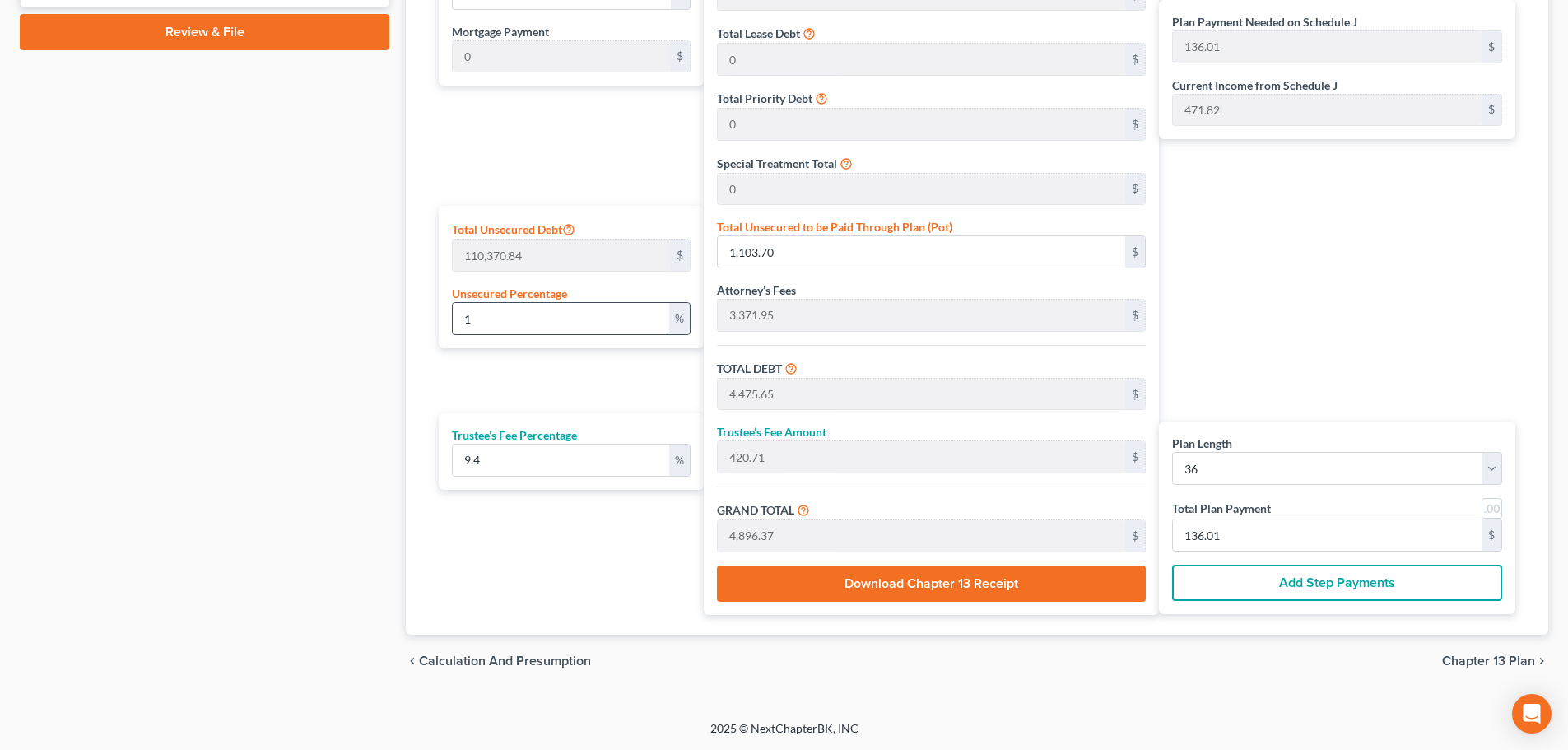
type input "471.41"
type input "11"
click at [1370, 364] on div "Plan Payment Needed on Schedule J 471.41 $ Current Income from Schedule J 471.8…" at bounding box center [1341, 281] width 365 height 669
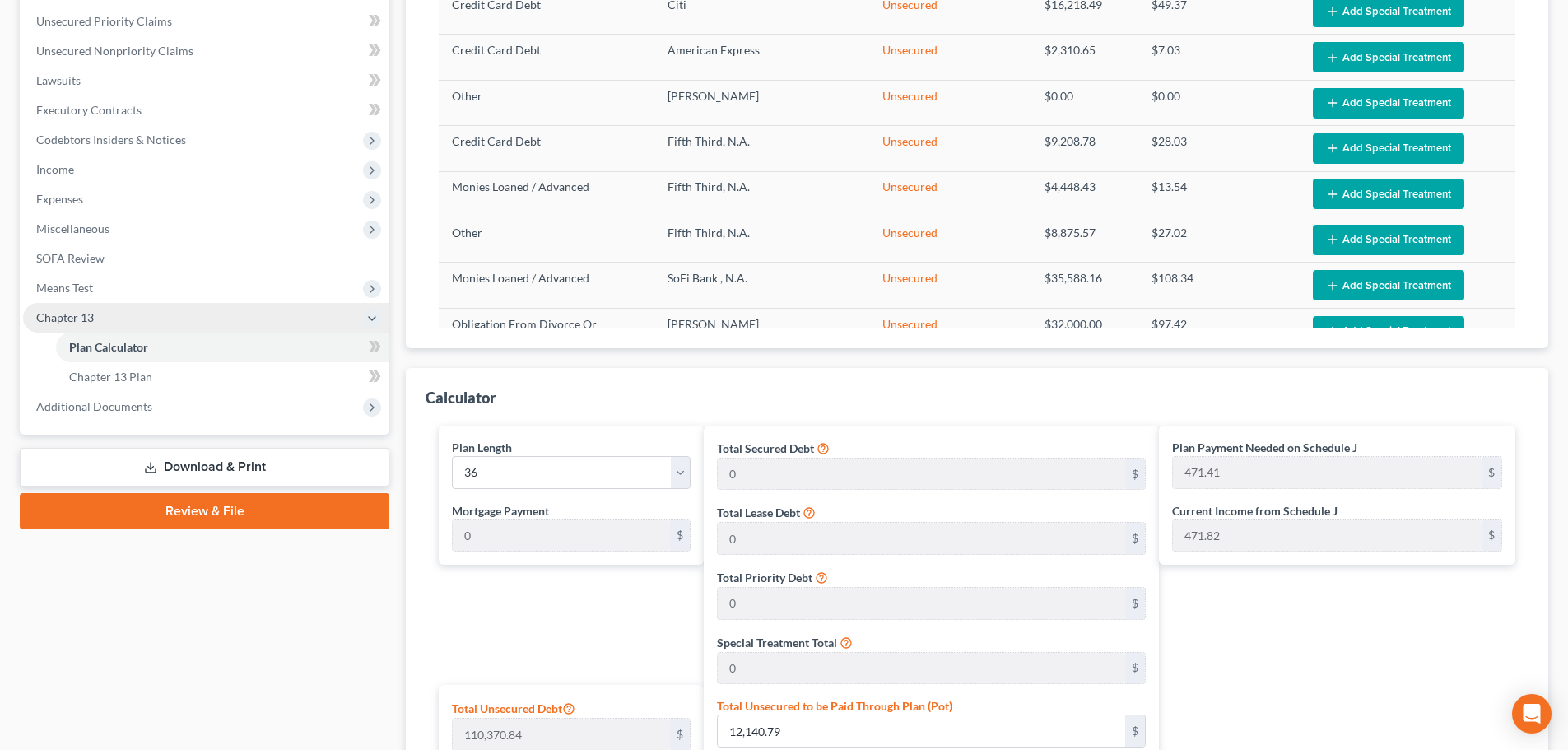
scroll to position [358, 0]
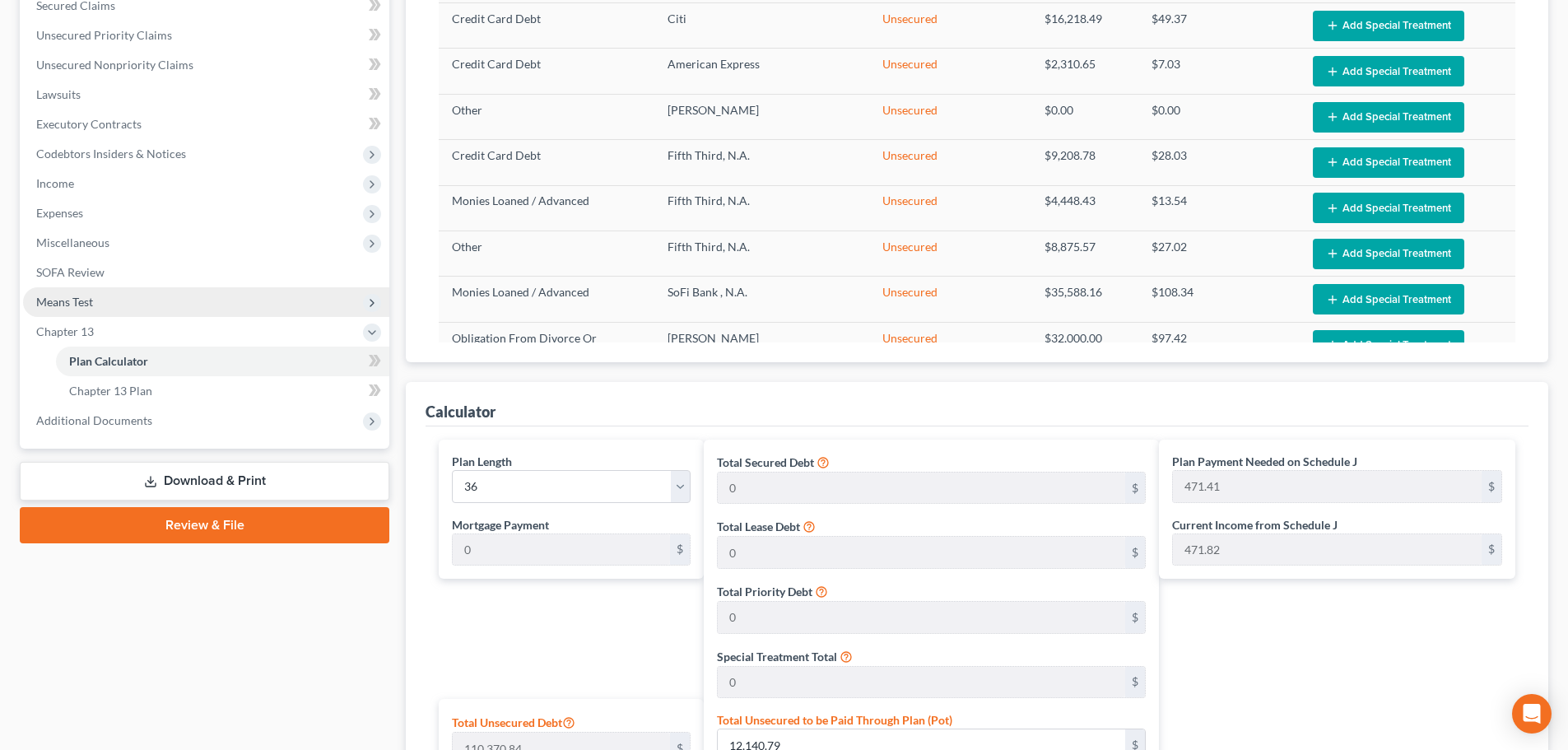
click at [100, 302] on span "Means Test" at bounding box center [206, 302] width 366 height 30
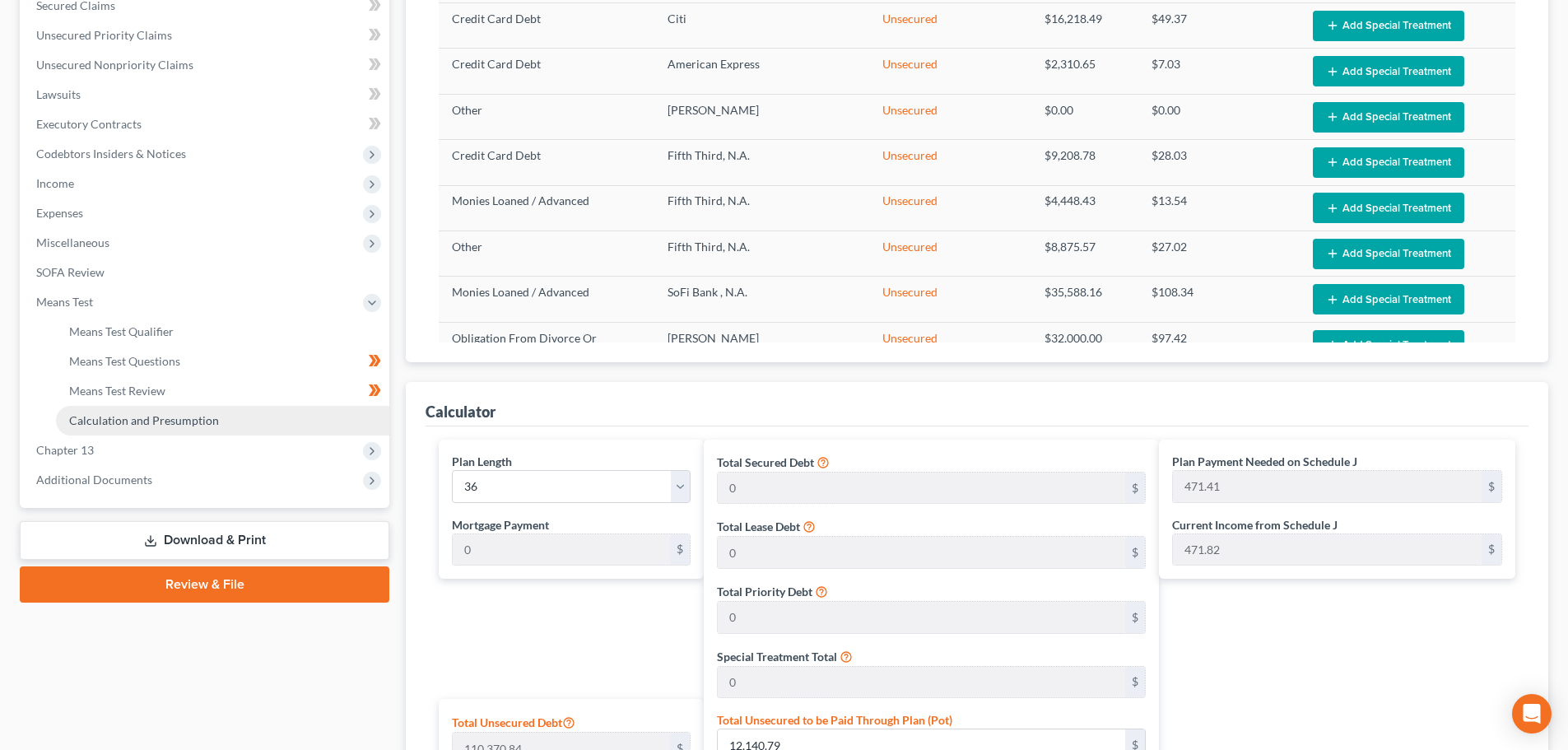
click at [156, 417] on span "Calculation and Presumption" at bounding box center [144, 421] width 150 height 14
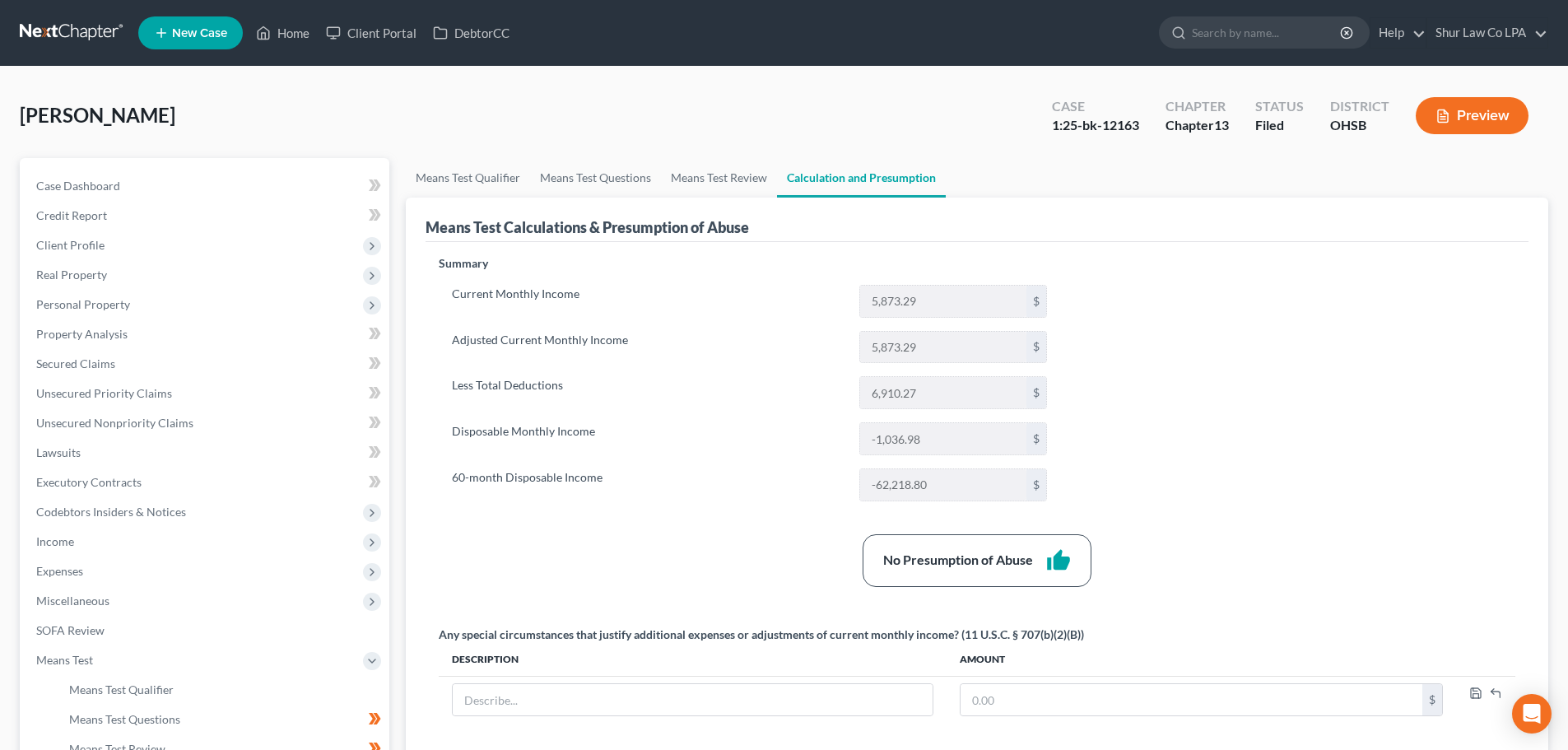
click at [1488, 122] on button "Preview" at bounding box center [1472, 115] width 112 height 37
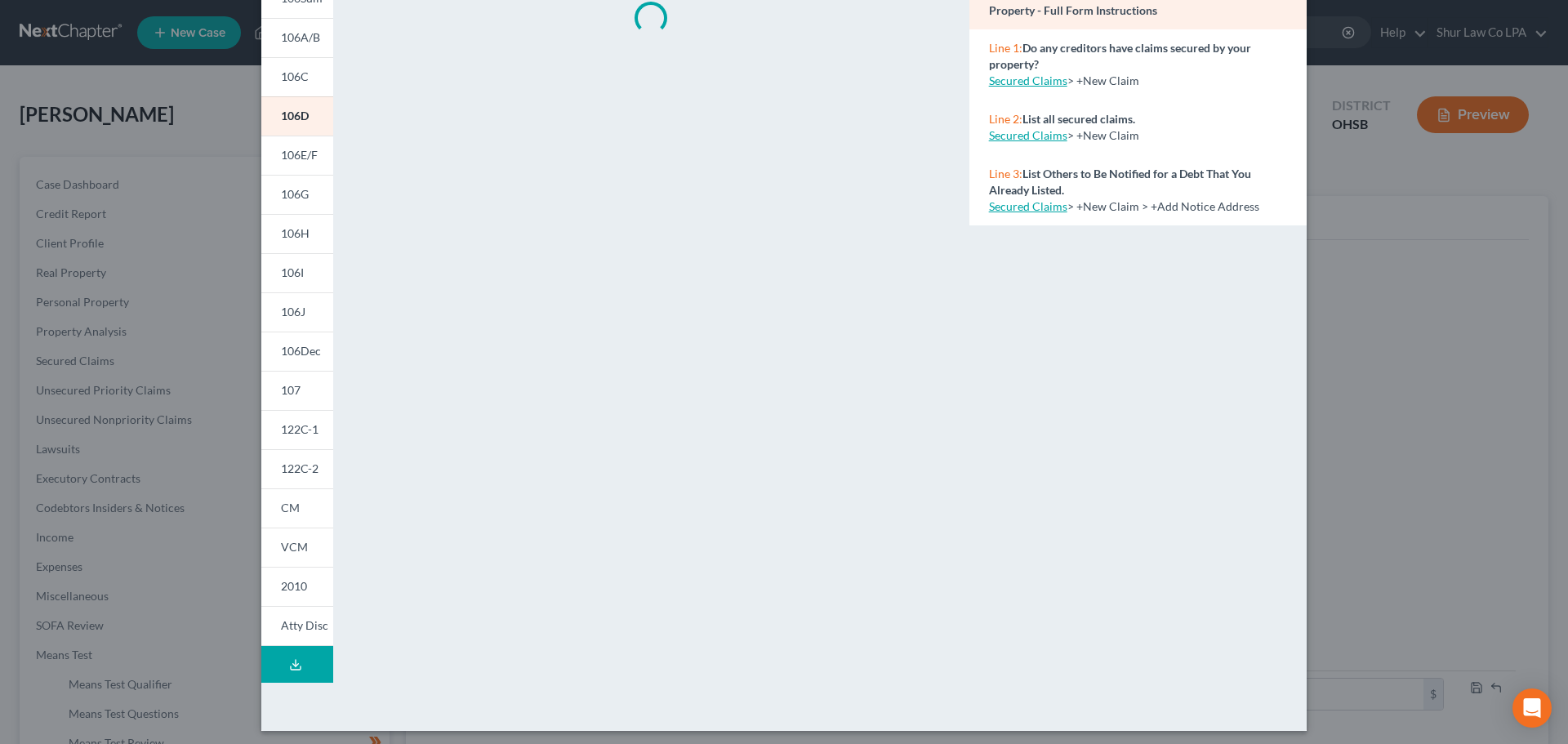
scroll to position [161, 0]
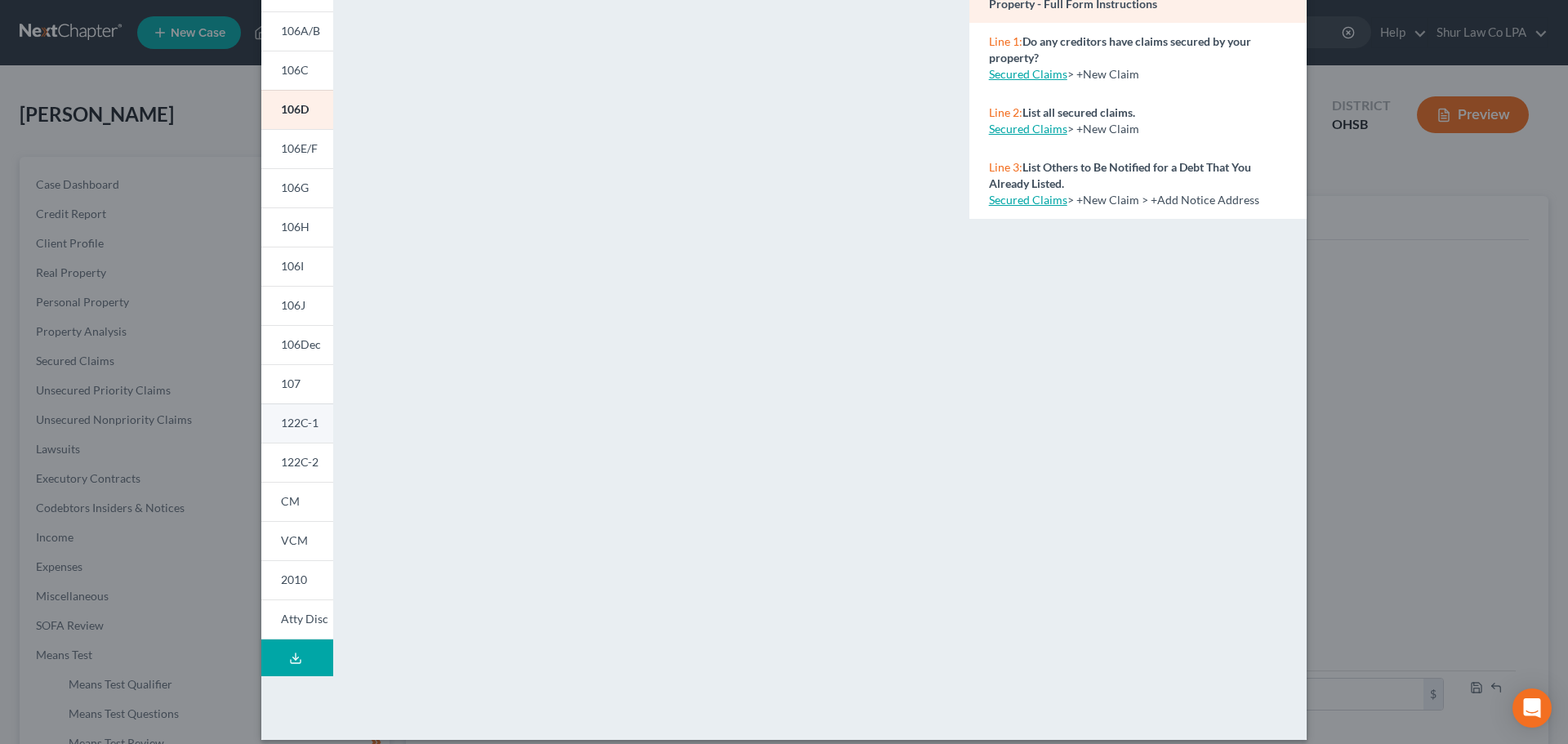
click at [294, 430] on span "122C-1" at bounding box center [300, 423] width 37 height 14
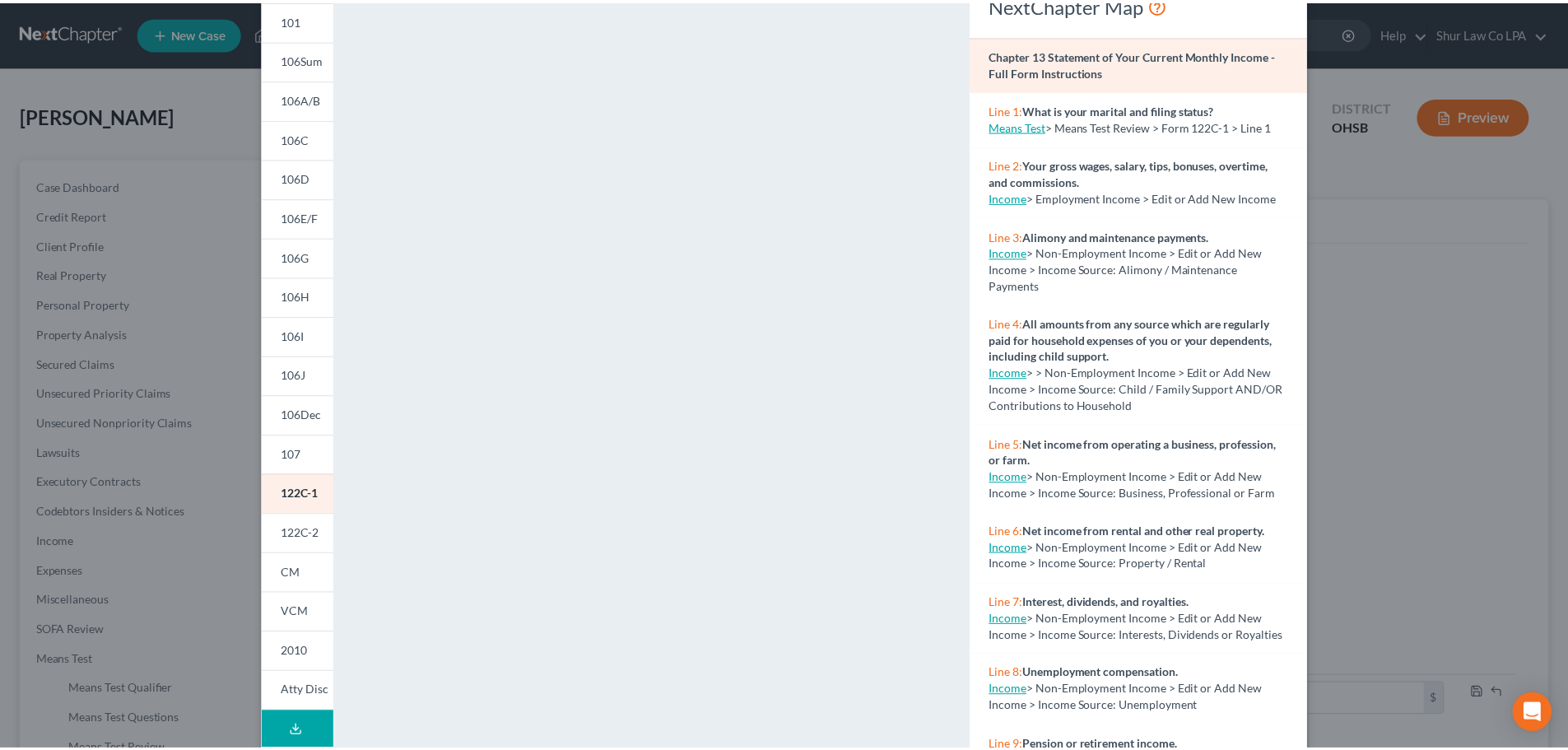
scroll to position [0, 0]
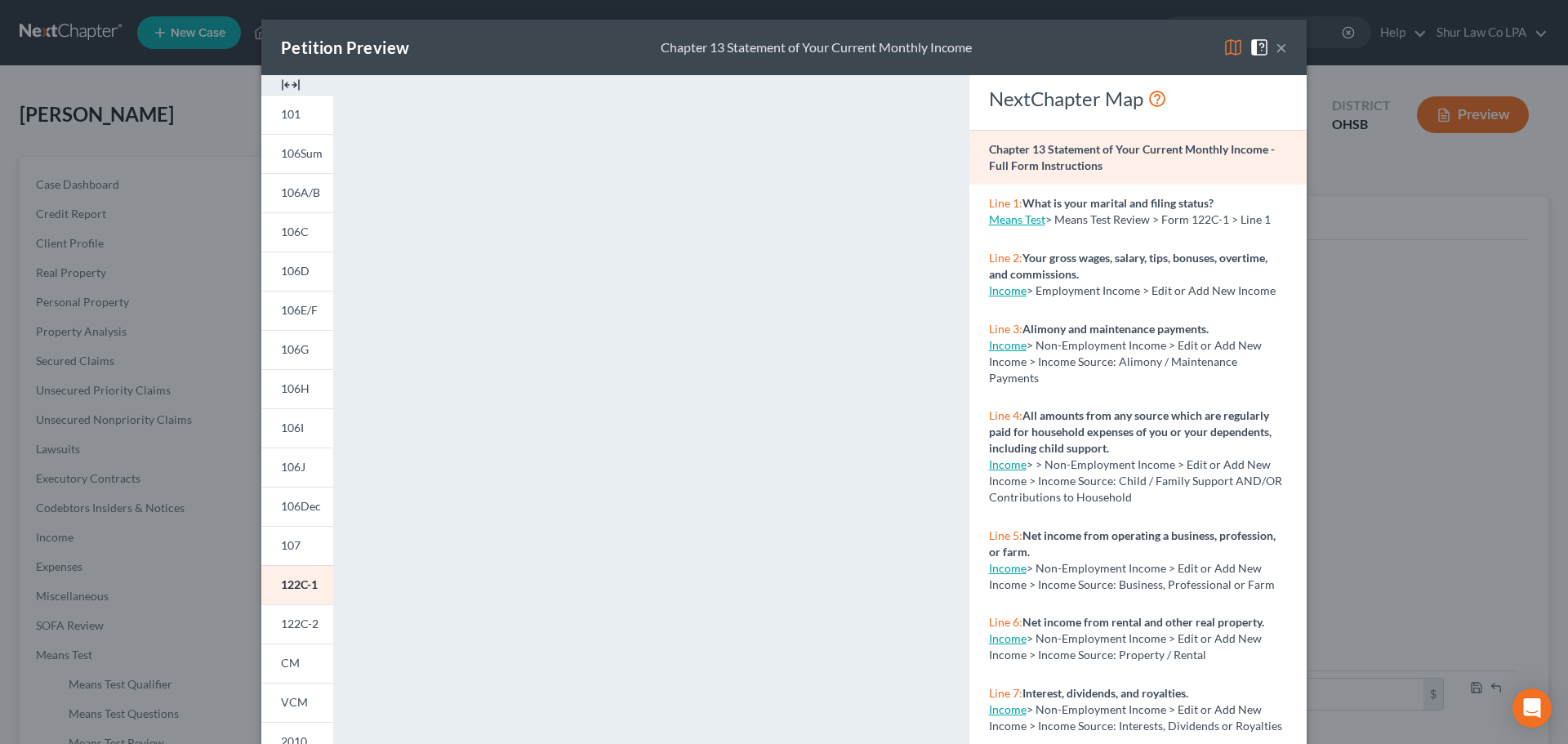
click at [1275, 47] on button "×" at bounding box center [1281, 47] width 12 height 20
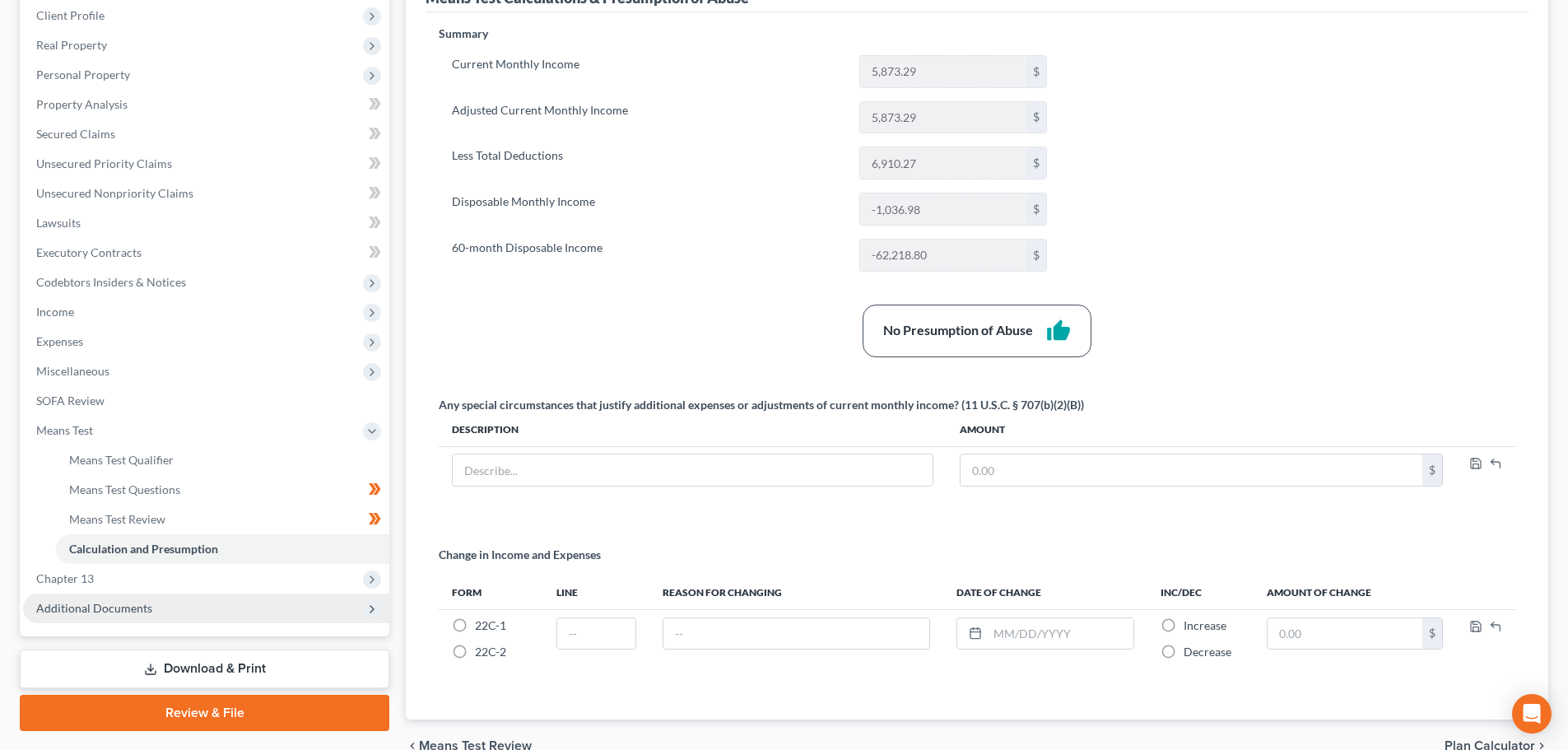
scroll to position [247, 0]
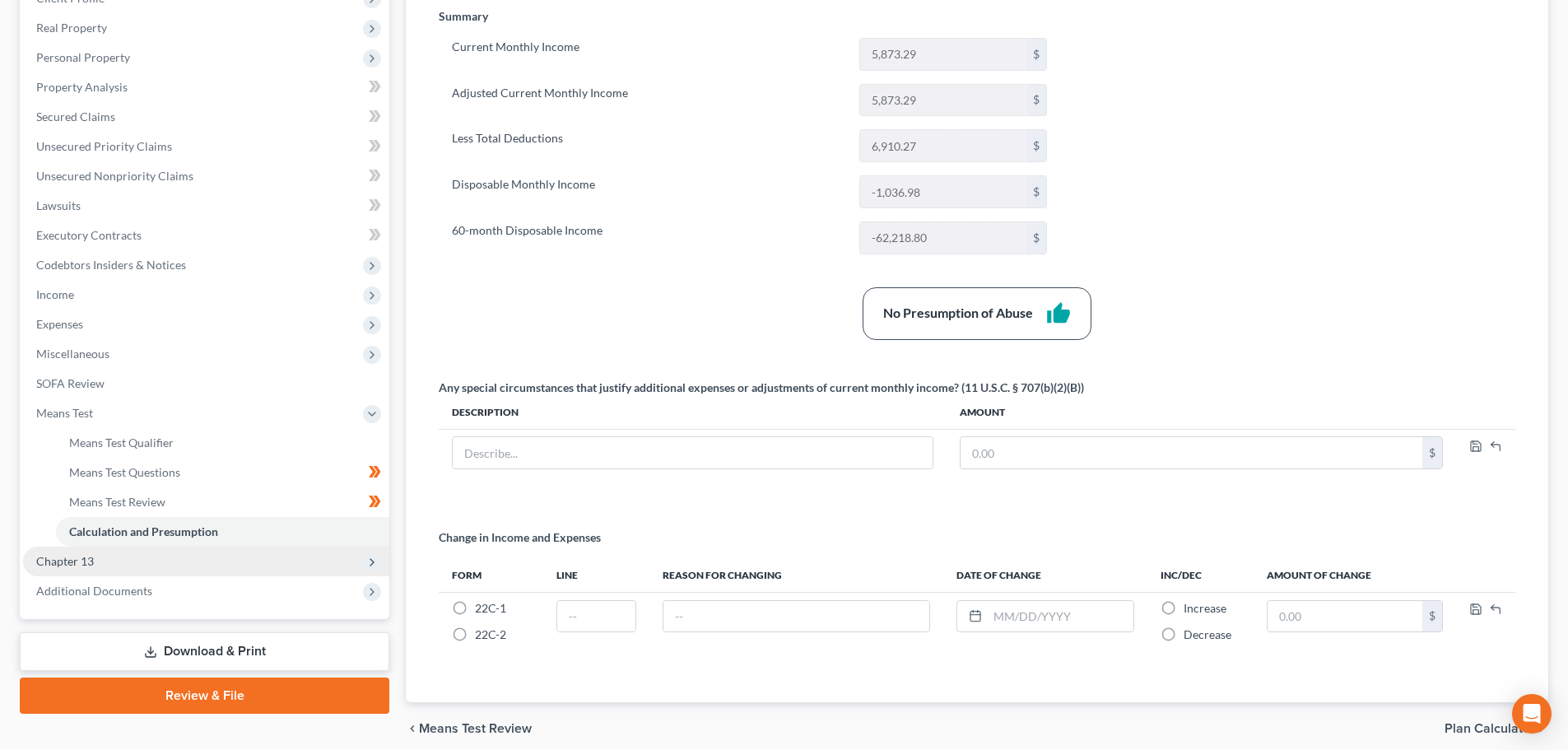
click at [130, 566] on span "Chapter 13" at bounding box center [206, 561] width 366 height 30
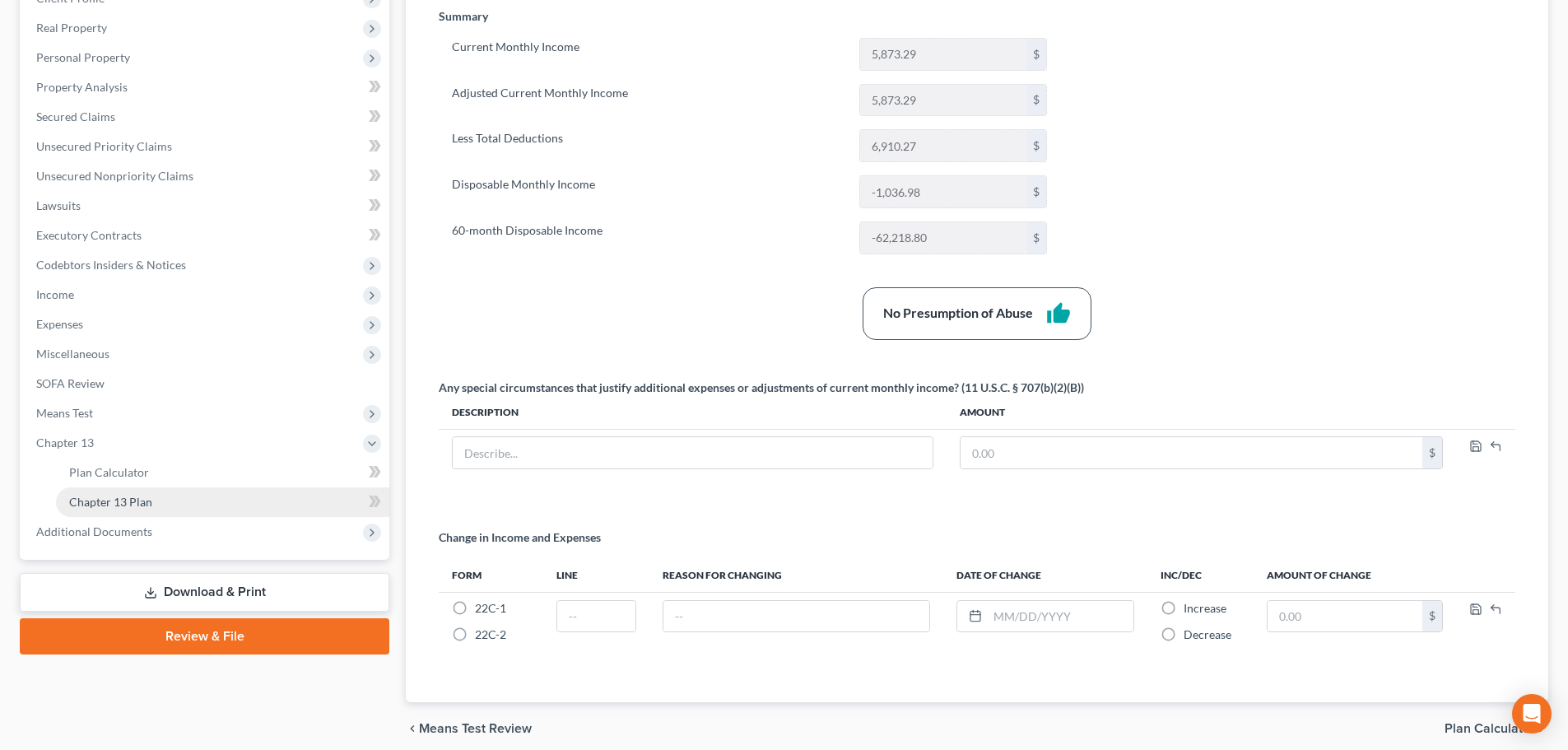
click at [146, 504] on span "Chapter 13 Plan" at bounding box center [111, 502] width 83 height 14
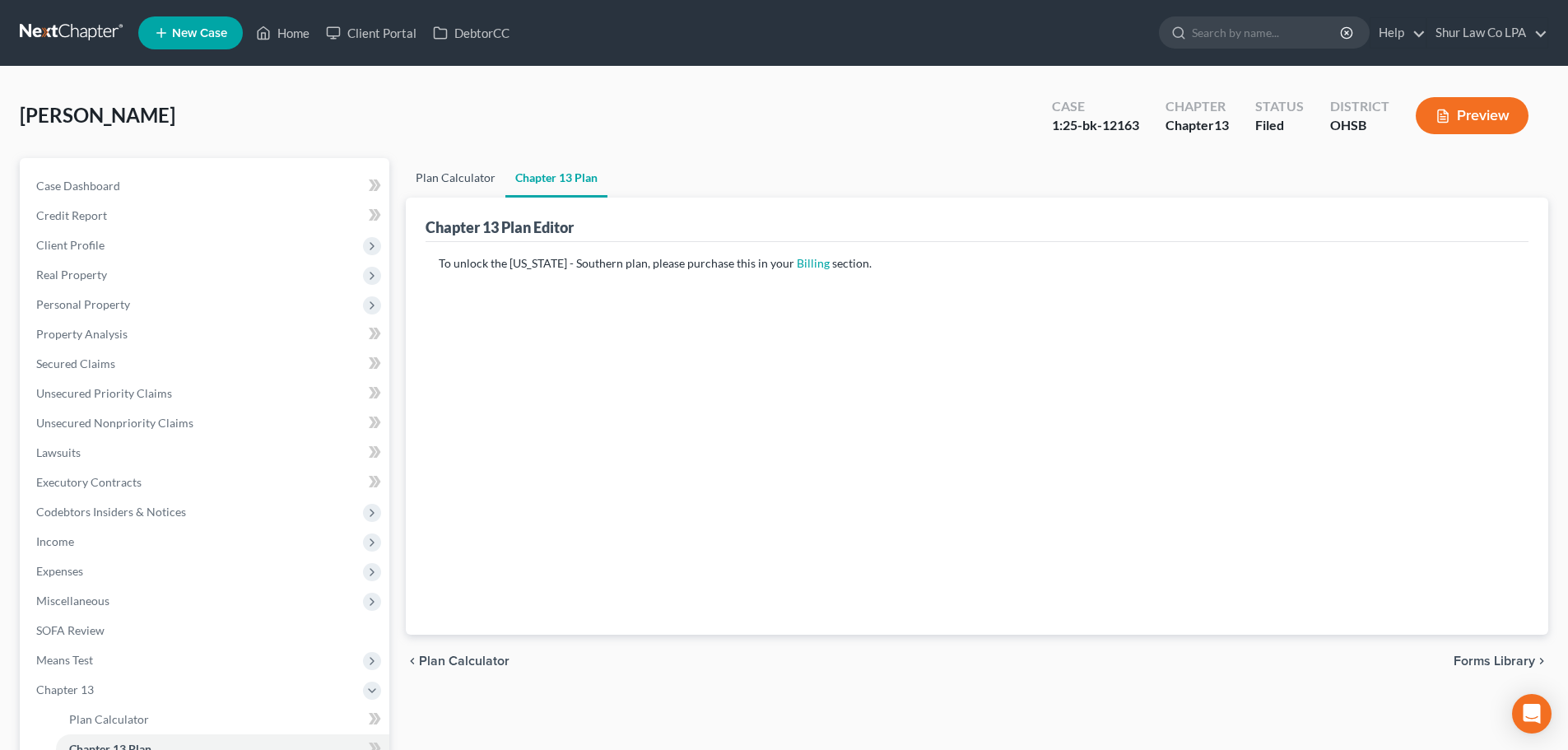
click at [460, 193] on link "Plan Calculator" at bounding box center [455, 178] width 100 height 40
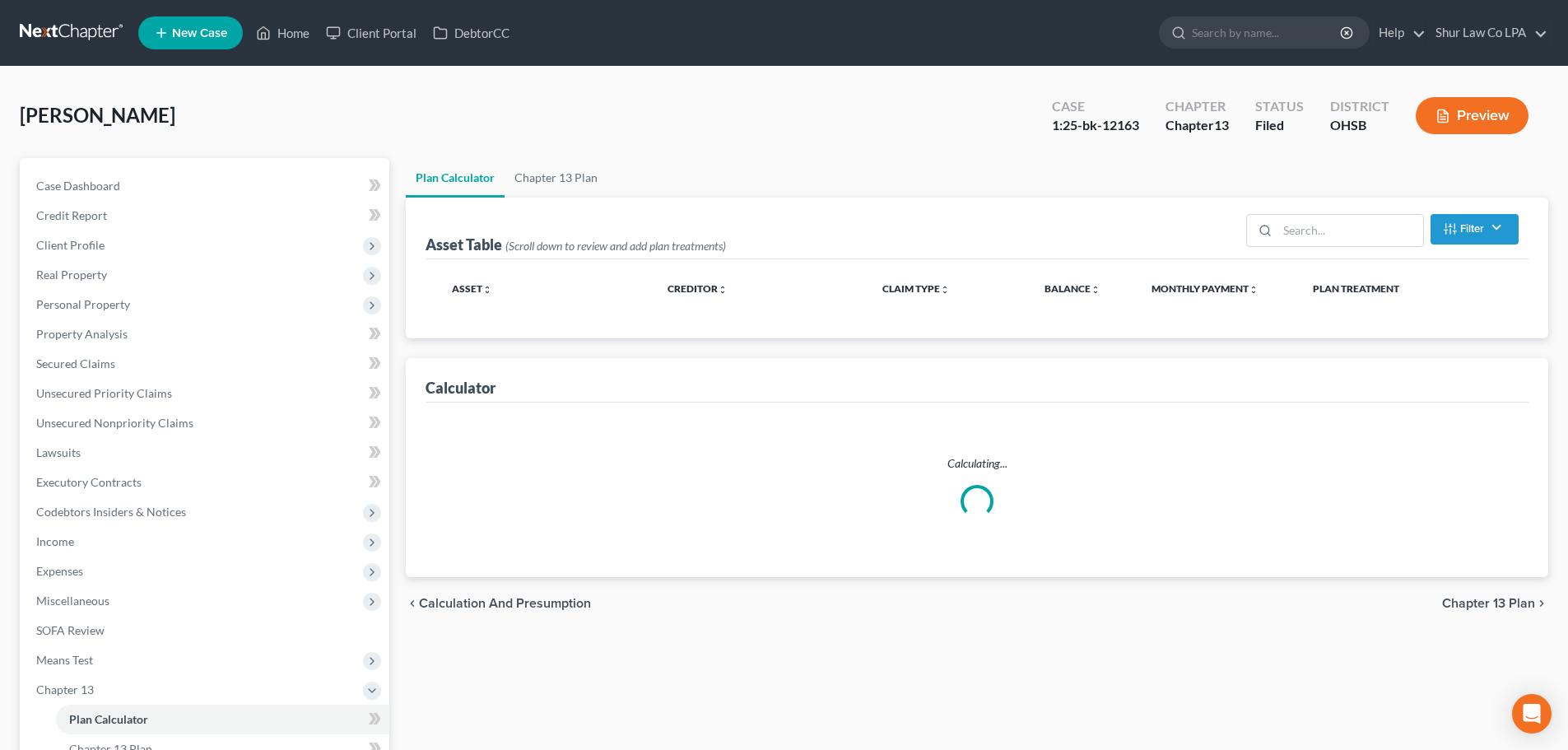
select select "35"
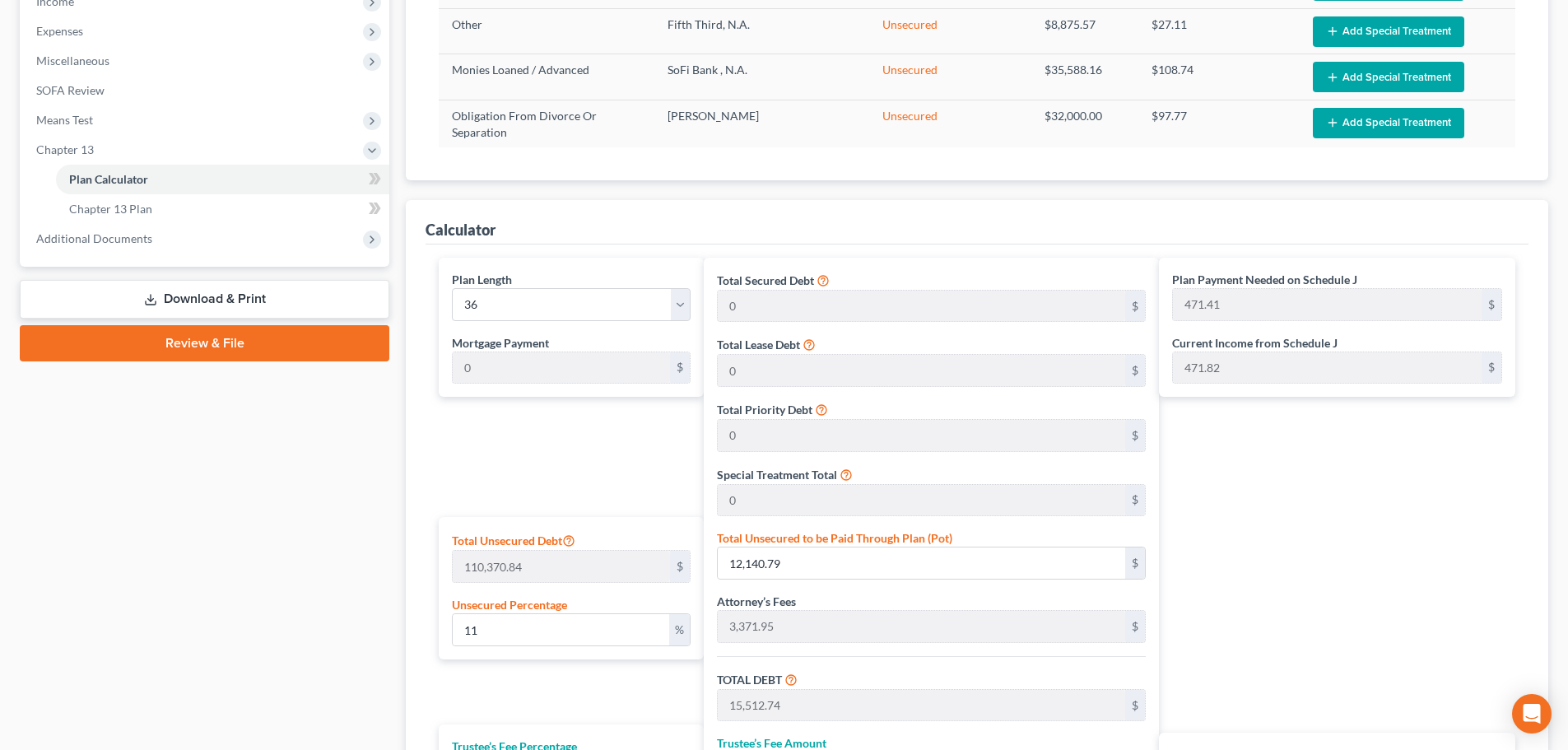
scroll to position [853, 0]
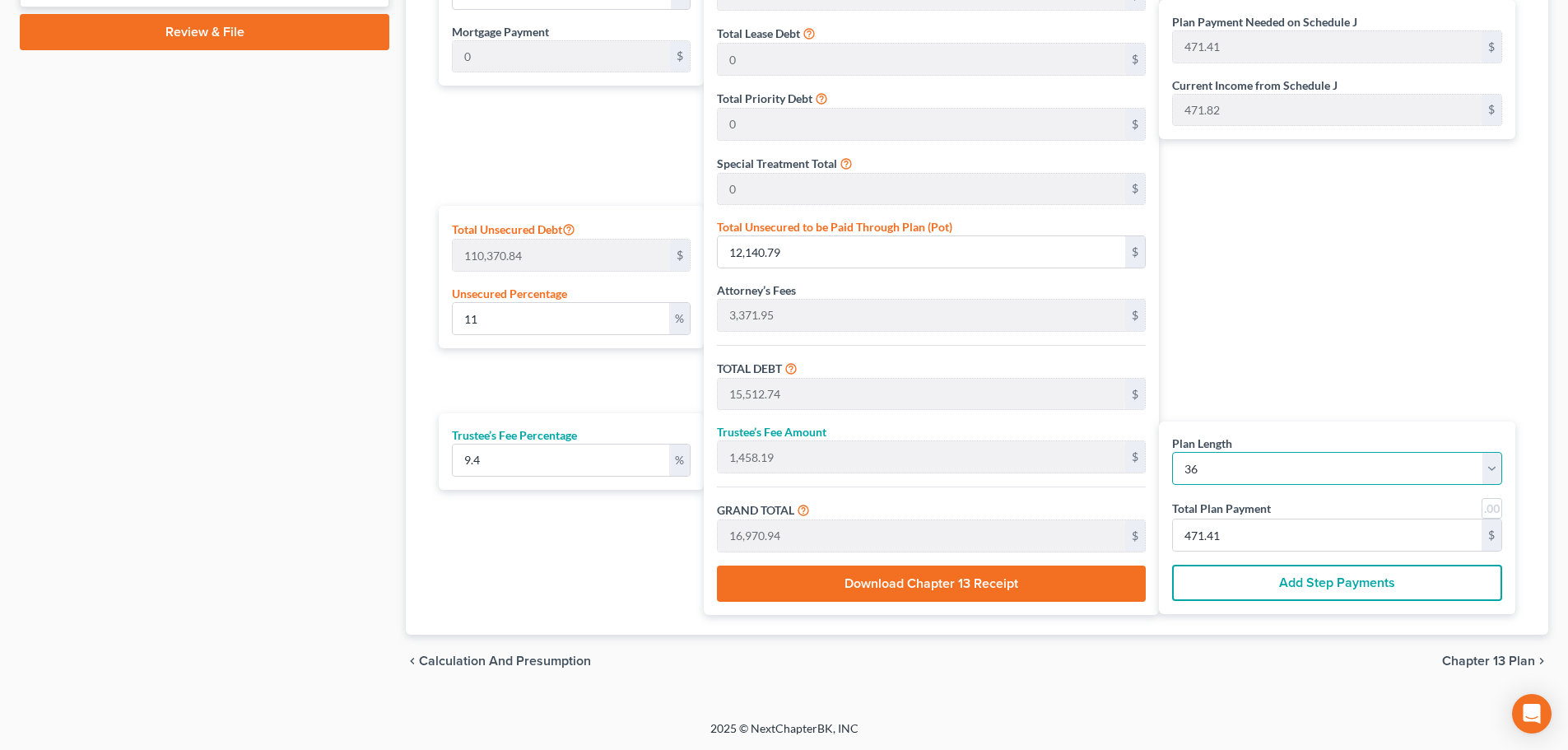
click at [1270, 472] on select "1 2 3 4 5 6 7 8 9 10 11 12 13 14 15 16 17 18 19 20 21 22 23 24 25 26 27 28 29 3…" at bounding box center [1337, 469] width 330 height 33
select select "59"
click at [1172, 452] on select "1 2 3 4 5 6 7 8 9 10 11 12 13 14 15 16 17 18 19 20 21 22 23 24 25 26 27 28 29 3…" at bounding box center [1337, 469] width 330 height 33
select select "59"
type input "282.84"
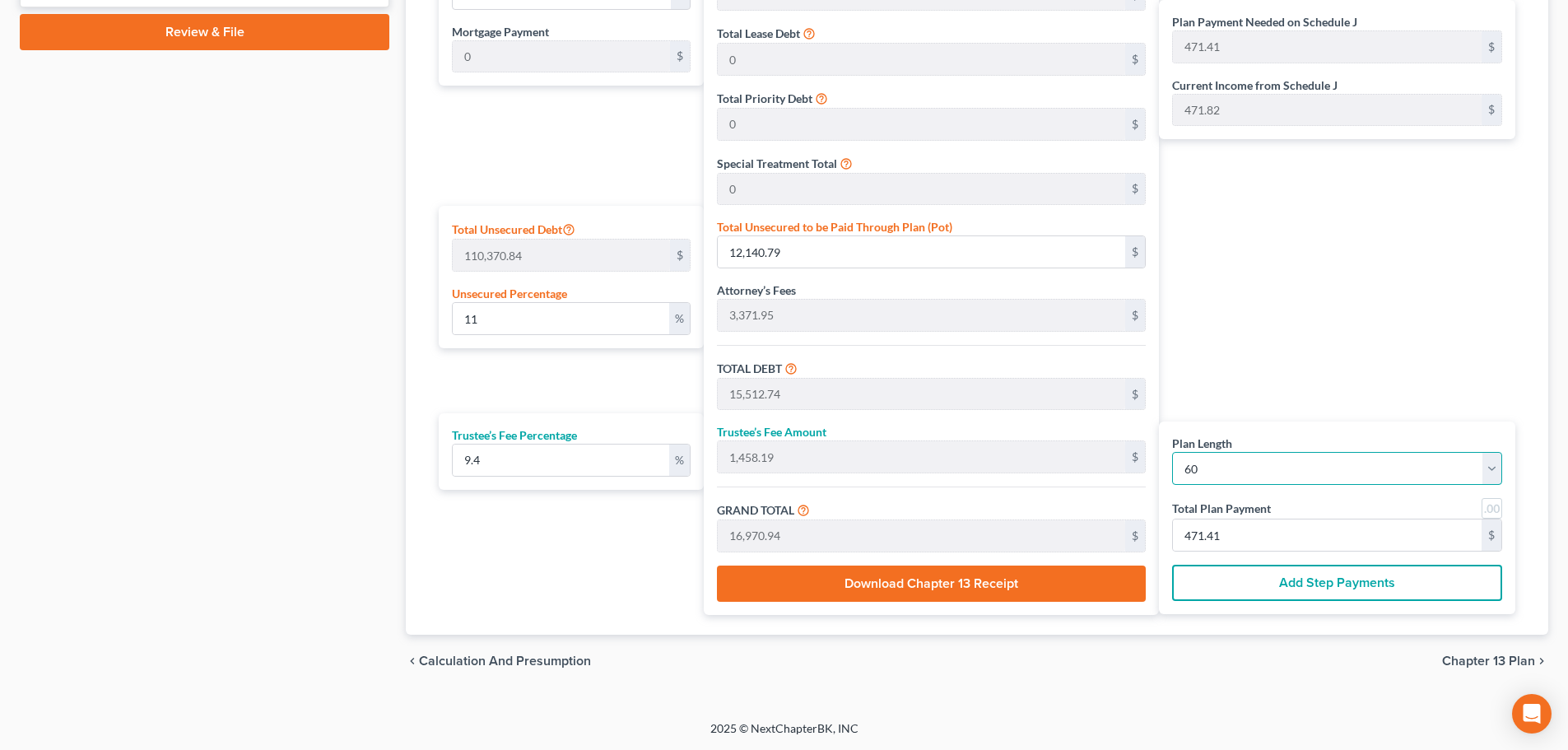
type input "282.84"
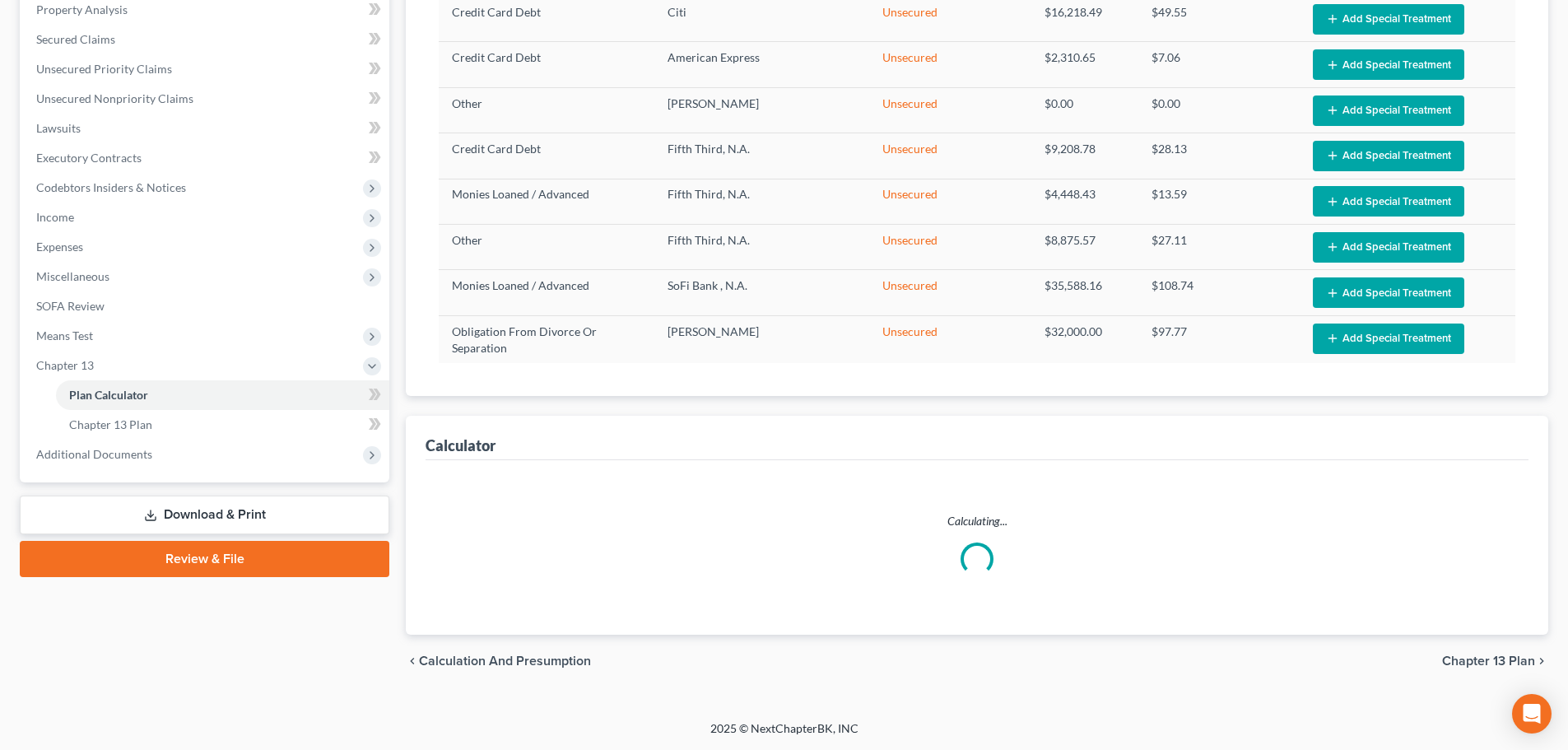
scroll to position [326, 0]
select select "59"
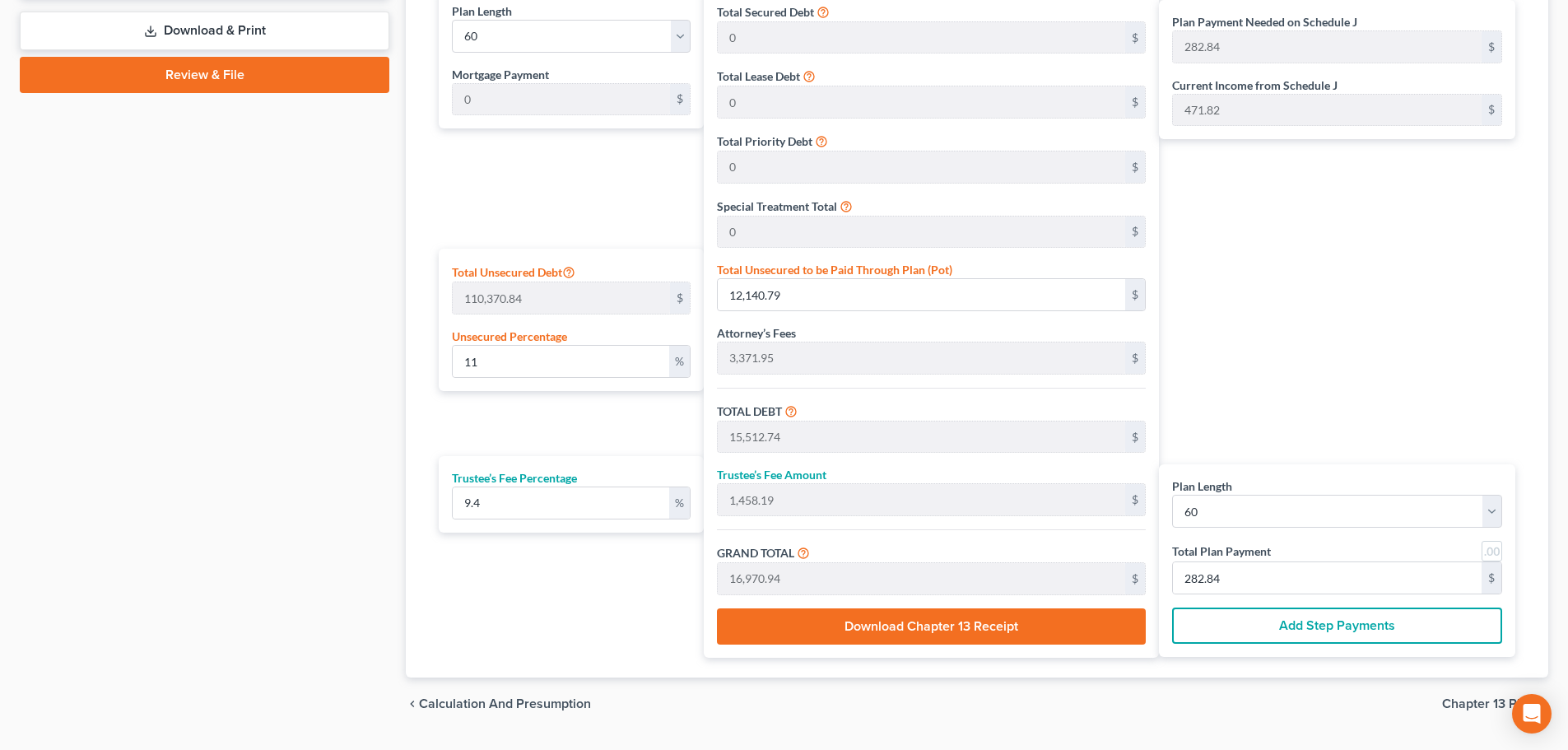
scroll to position [770, 0]
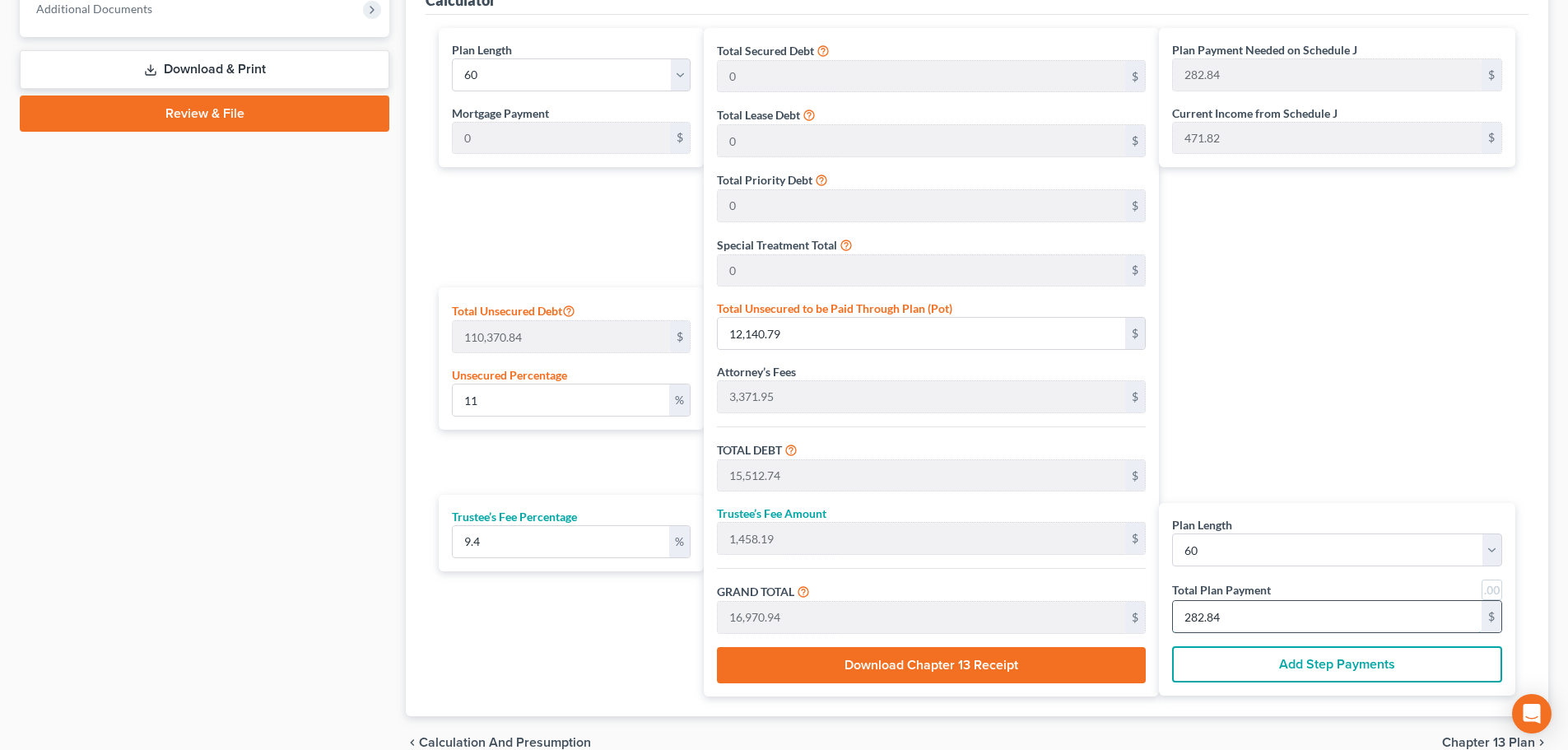
click at [1245, 622] on input "282.84" at bounding box center [1327, 616] width 308 height 31
type input "0"
type input "219.37"
type input "20.62"
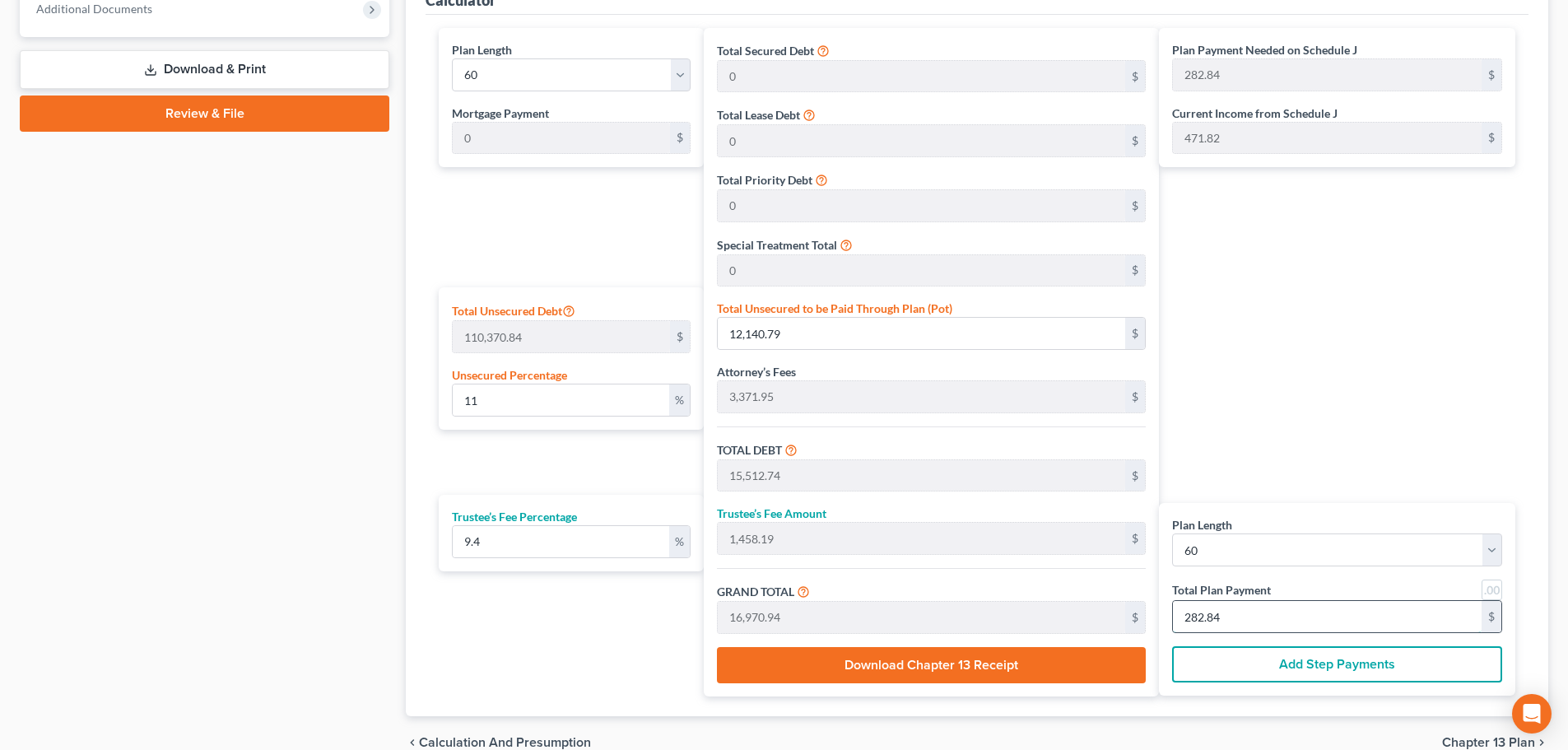
type input "240.00"
type input "4"
type input "2,577.69"
type input "242.30"
type input "2,820.00"
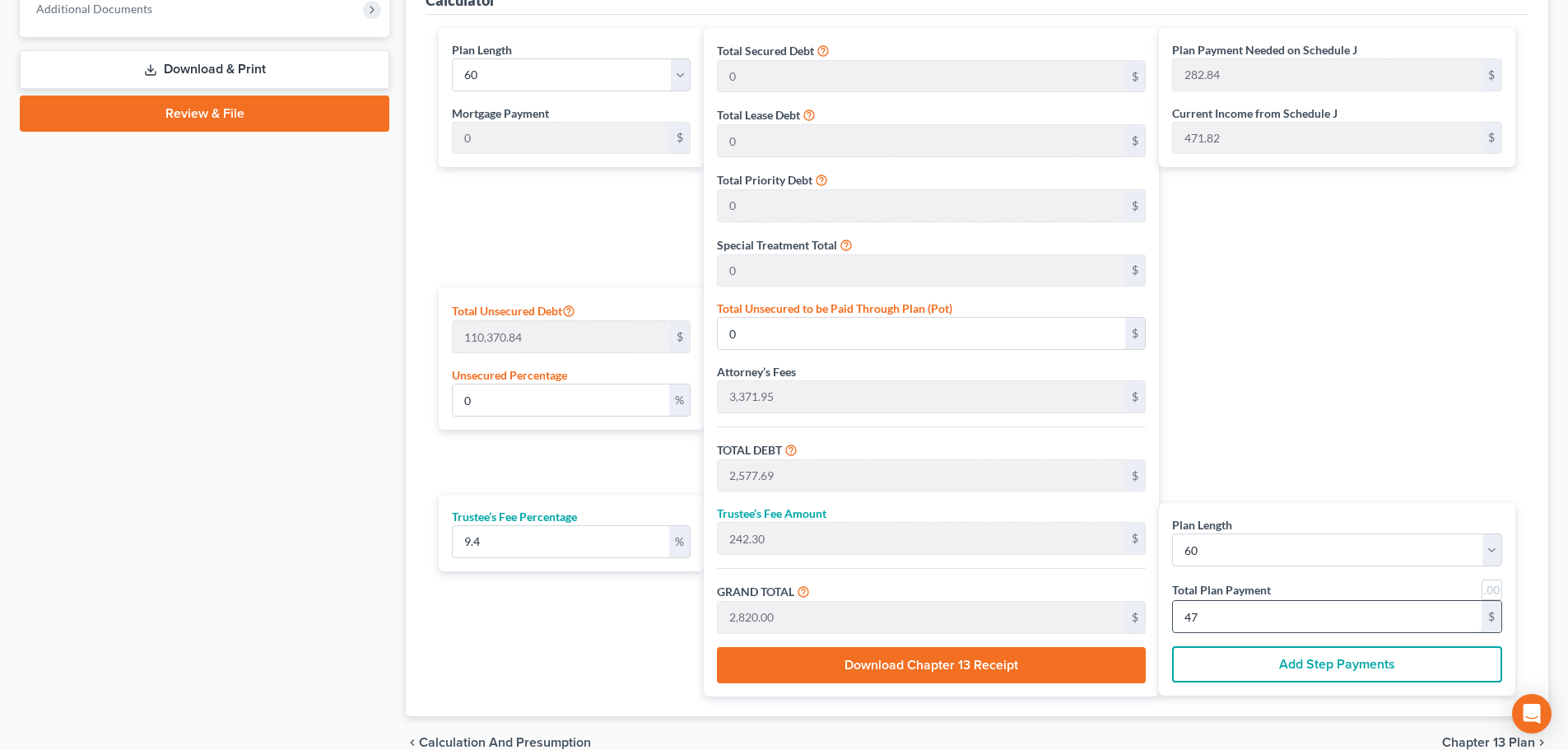
type input "470"
type input "20.30"
type input "22,405.01"
type input "25,776.96"
type input "2,423.03"
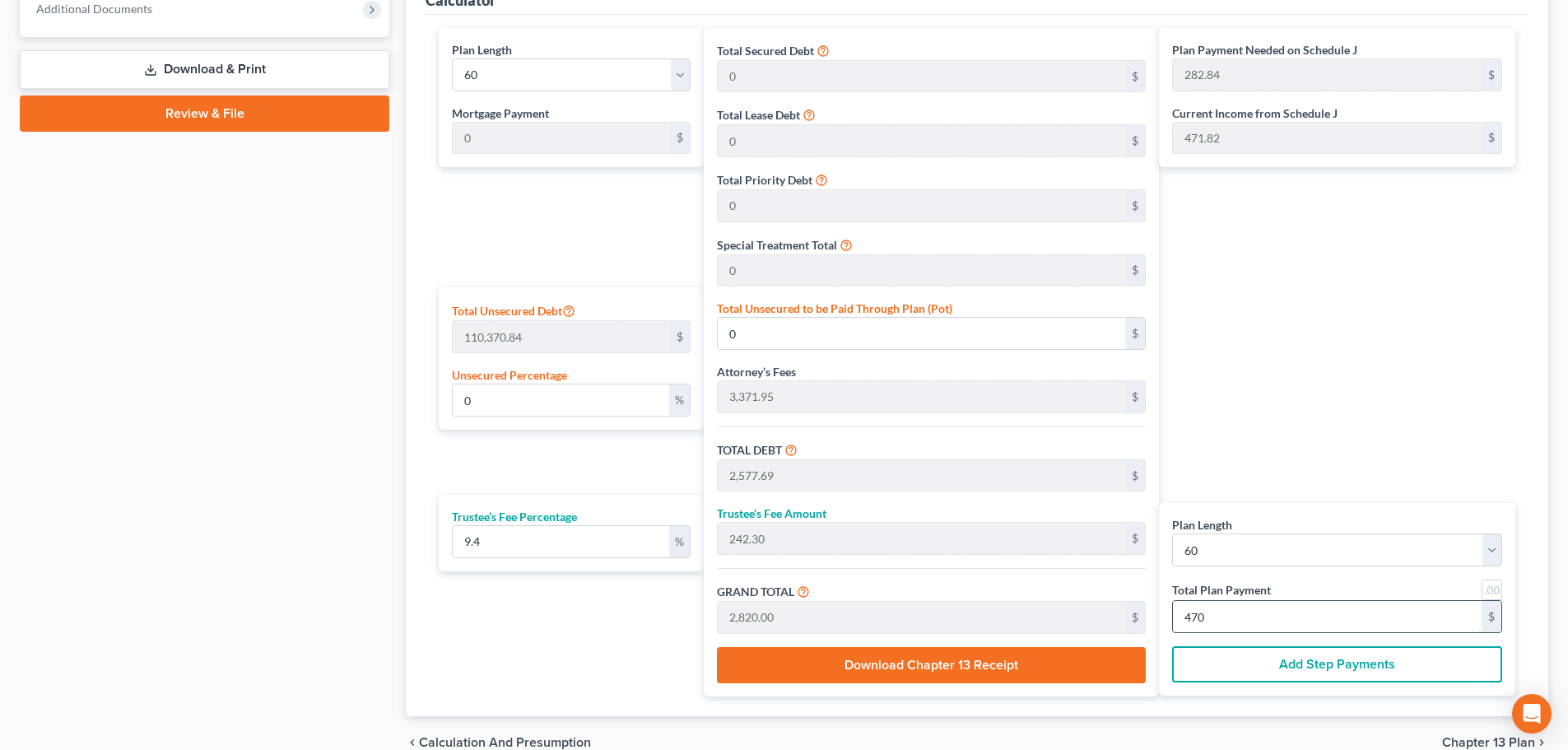
type input "28,199.99"
type input "470.00"
click at [1306, 406] on div "Plan Payment Needed on Schedule J 282.84 $ Current Income from Schedule J 471.8…" at bounding box center [1341, 362] width 365 height 669
click at [1294, 444] on div "Plan Payment Needed on Schedule J 282.84 $ Current Income from Schedule J 471.8…" at bounding box center [1341, 362] width 365 height 669
click at [918, 342] on input "22,405.01" at bounding box center [921, 333] width 407 height 31
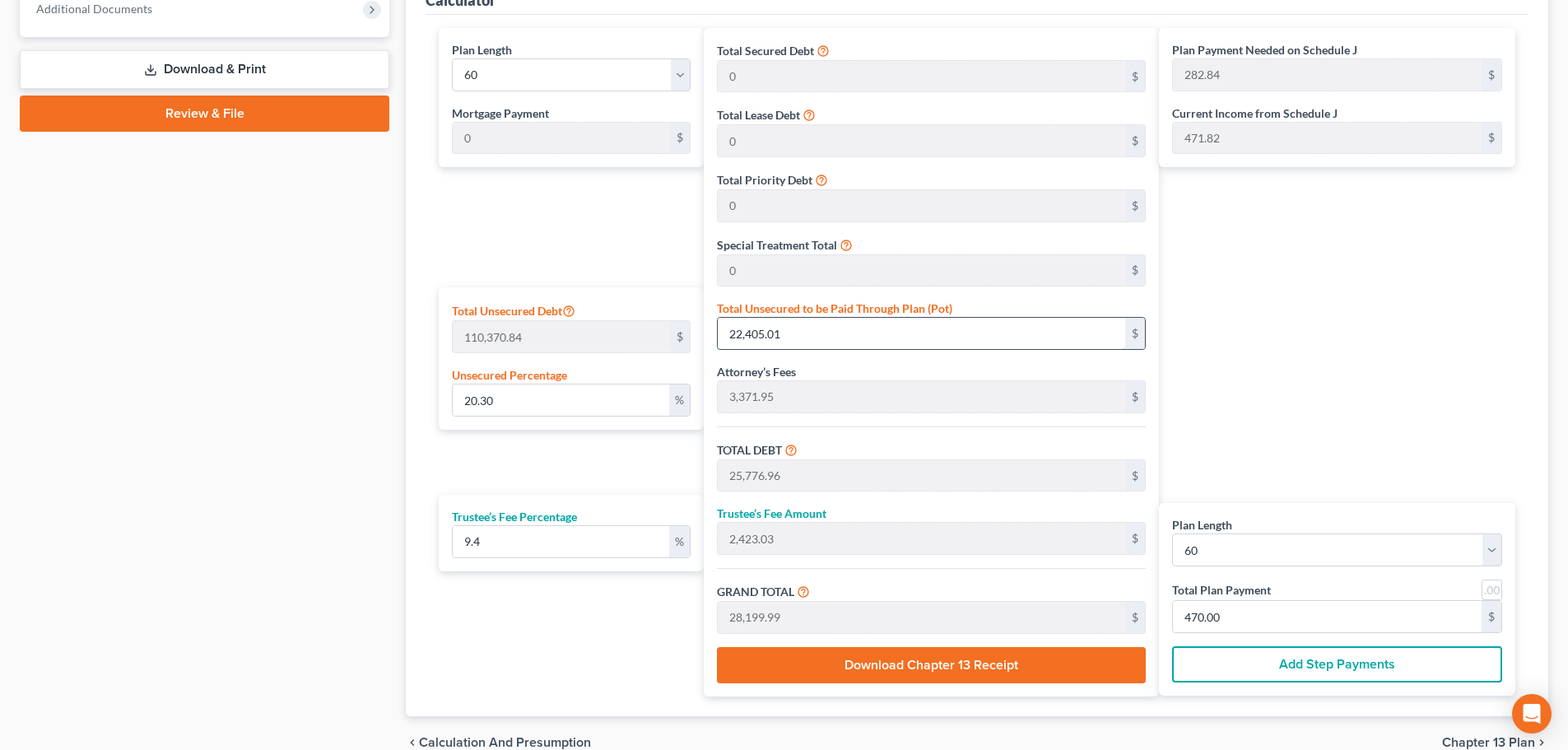
click at [869, 335] on input "22,405.01" at bounding box center [921, 333] width 407 height 31
click at [803, 593] on icon at bounding box center [803, 590] width 13 height 15
click at [851, 667] on button "Download Chapter 13 Receipt" at bounding box center [931, 665] width 429 height 36
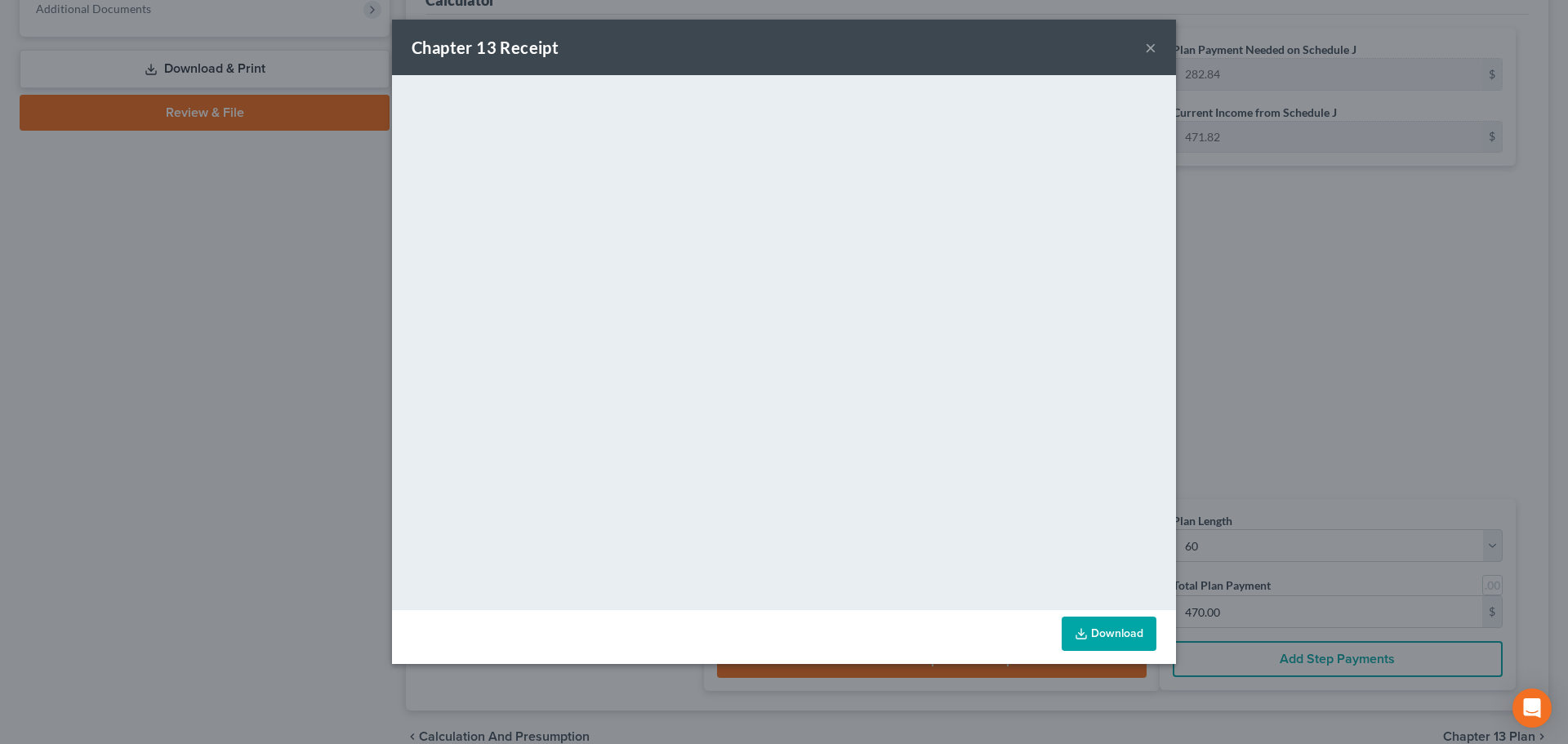
click at [1149, 45] on button "×" at bounding box center [1151, 47] width 12 height 20
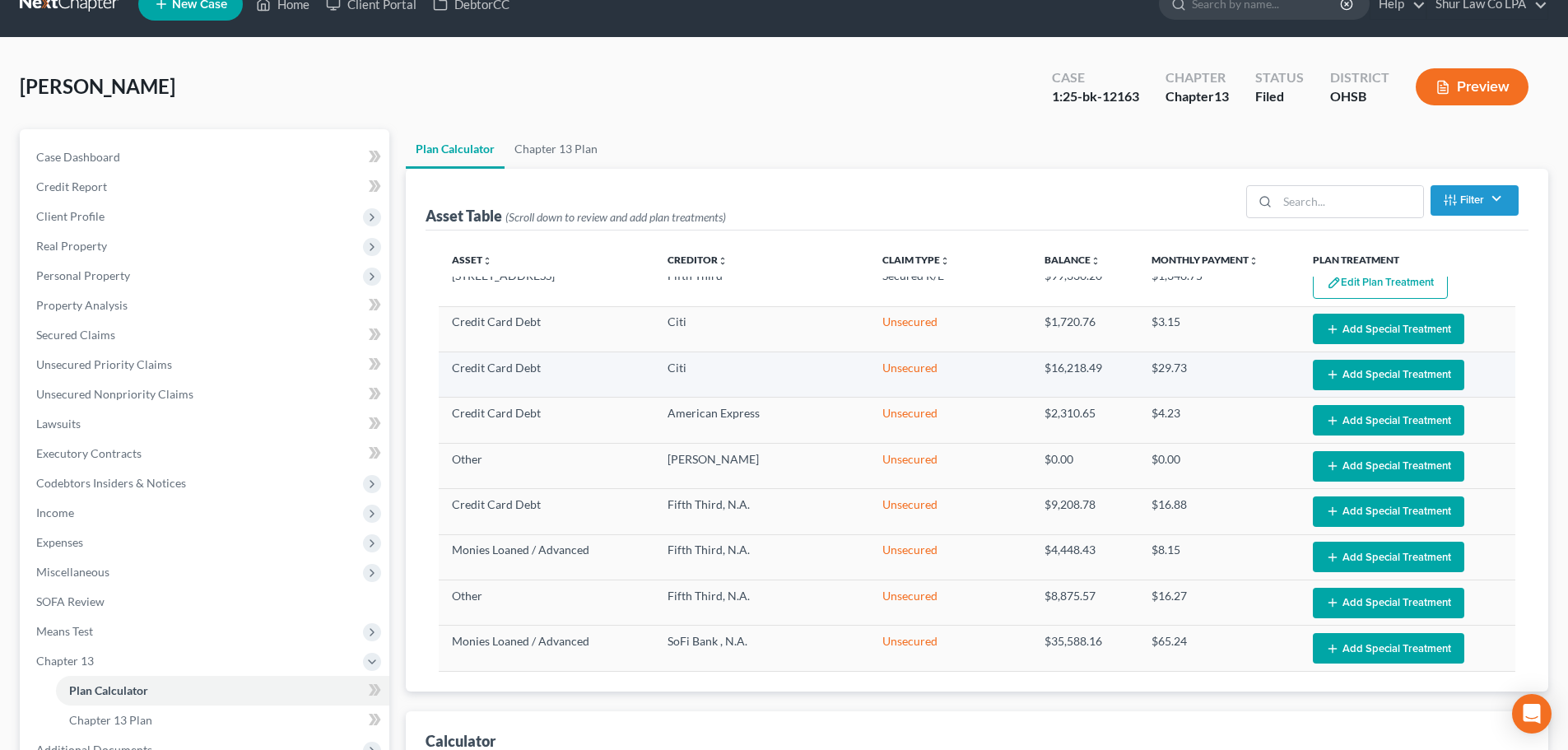
scroll to position [0, 0]
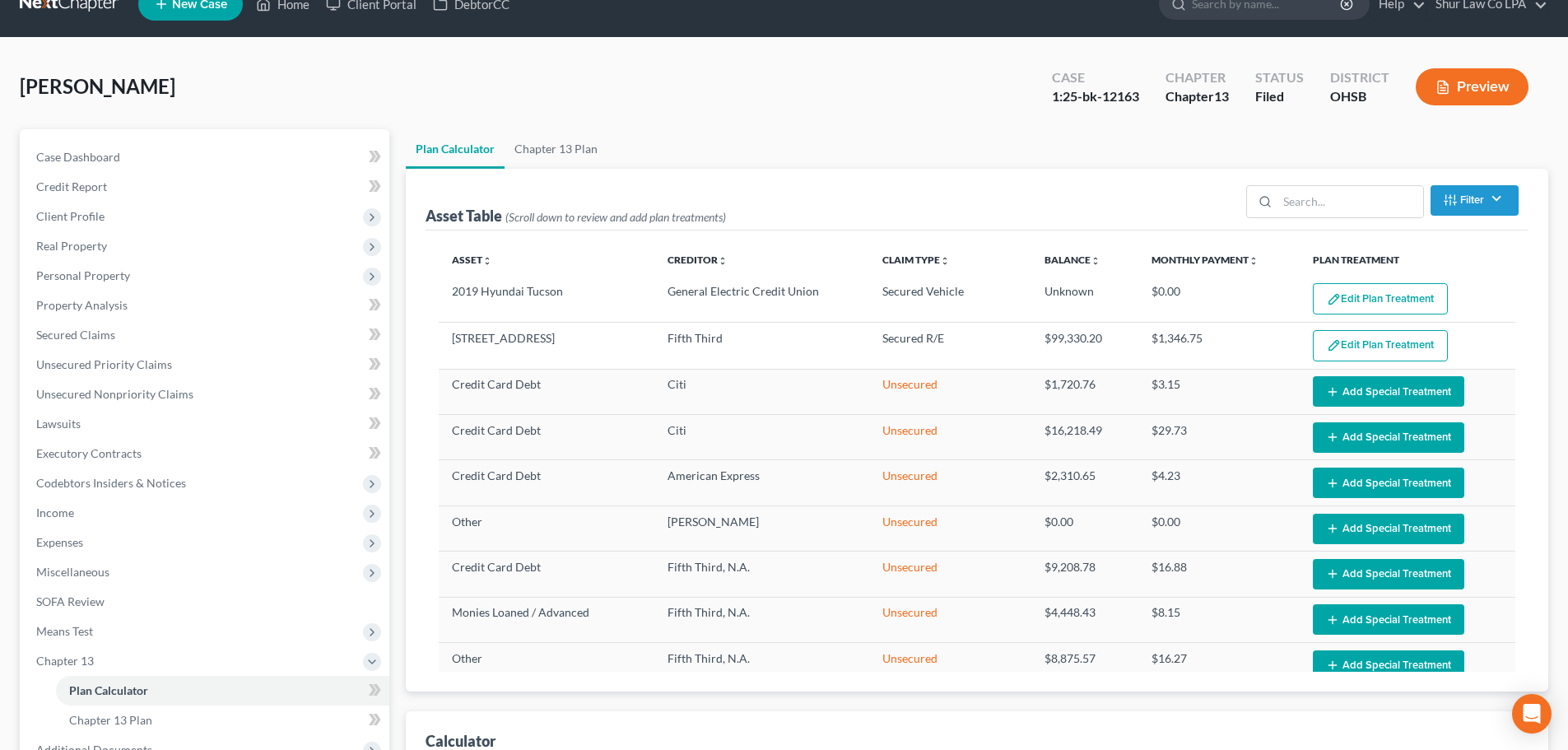
click at [1465, 78] on button "Preview" at bounding box center [1472, 86] width 112 height 37
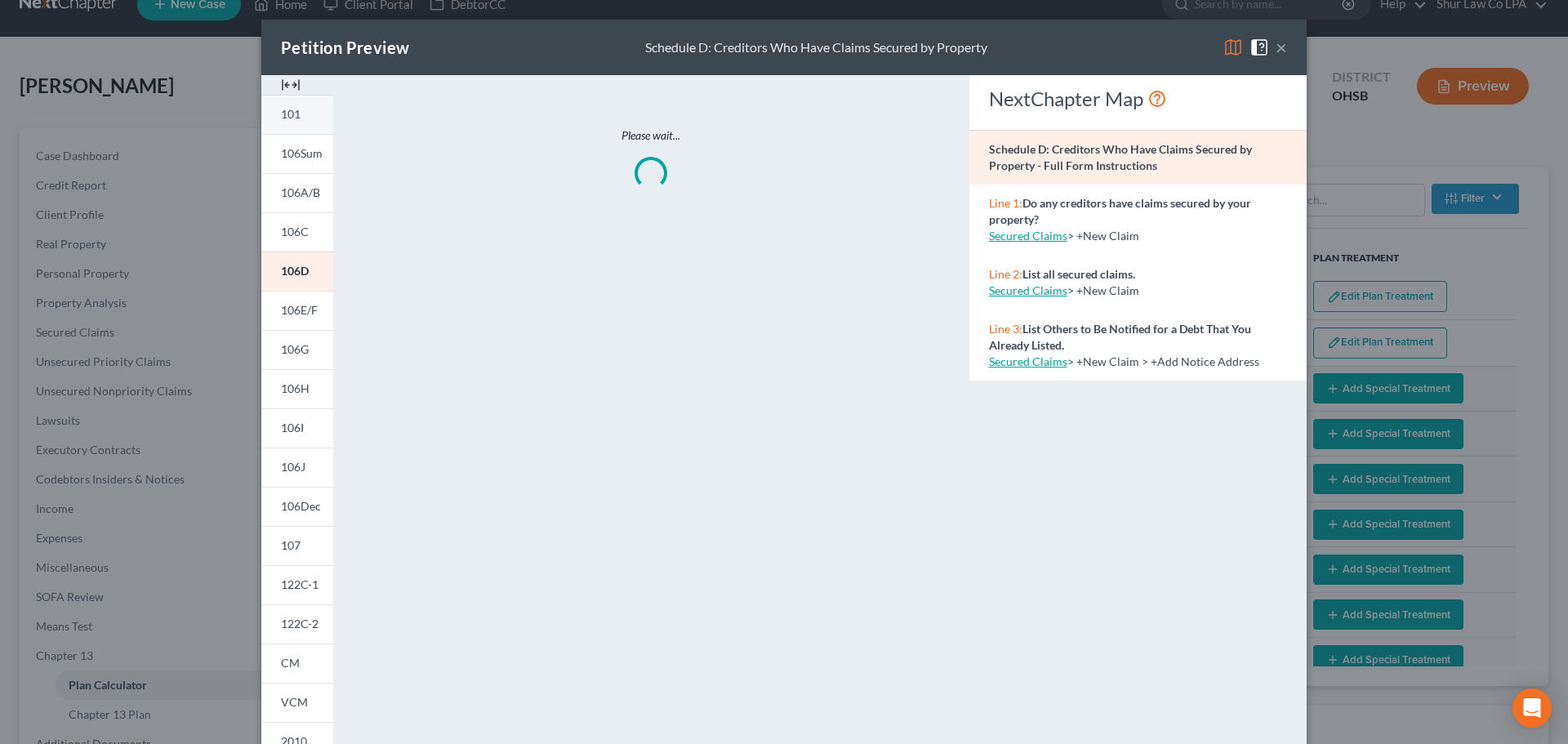
click at [307, 120] on link "101" at bounding box center [297, 114] width 72 height 39
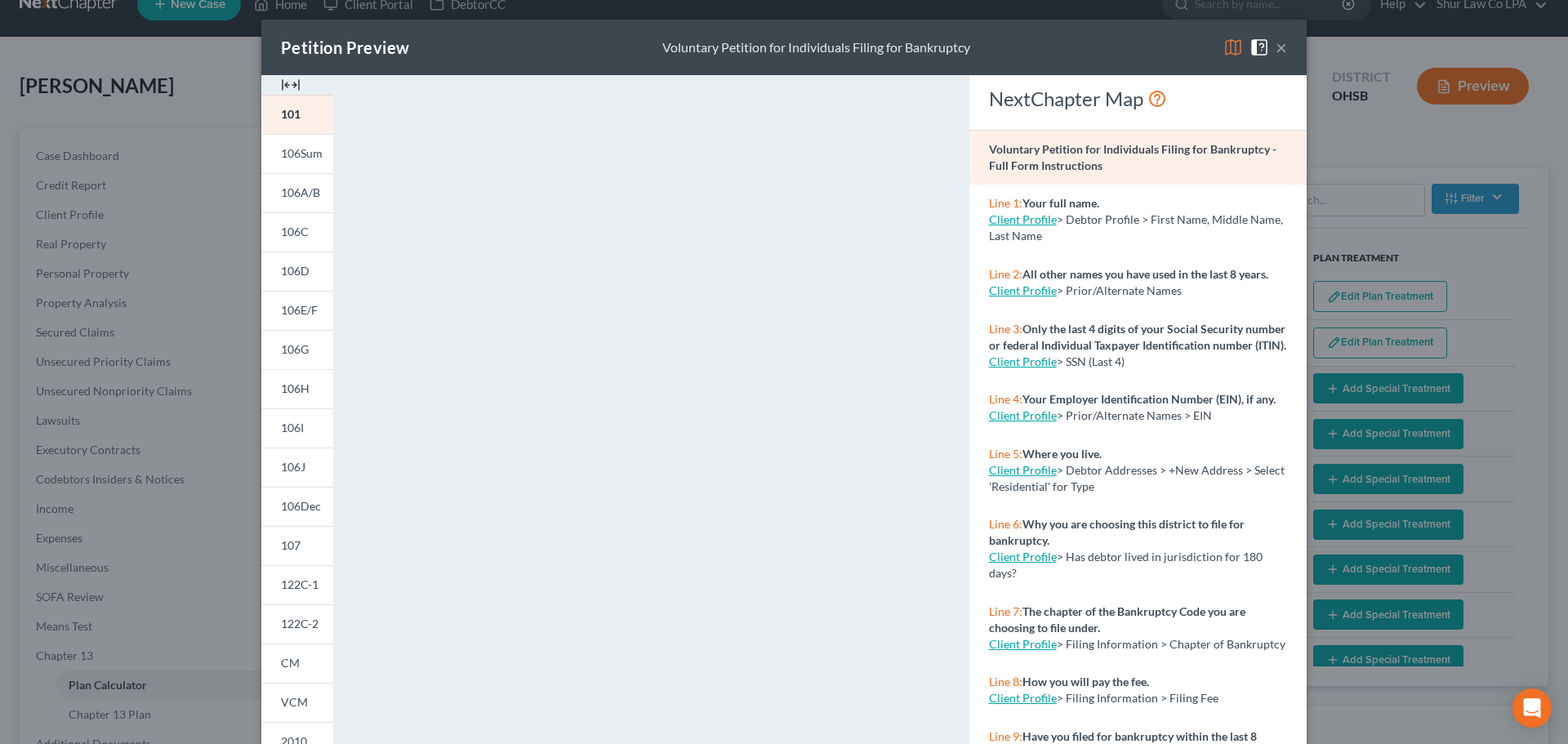
click at [1275, 56] on button "×" at bounding box center [1281, 47] width 12 height 20
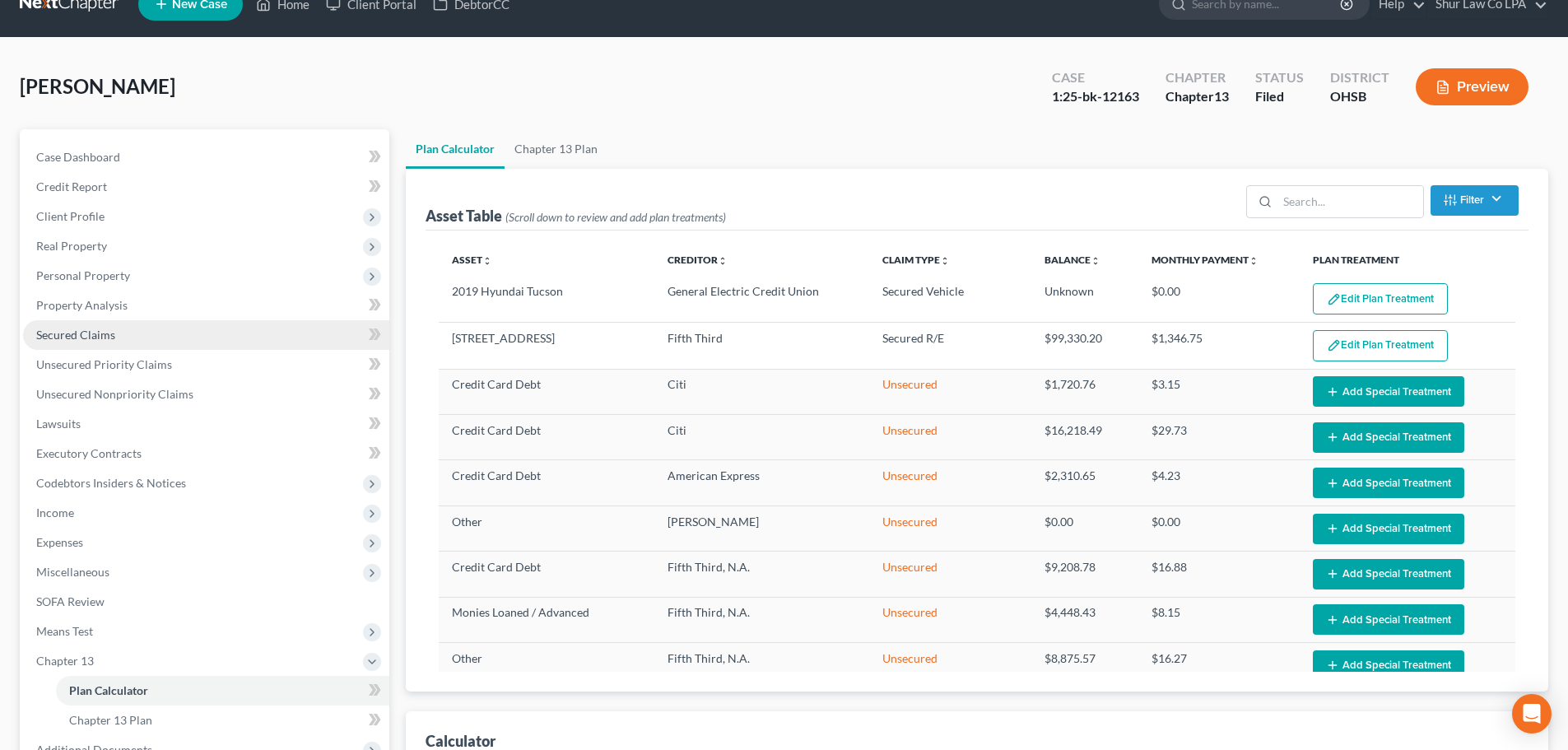
click at [97, 336] on span "Secured Claims" at bounding box center [76, 335] width 79 height 14
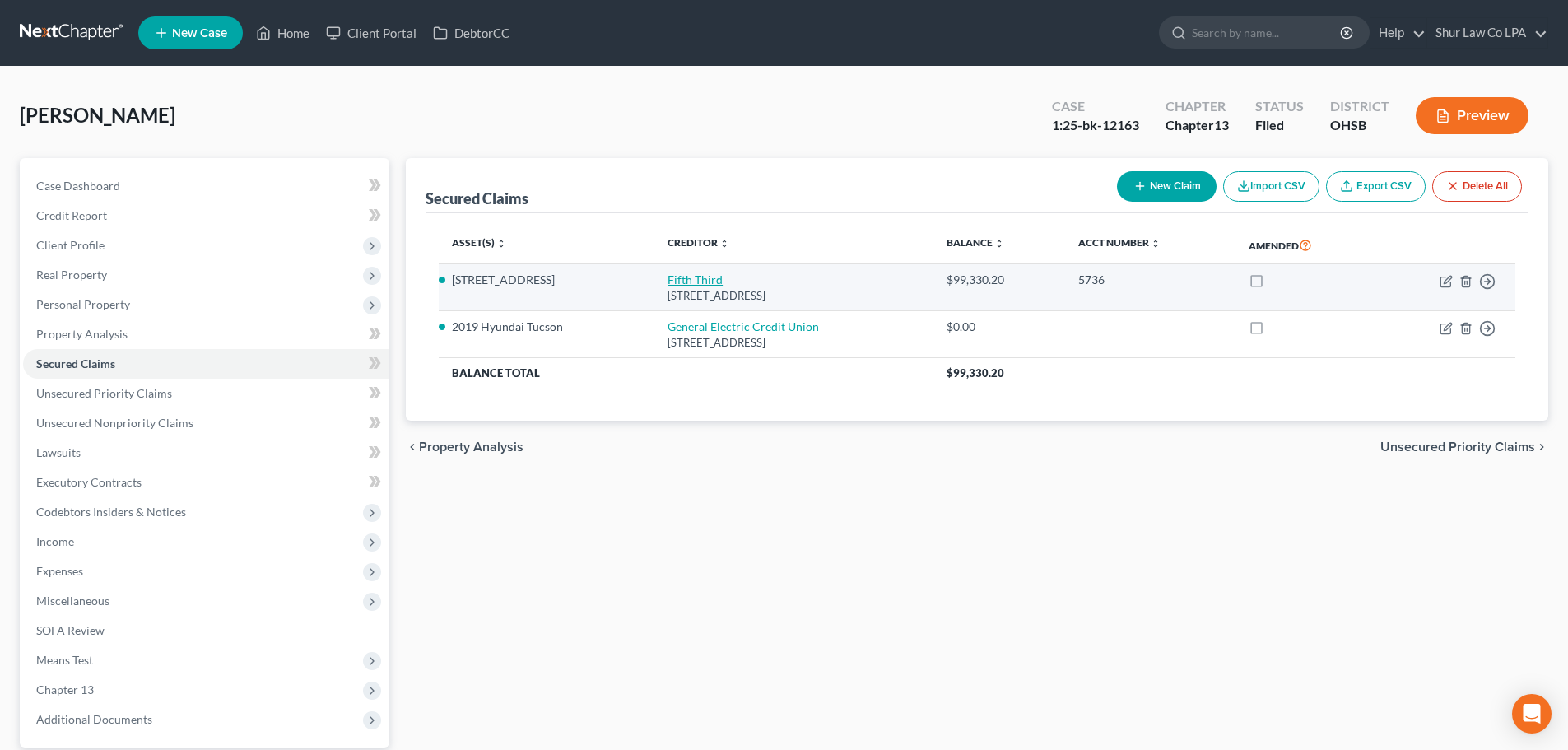
click at [688, 283] on link "Fifth Third" at bounding box center [695, 280] width 55 height 14
select select "36"
select select "3"
select select "4"
select select "0"
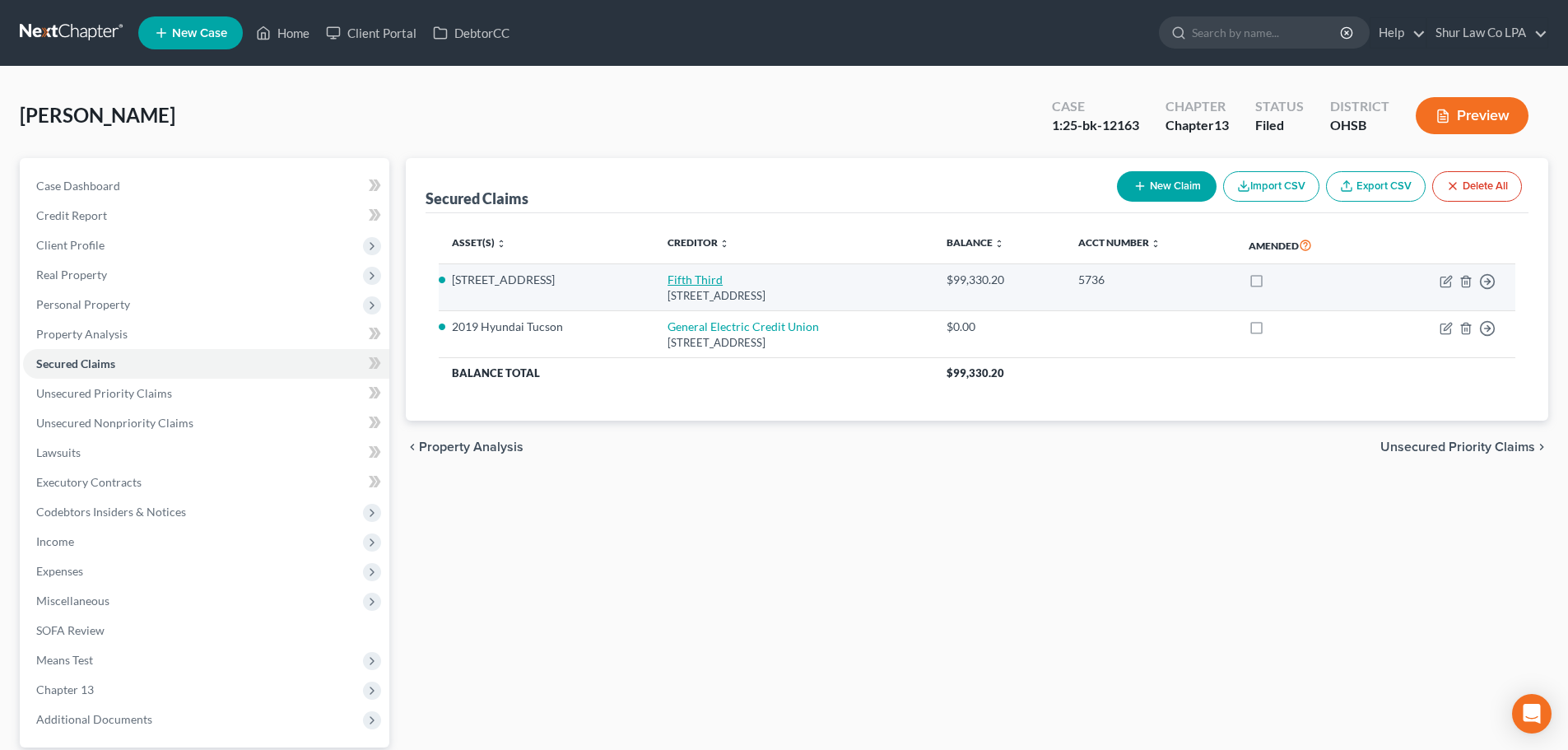
select select "0"
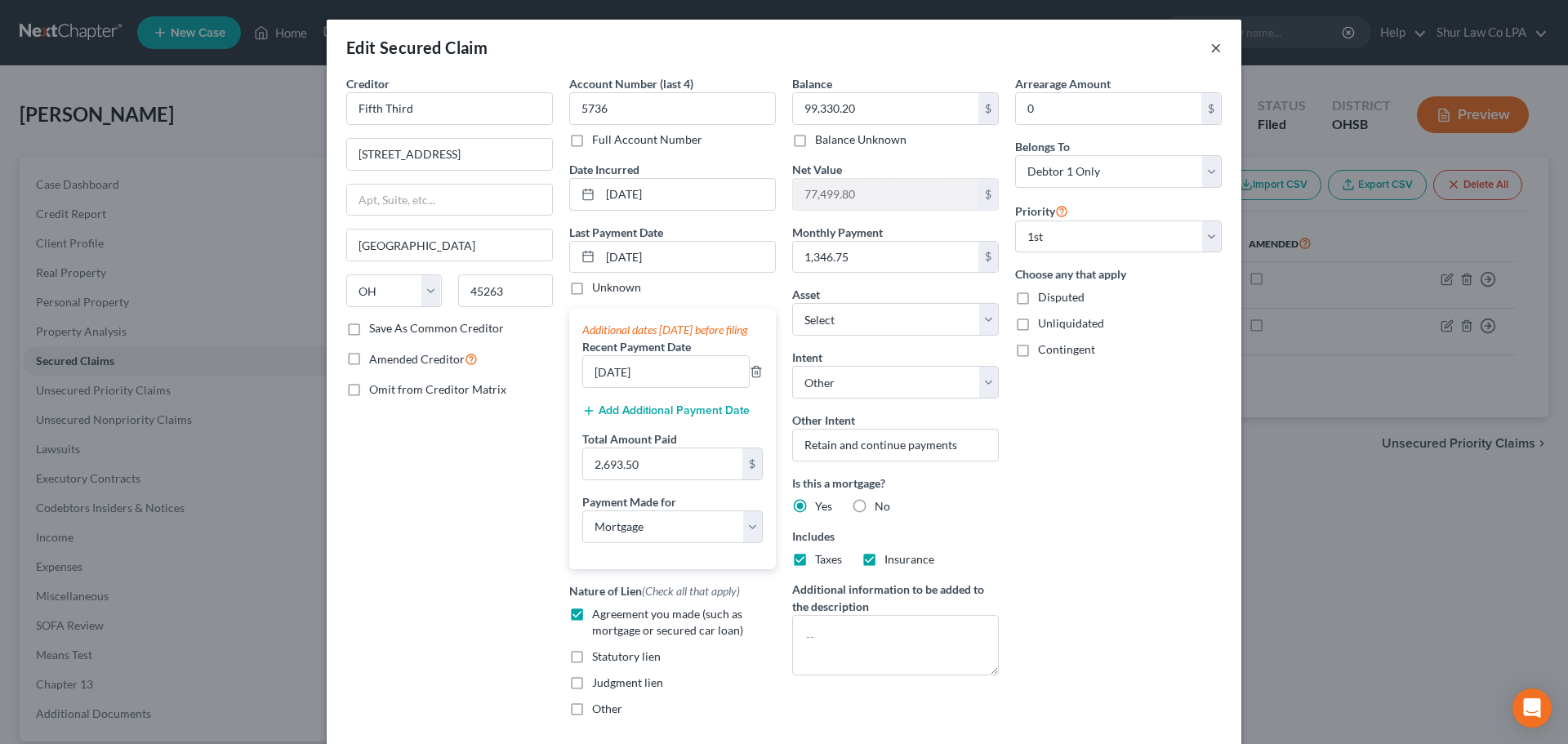
click at [1211, 45] on button "×" at bounding box center [1216, 47] width 12 height 20
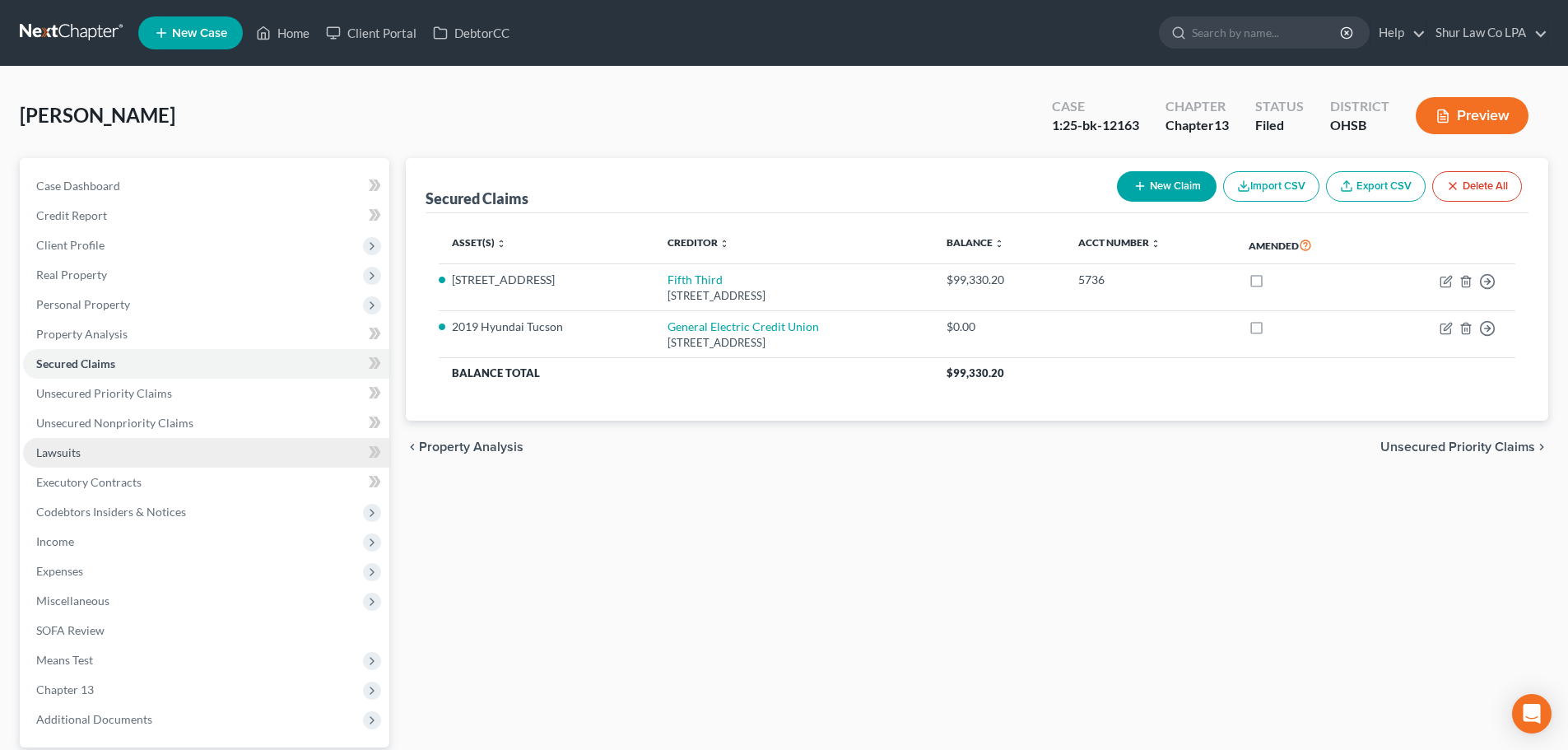
click at [104, 450] on link "Lawsuits" at bounding box center [206, 452] width 366 height 30
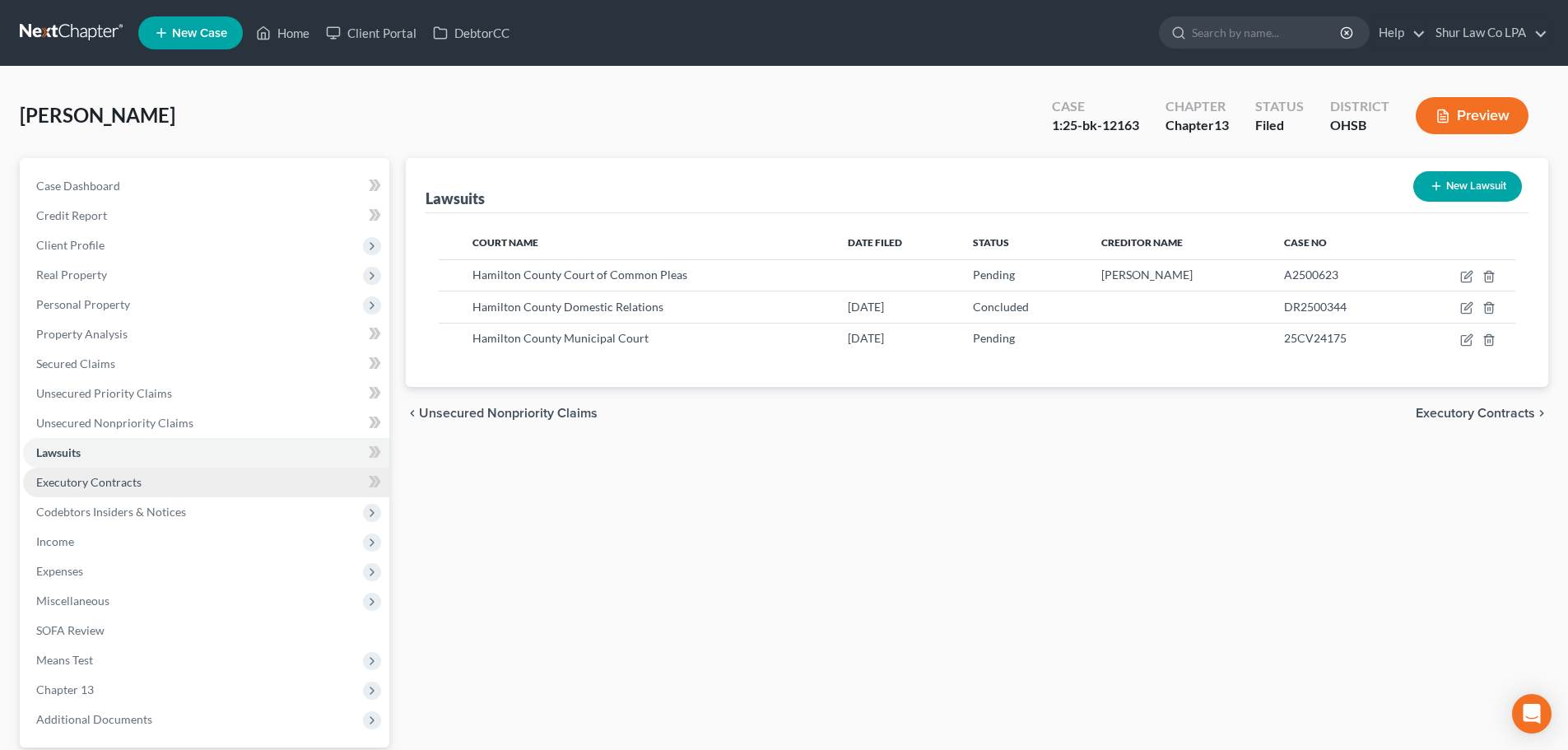
click at [84, 485] on span "Executory Contracts" at bounding box center [88, 482] width 105 height 14
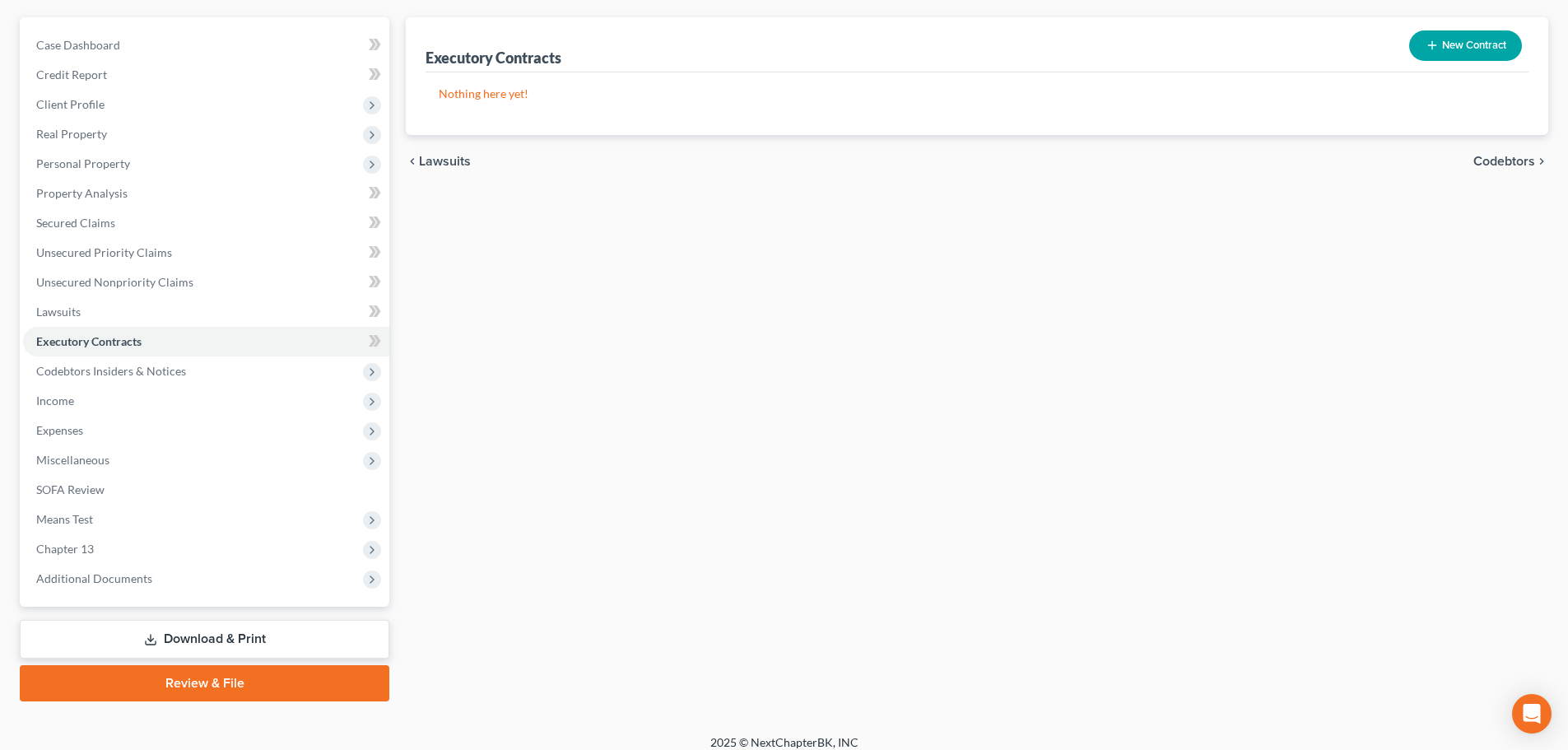
scroll to position [155, 0]
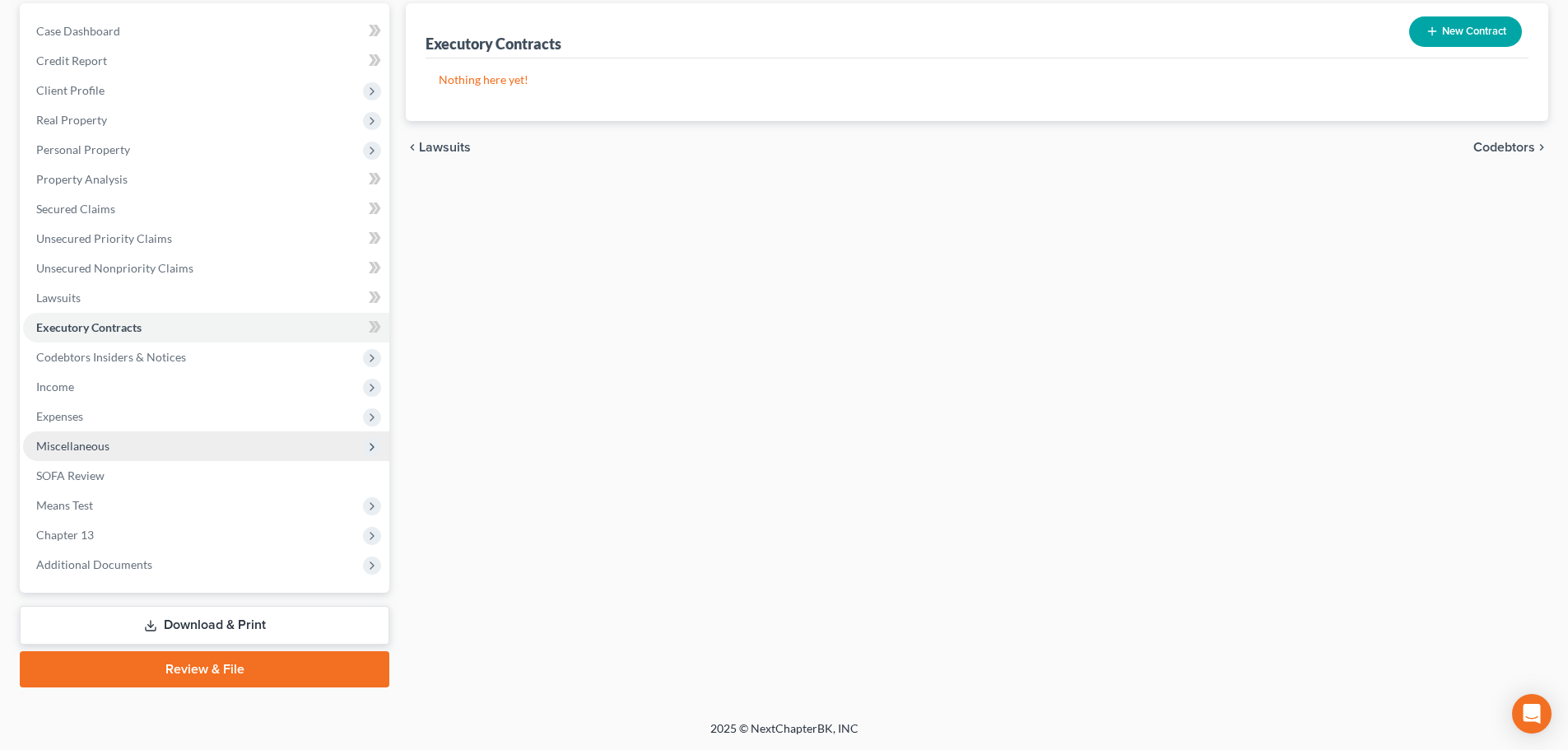
click at [104, 448] on span "Miscellaneous" at bounding box center [72, 446] width 73 height 14
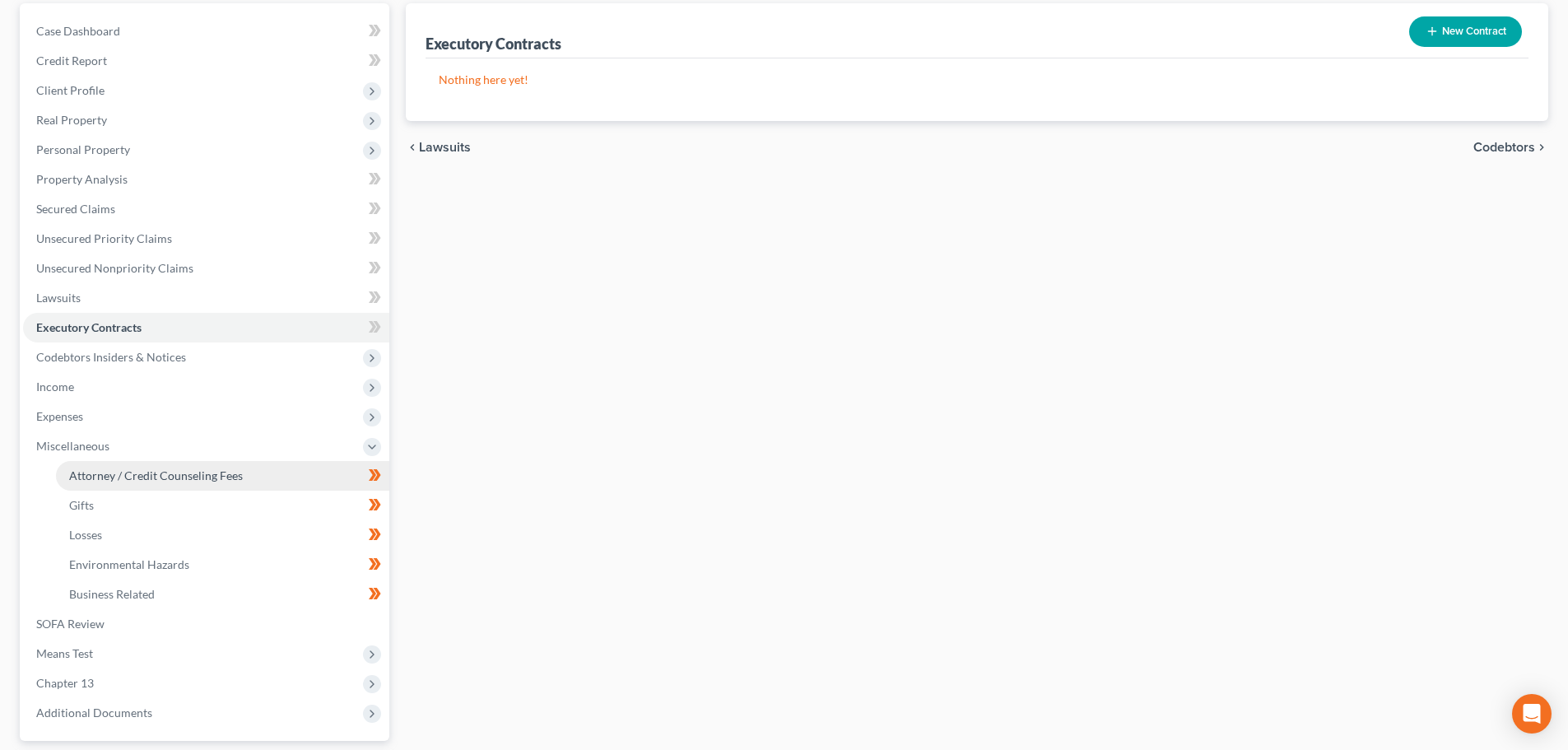
click at [108, 474] on span "Attorney / Credit Counseling Fees" at bounding box center [156, 476] width 174 height 14
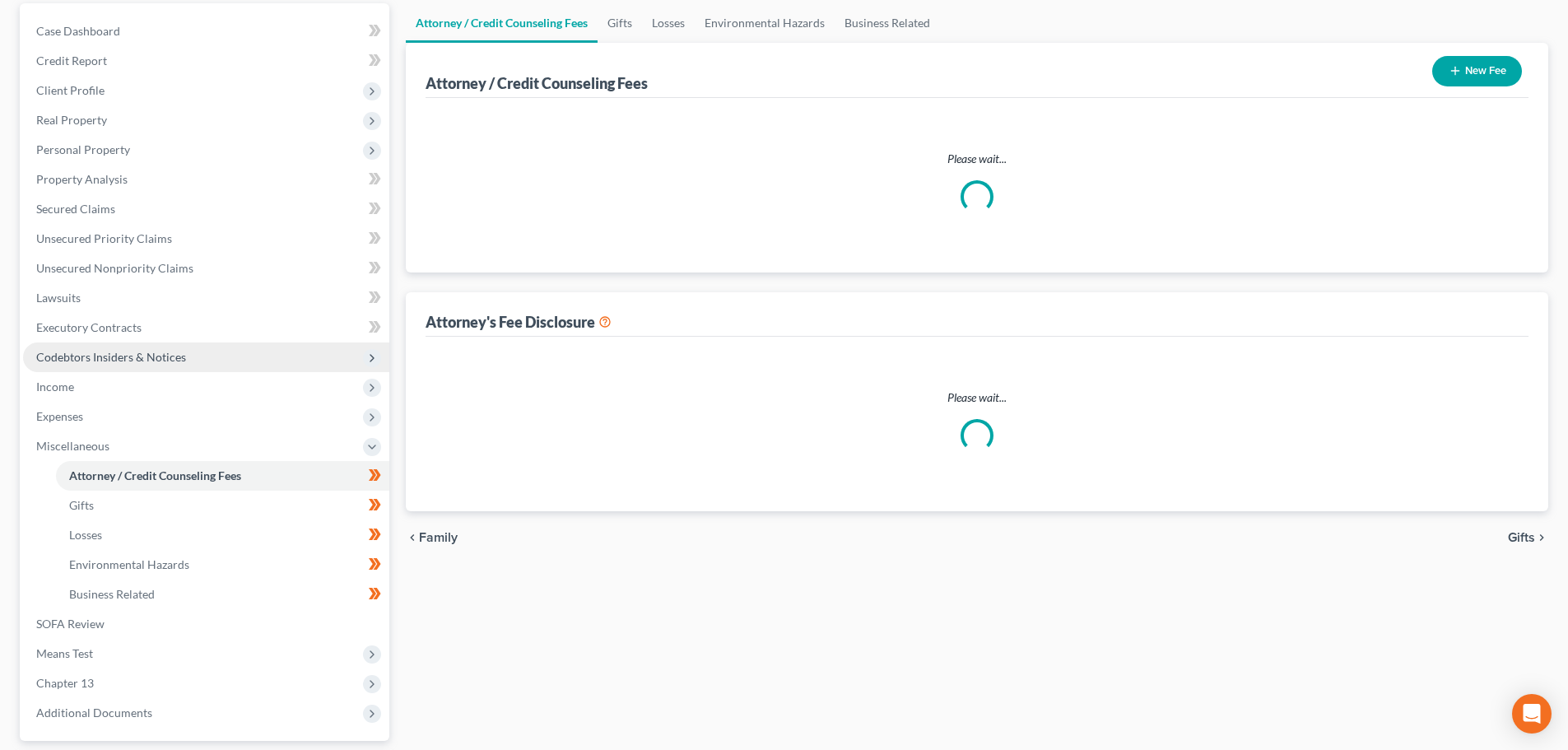
scroll to position [75, 0]
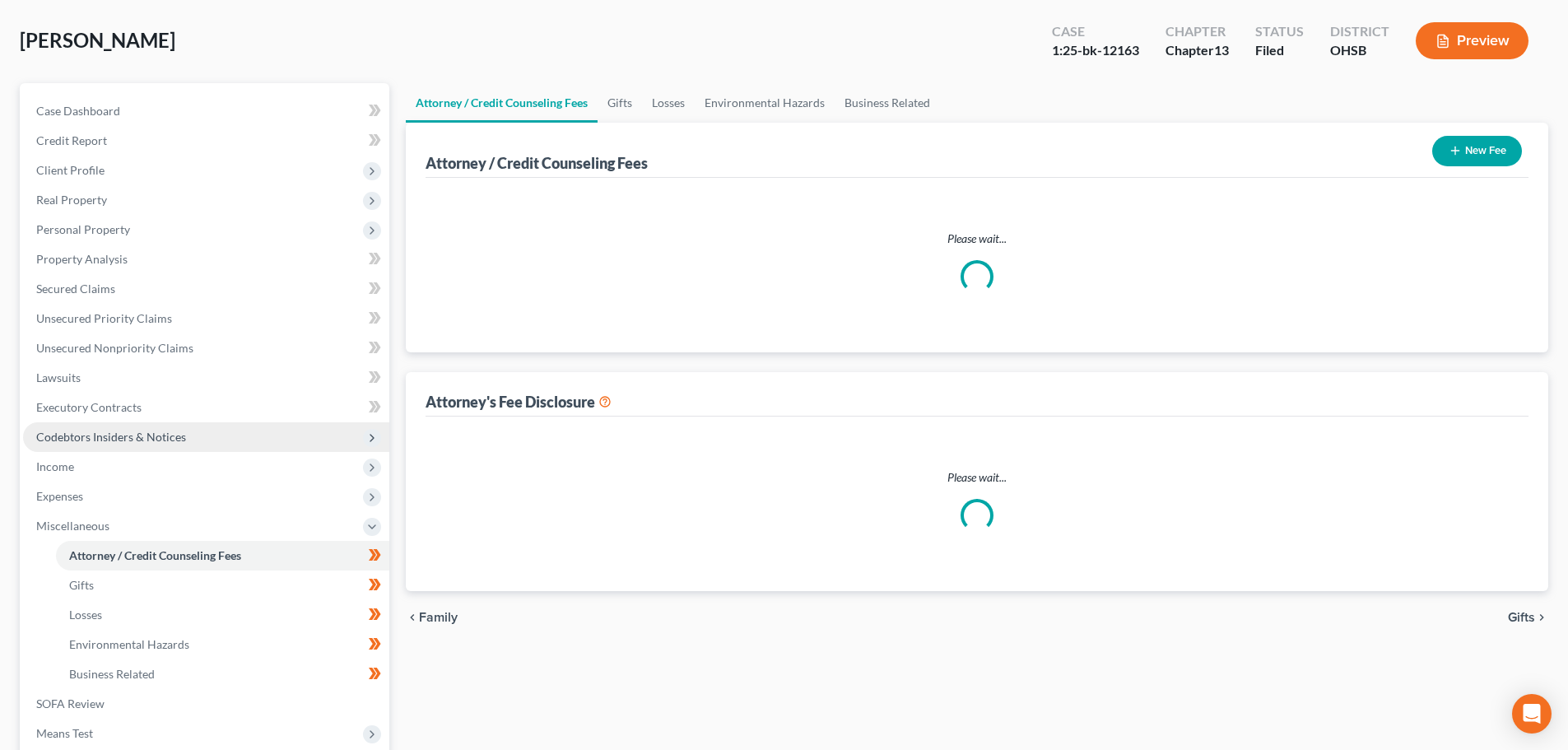
select select "0"
select select "1"
select select "0"
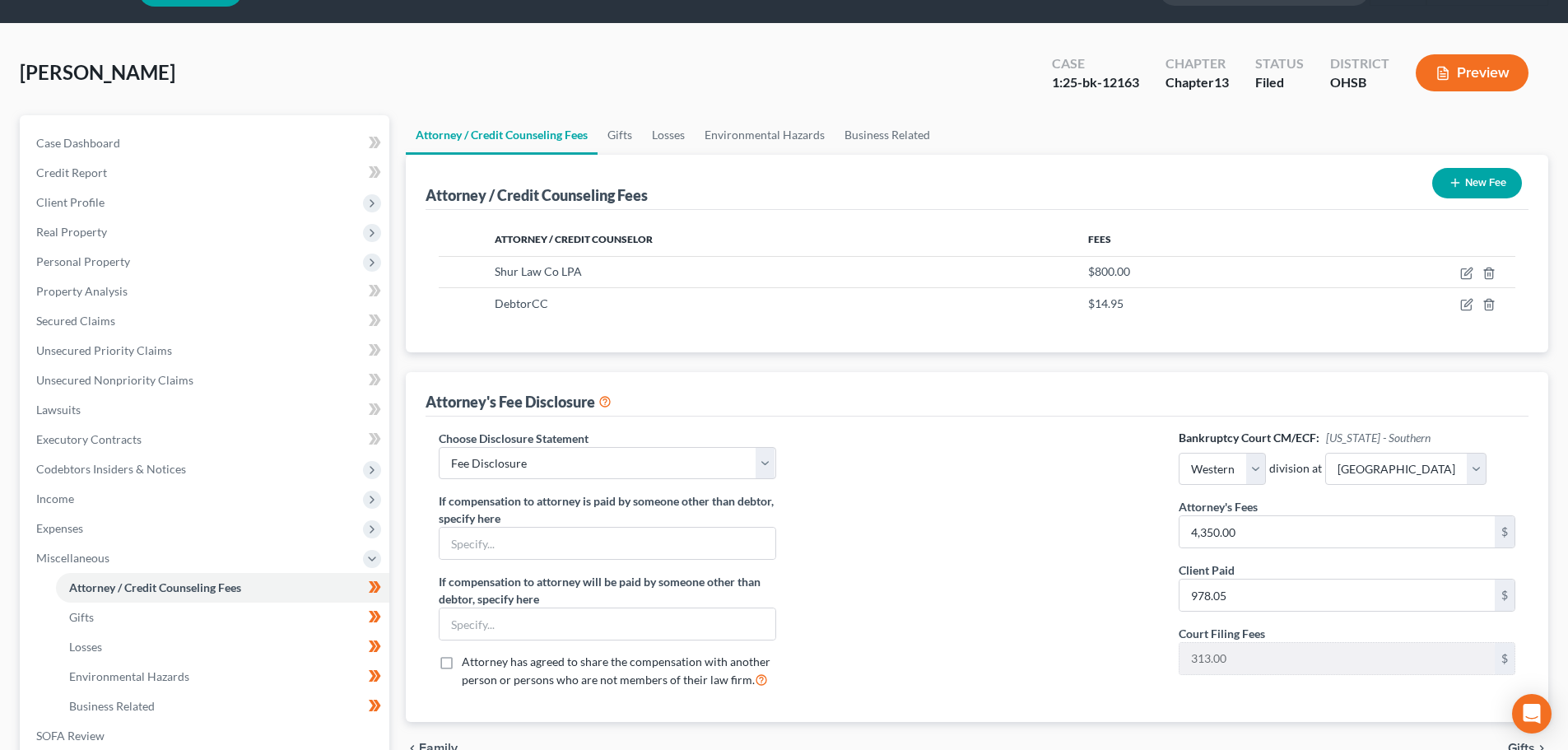
scroll to position [165, 0]
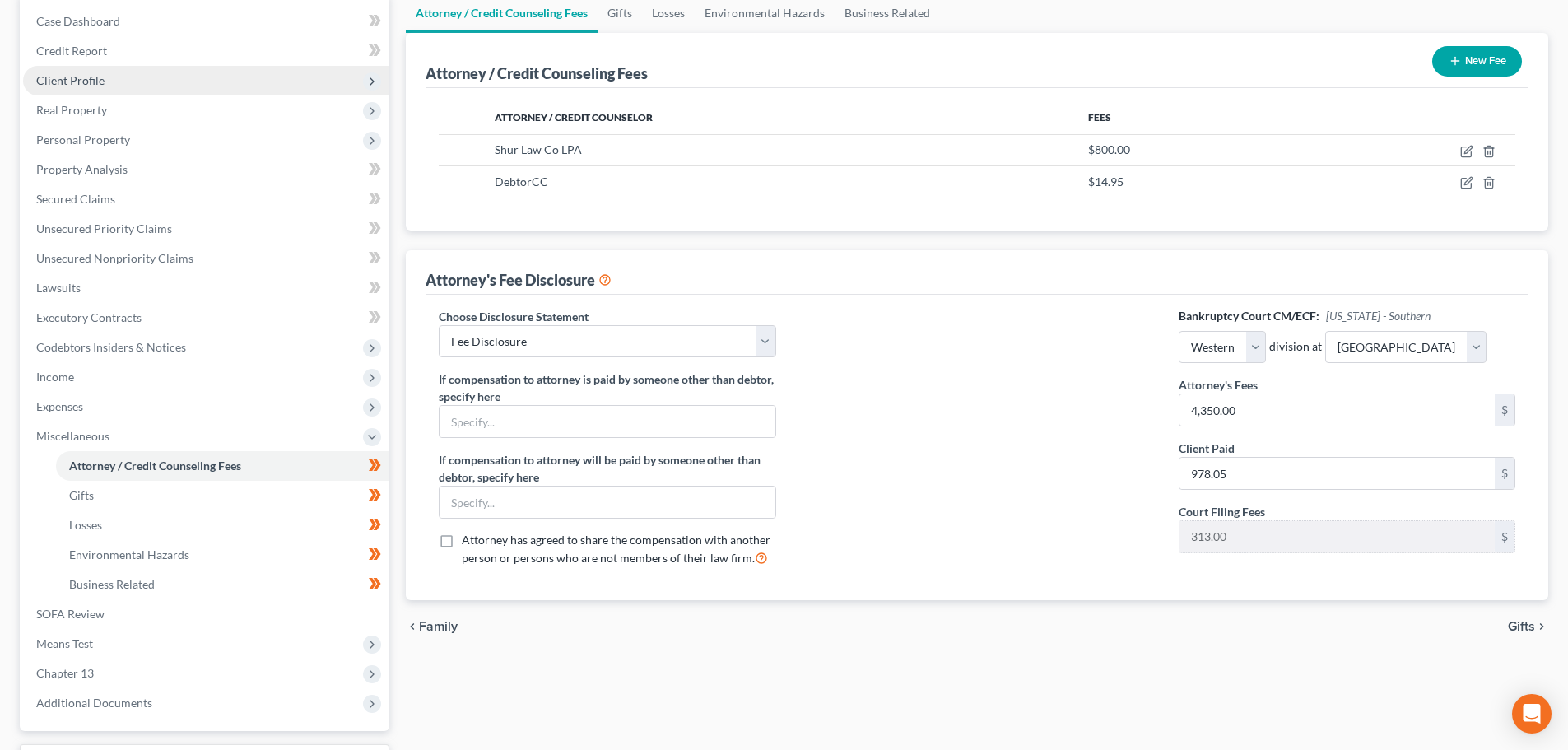
click at [88, 82] on span "Client Profile" at bounding box center [70, 80] width 68 height 14
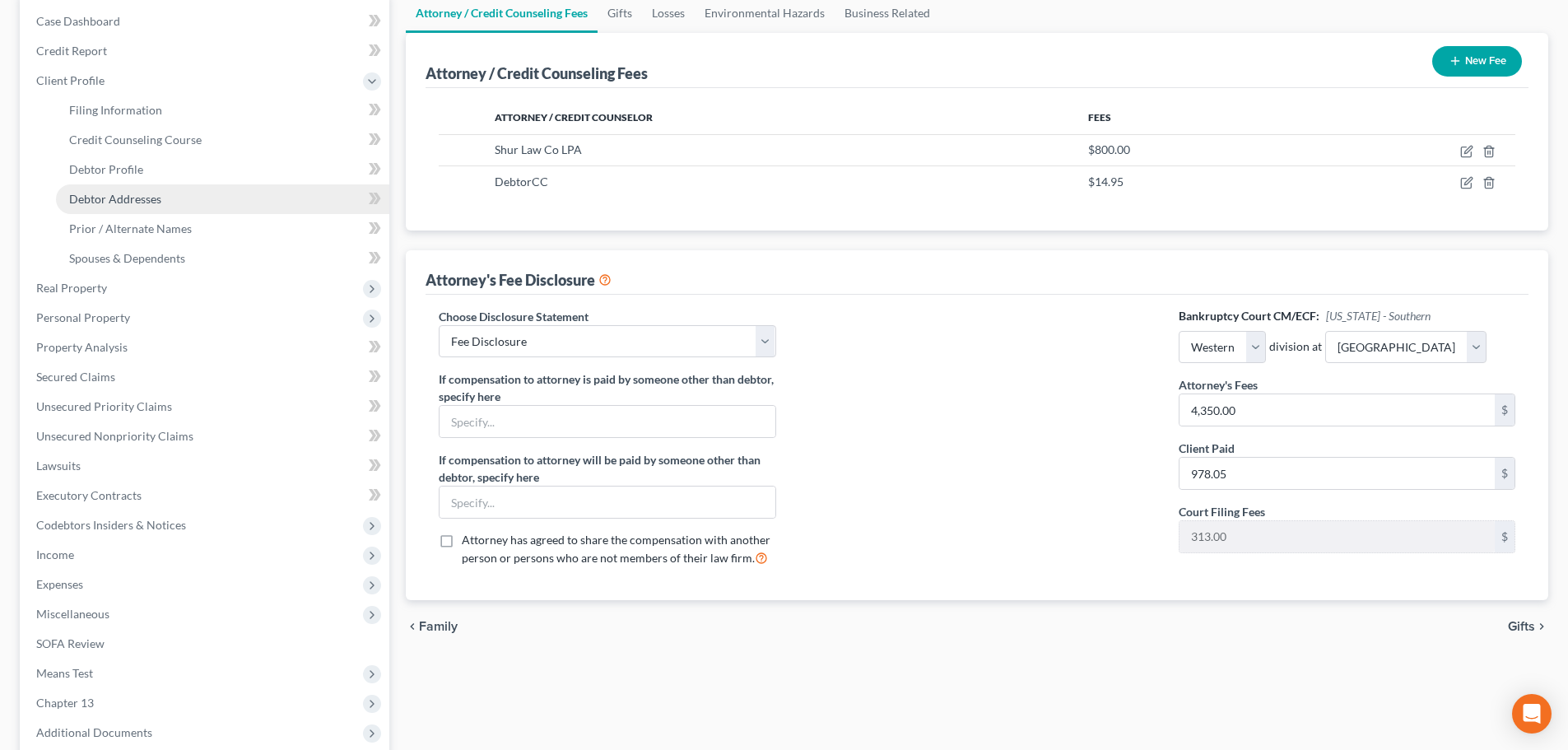
click at [128, 201] on span "Debtor Addresses" at bounding box center [115, 199] width 93 height 14
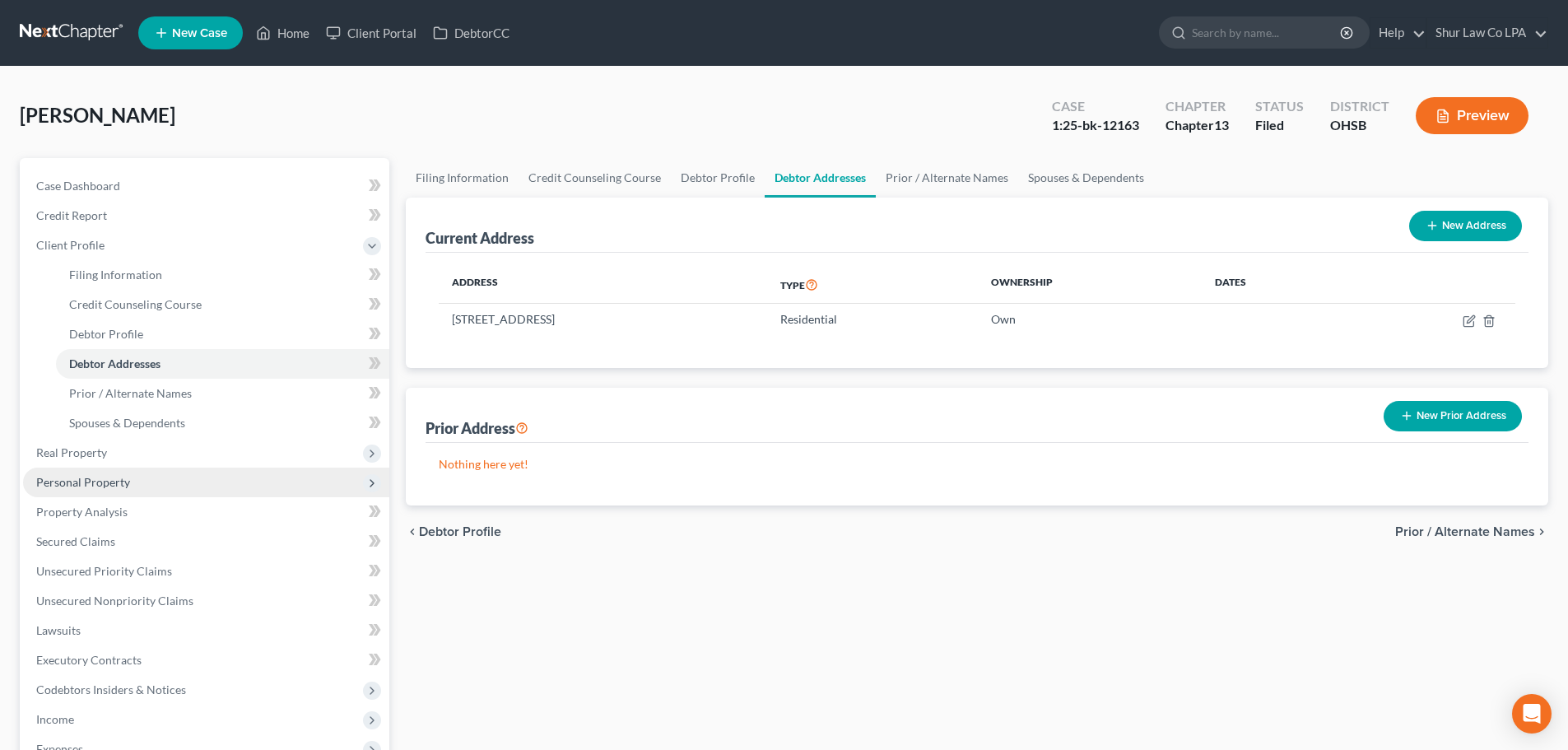
click at [126, 474] on span "Personal Property" at bounding box center [206, 482] width 366 height 30
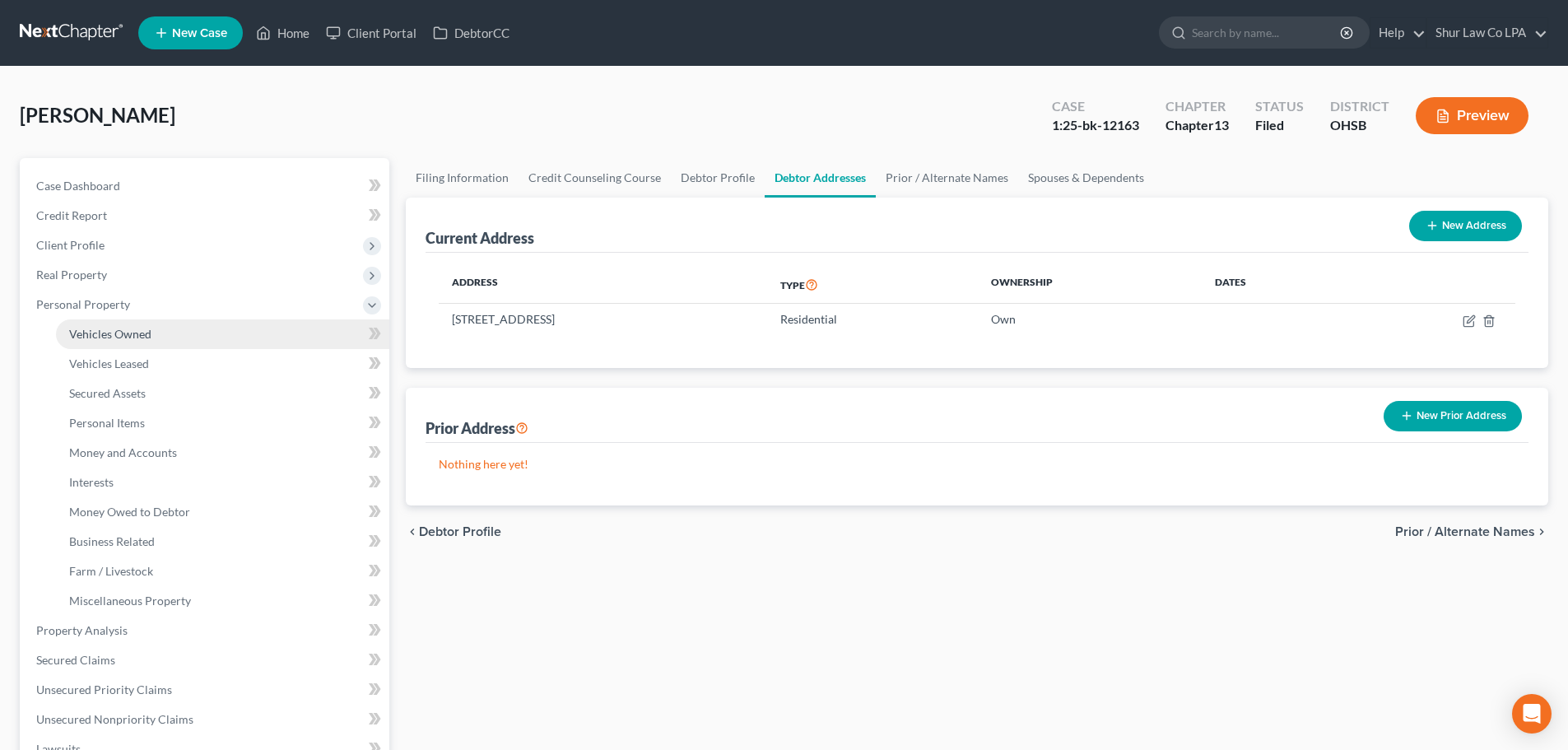
click at [122, 339] on span "Vehicles Owned" at bounding box center [111, 335] width 83 height 14
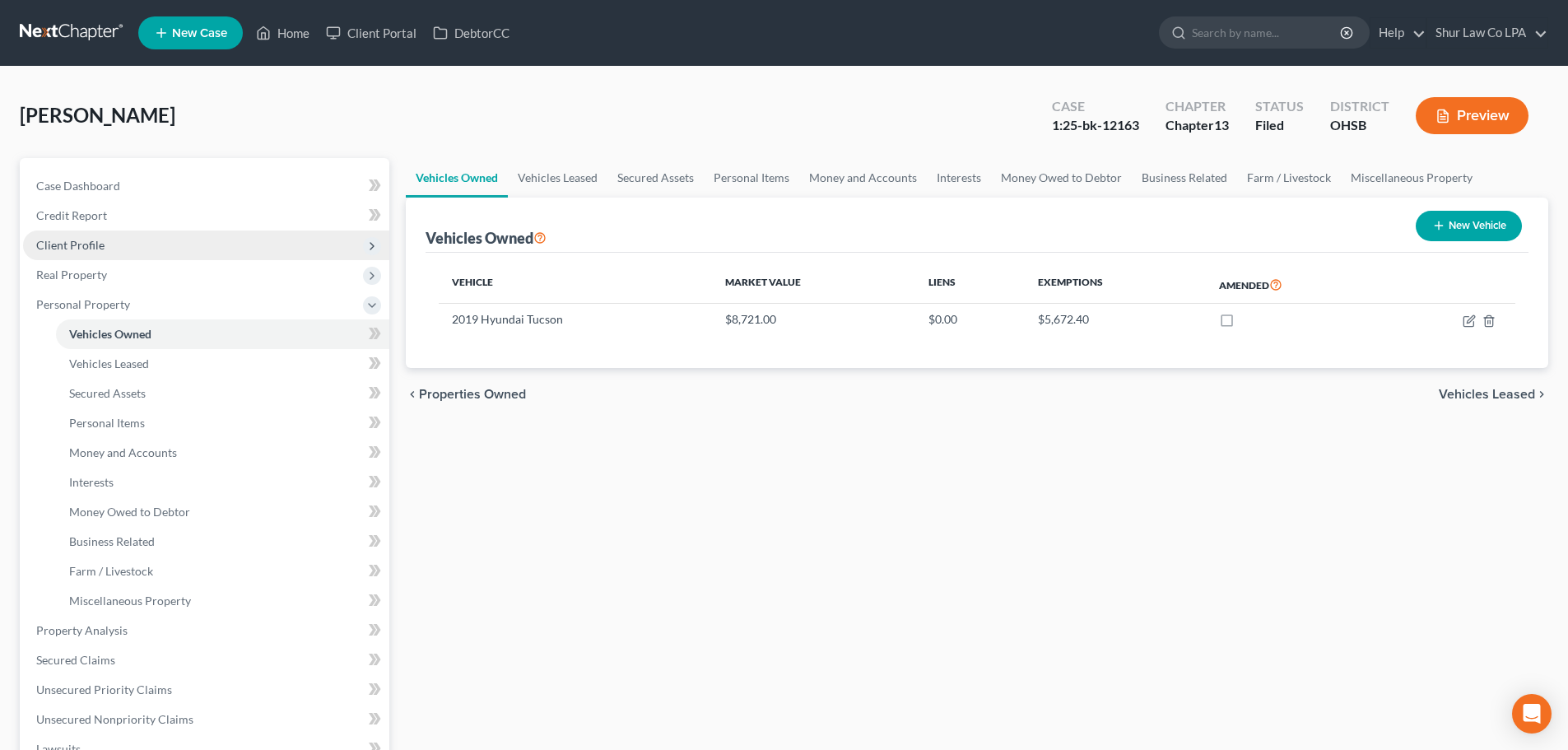
click at [84, 239] on span "Client Profile" at bounding box center [70, 246] width 68 height 14
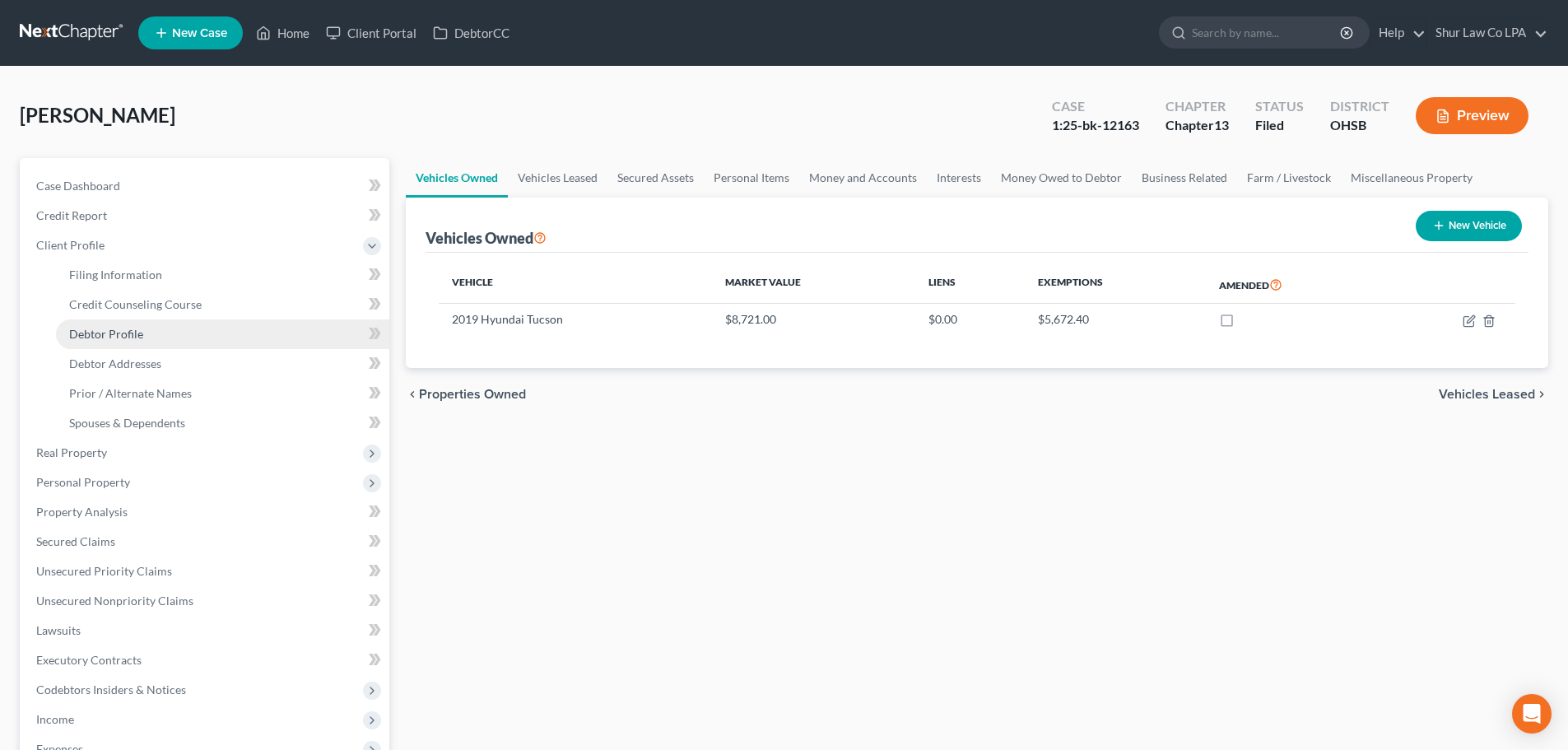
click at [112, 331] on span "Debtor Profile" at bounding box center [106, 335] width 74 height 14
select select "3"
select select "0"
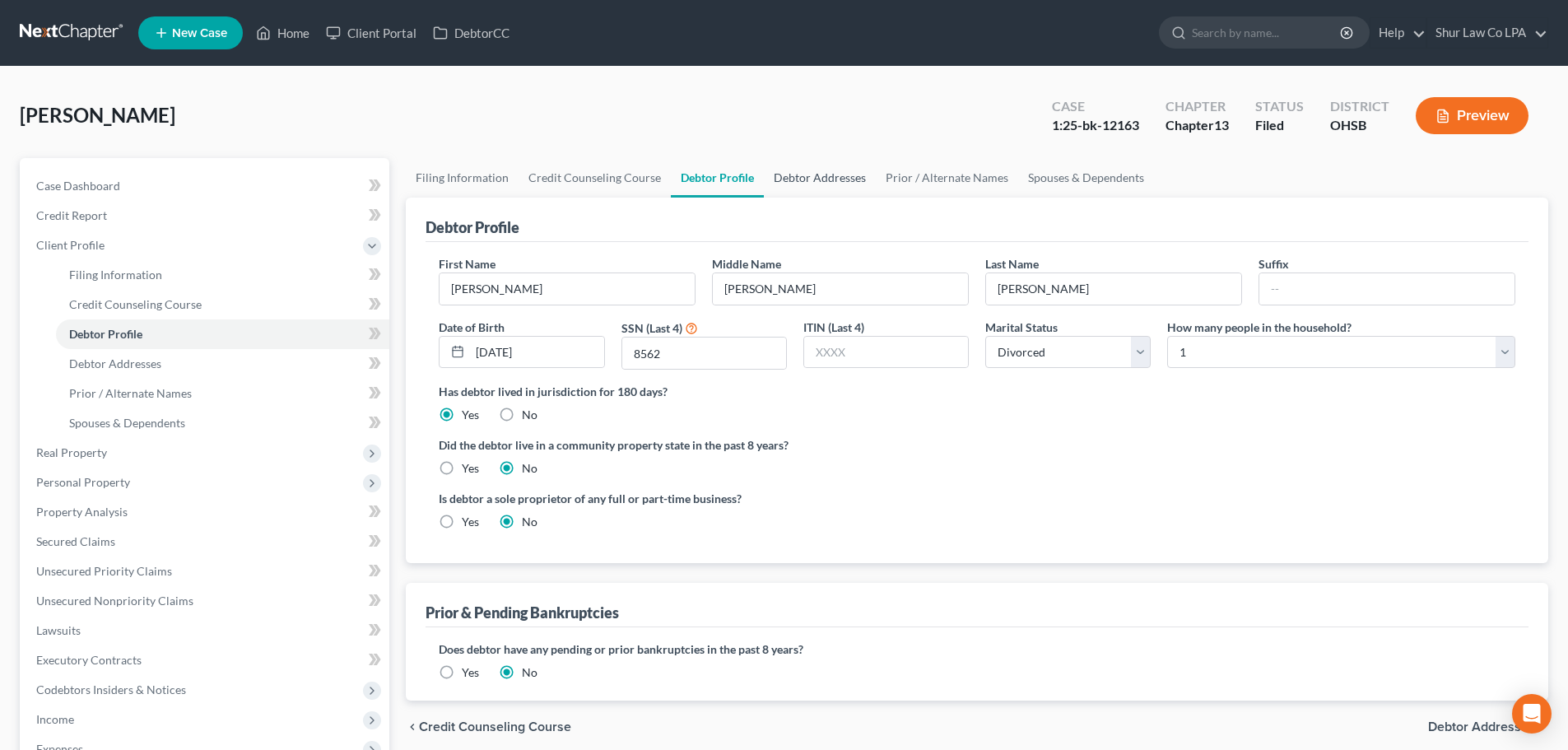
click at [830, 180] on link "Debtor Addresses" at bounding box center [820, 178] width 112 height 40
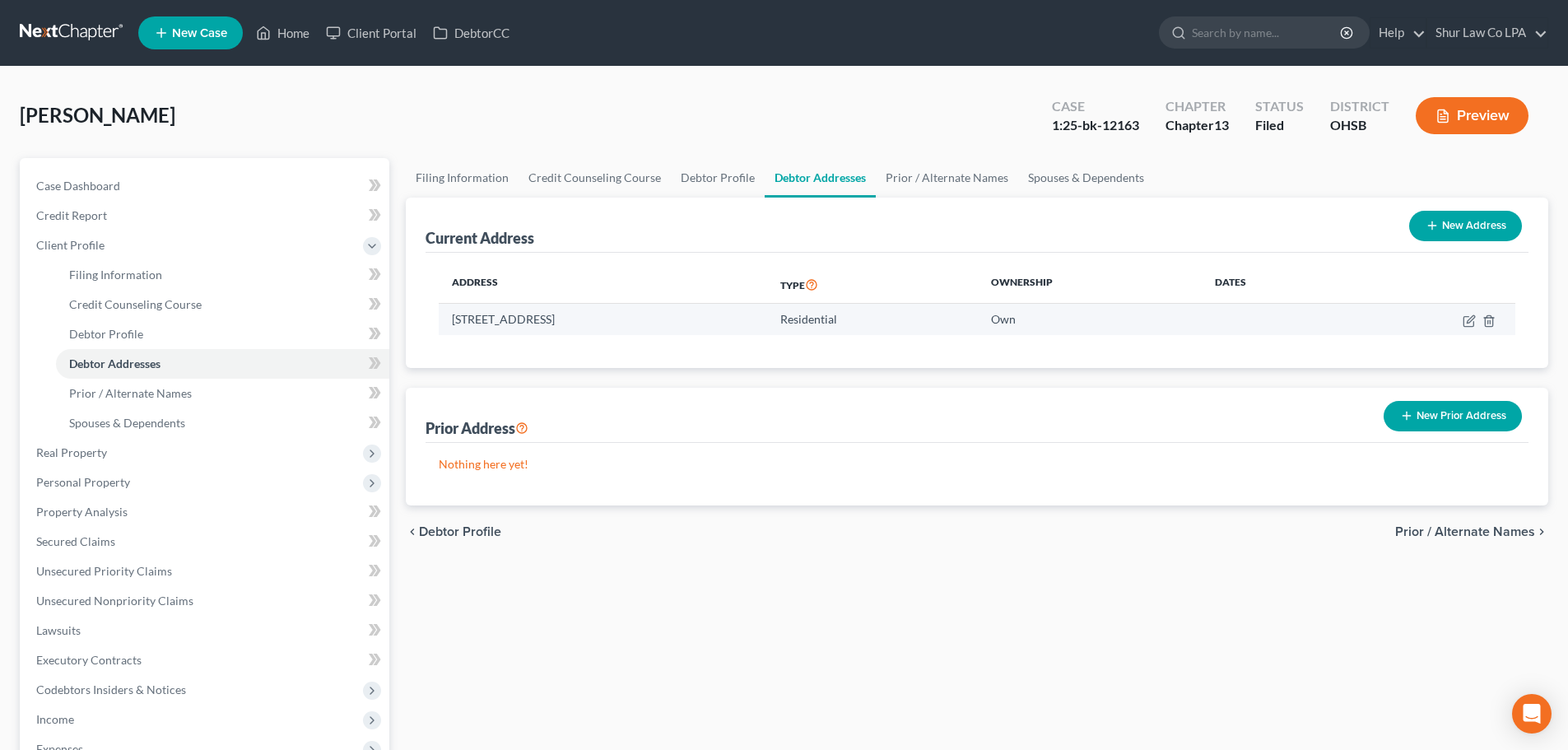
drag, startPoint x: 679, startPoint y: 320, endPoint x: 451, endPoint y: 329, distance: 228.2
click at [451, 329] on td "6845 Somerset Drive, Cincinnati , OH 45224" at bounding box center [602, 319] width 328 height 31
copy td "6845 Somerset Drive, Cincinnati , OH 45224"
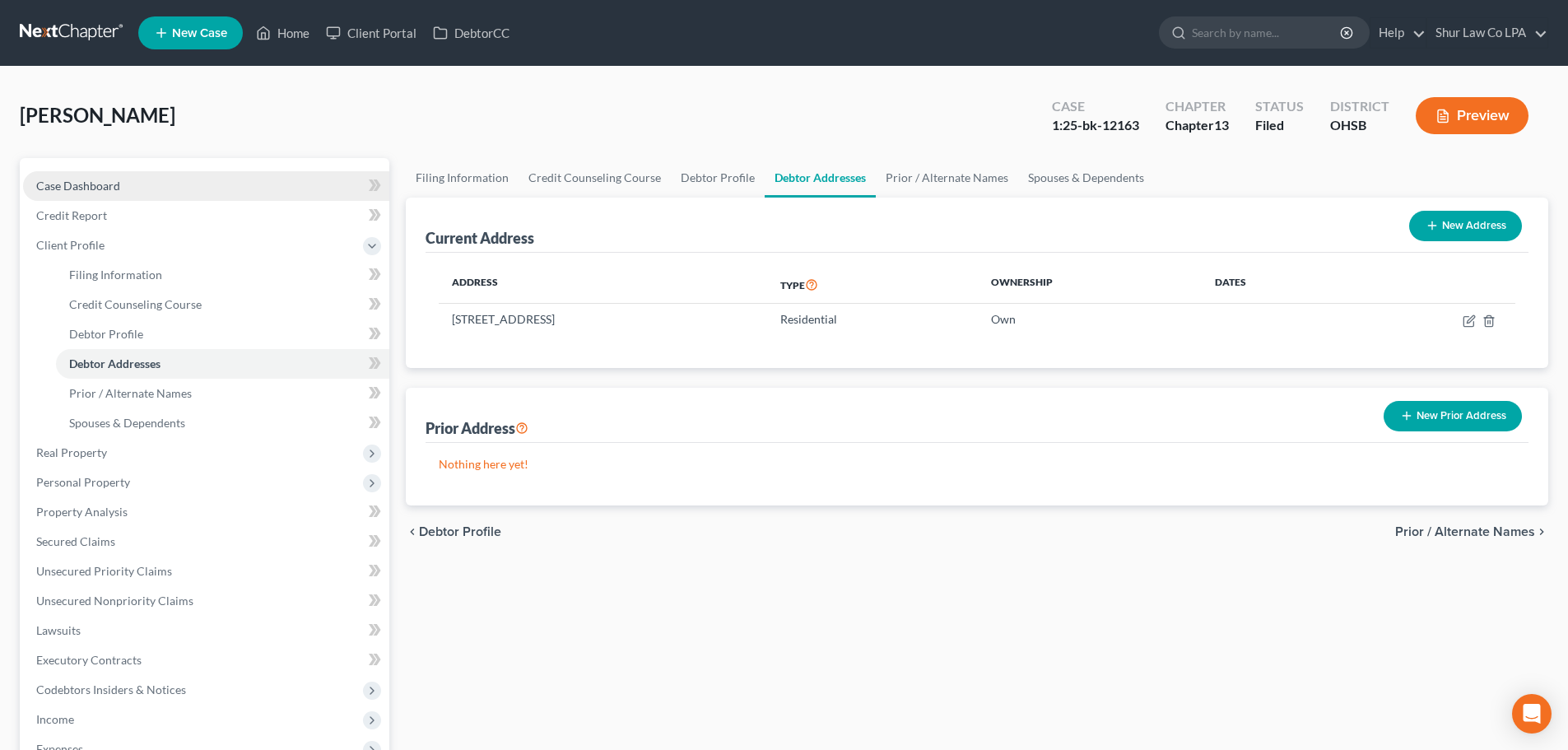
click at [111, 188] on span "Case Dashboard" at bounding box center [77, 186] width 84 height 14
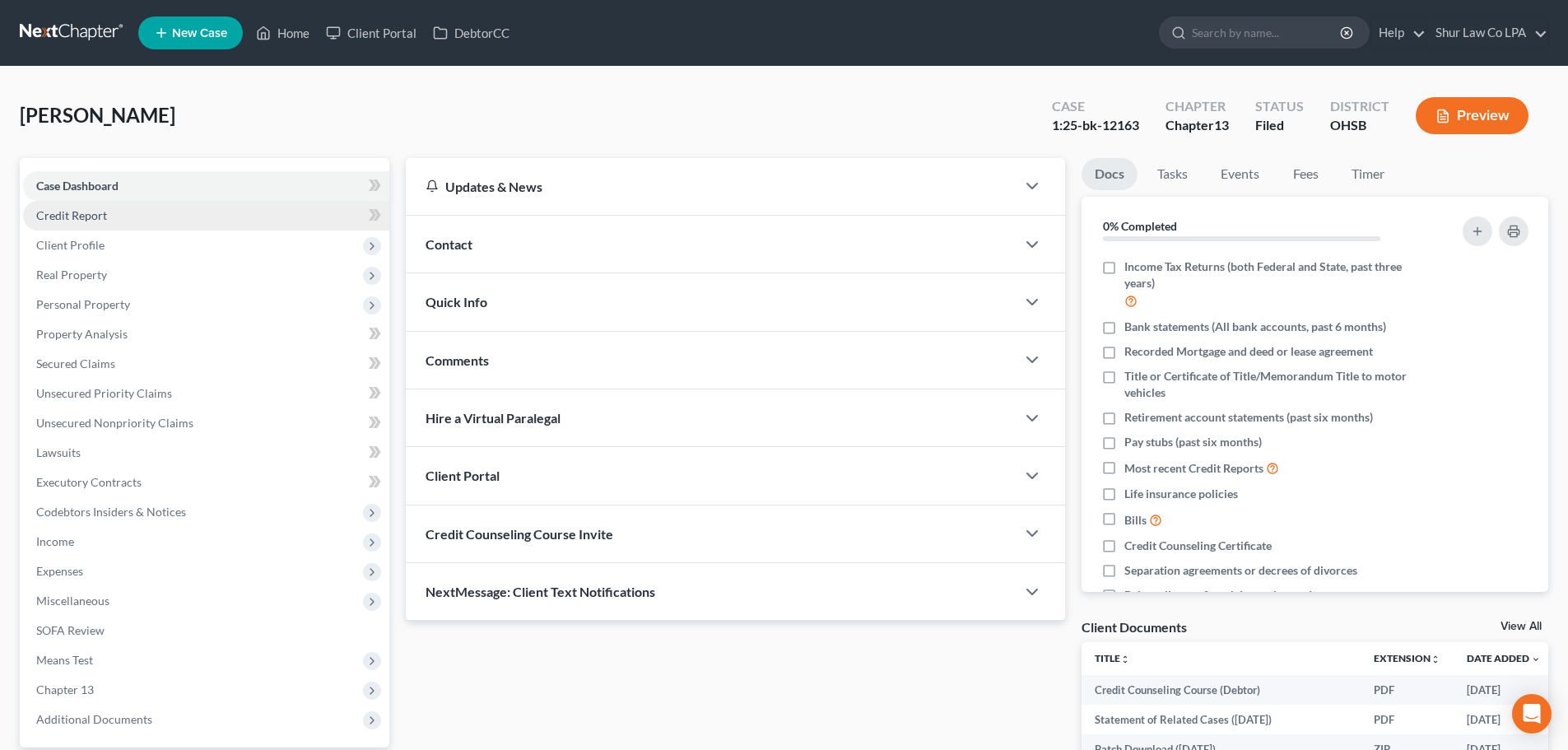
click at [192, 207] on link "Credit Report" at bounding box center [206, 215] width 366 height 30
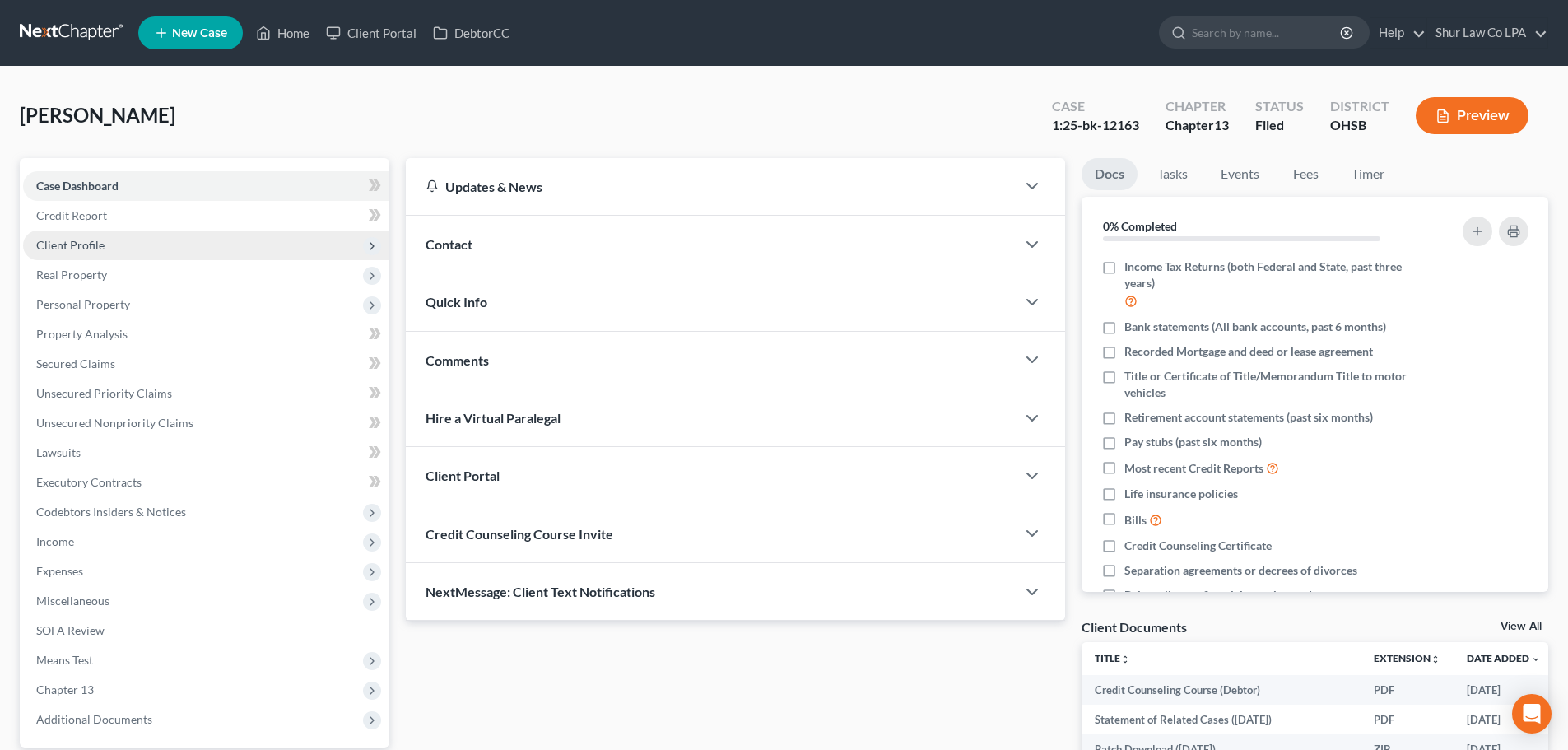
click at [185, 236] on span "Client Profile" at bounding box center [206, 245] width 366 height 30
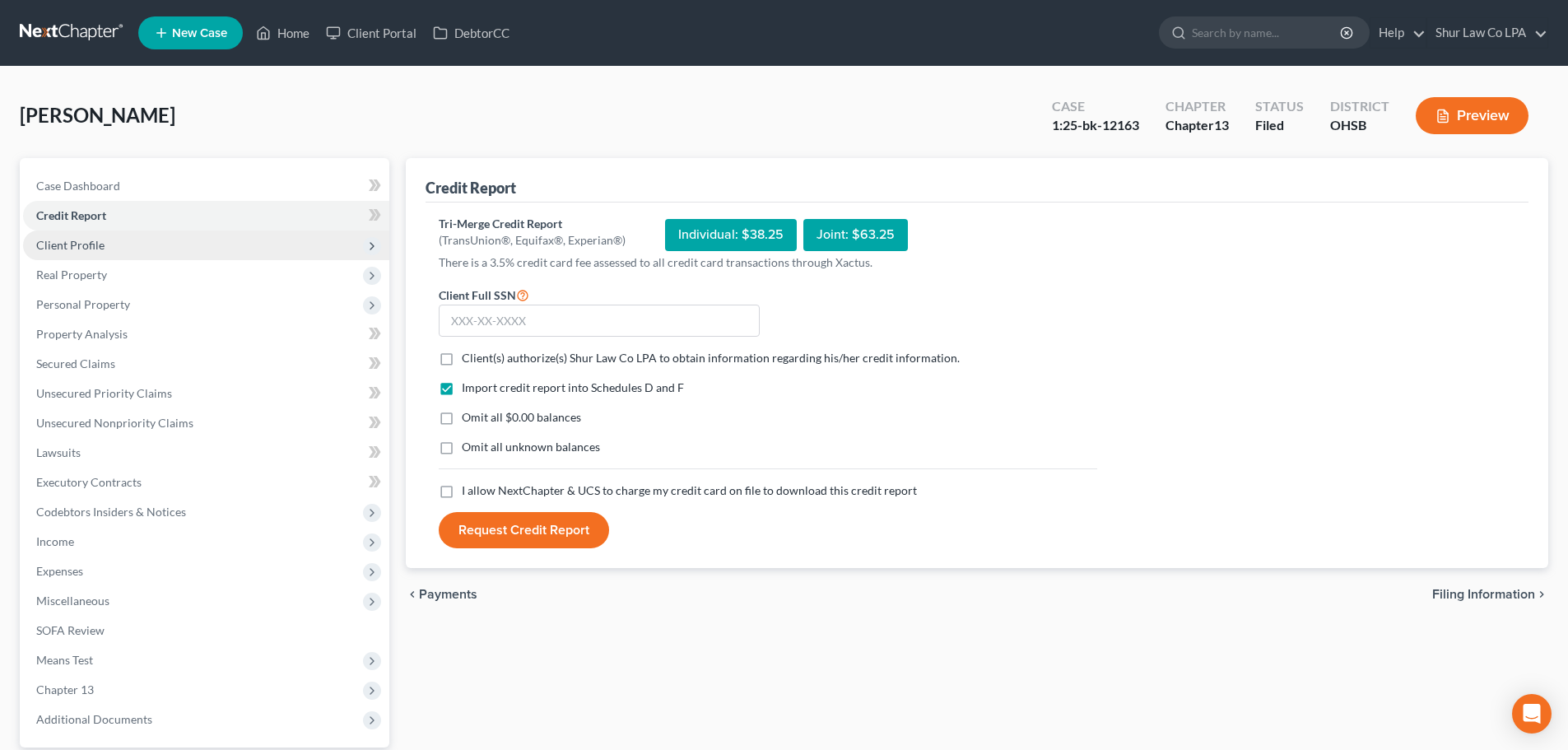
click at [154, 239] on span "Client Profile" at bounding box center [206, 245] width 366 height 30
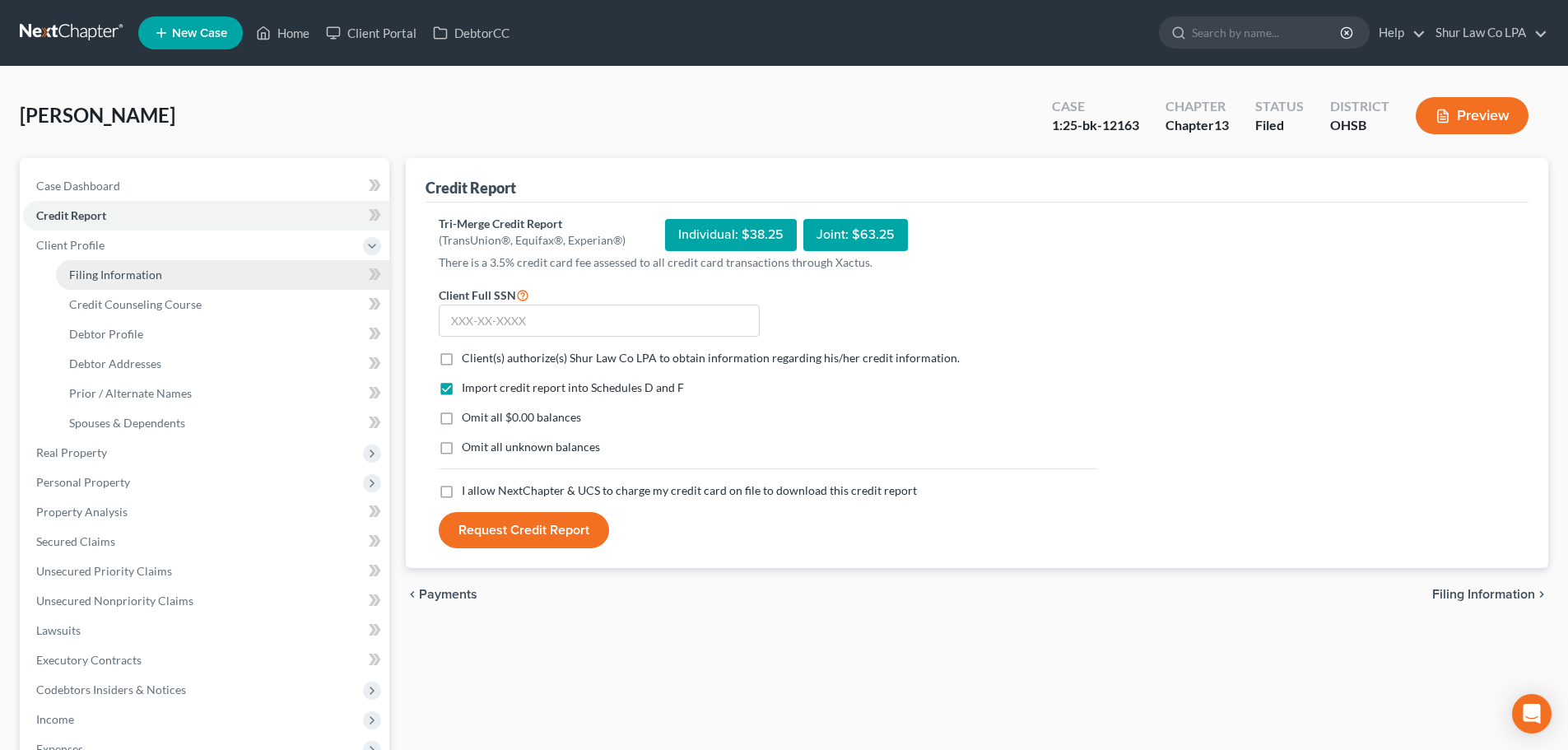
click at [167, 272] on link "Filing Information" at bounding box center [222, 274] width 334 height 30
select select "1"
select select "0"
select select "3"
select select "36"
